Goal: Transaction & Acquisition: Book appointment/travel/reservation

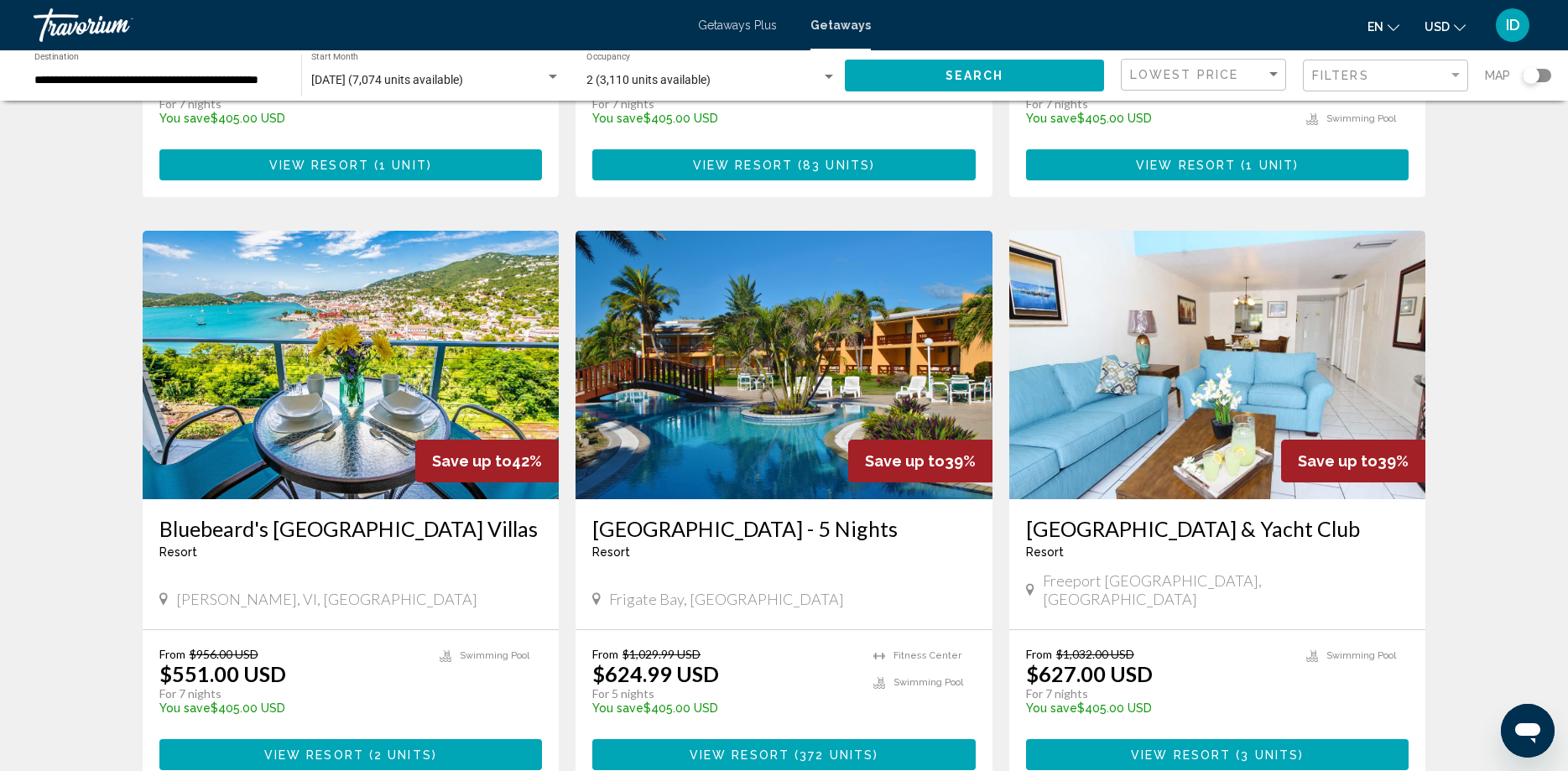
scroll to position [2015, 0]
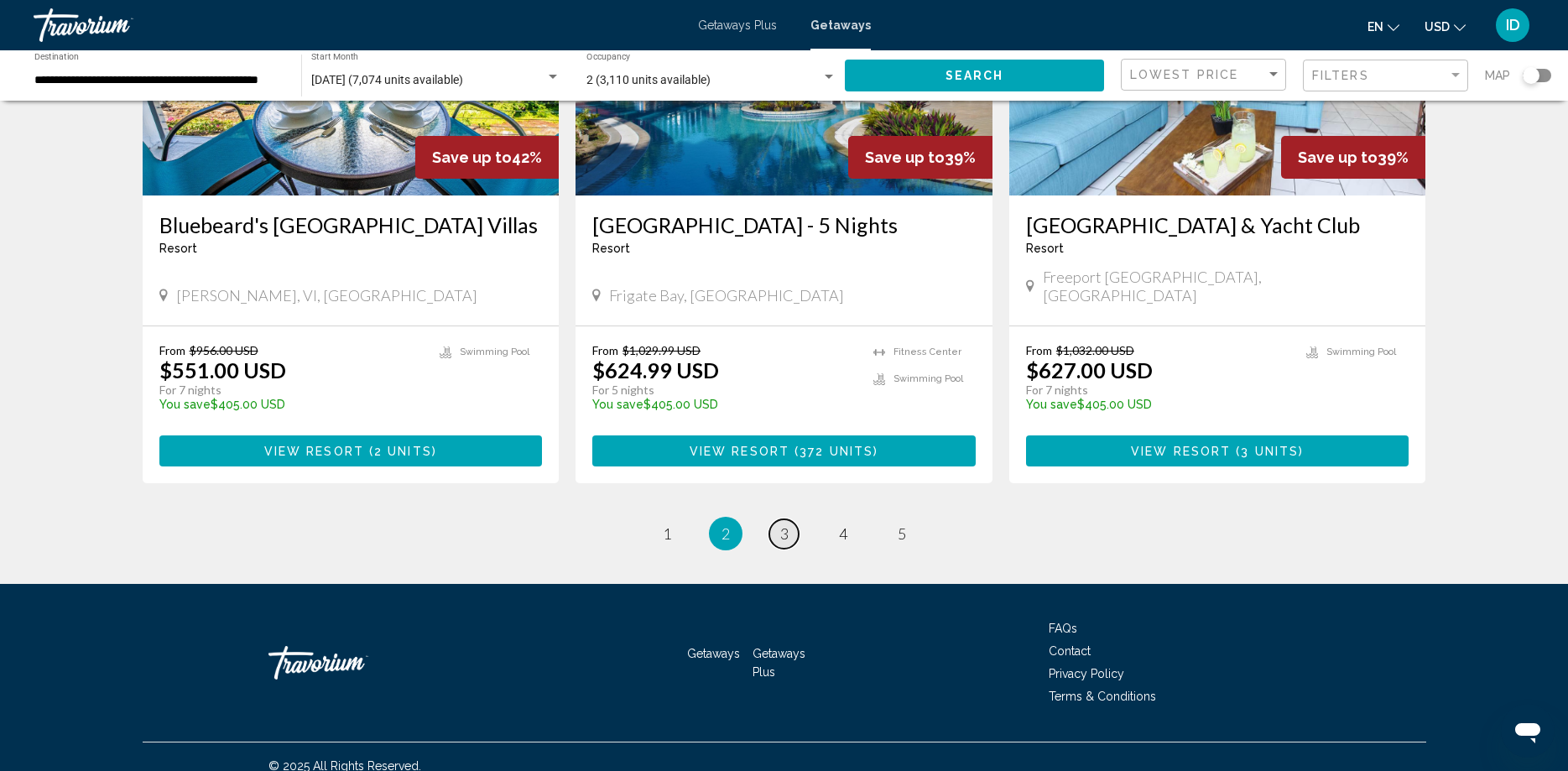
click at [783, 525] on span "3" at bounding box center [784, 534] width 9 height 19
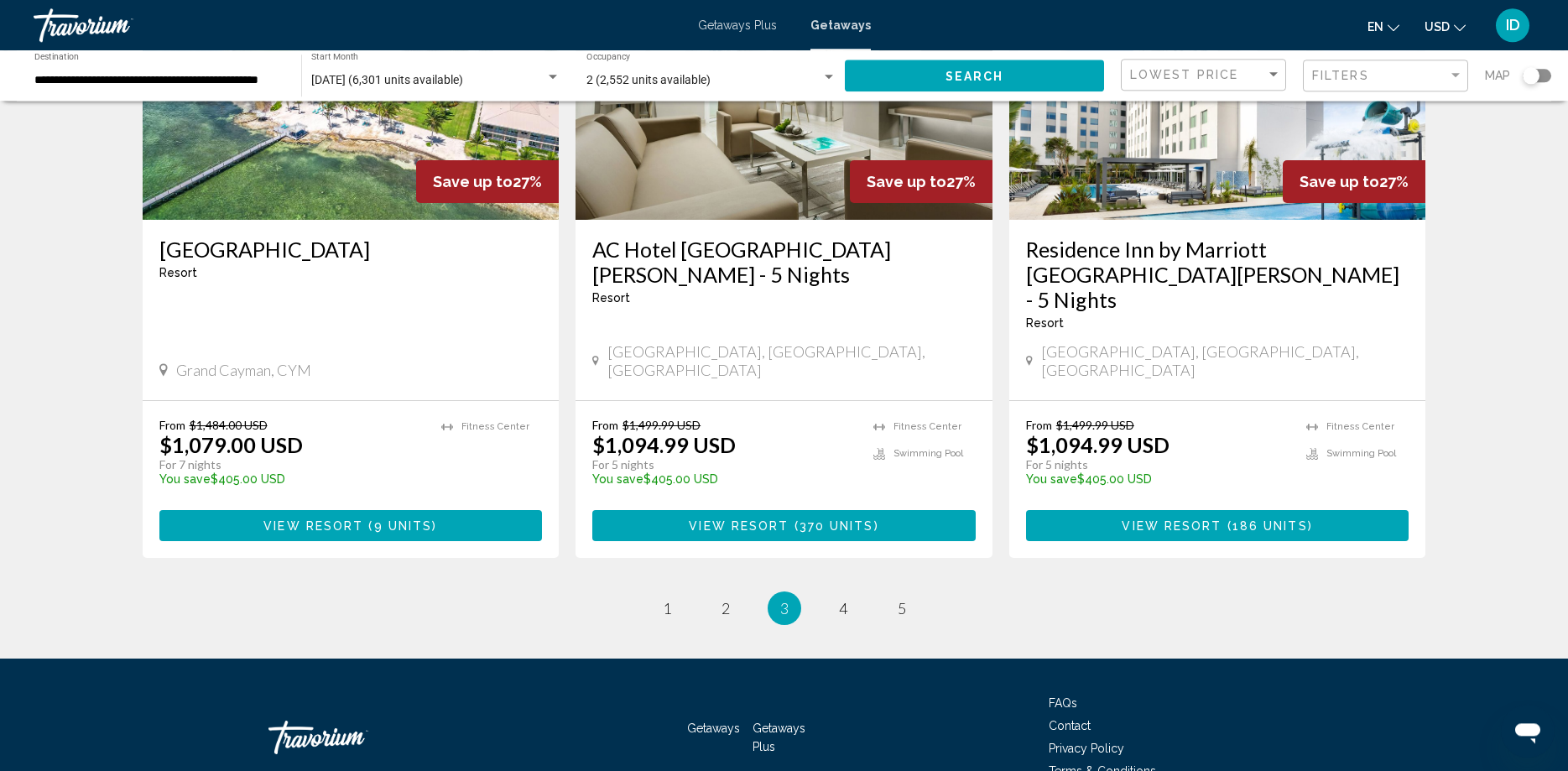
scroll to position [2040, 0]
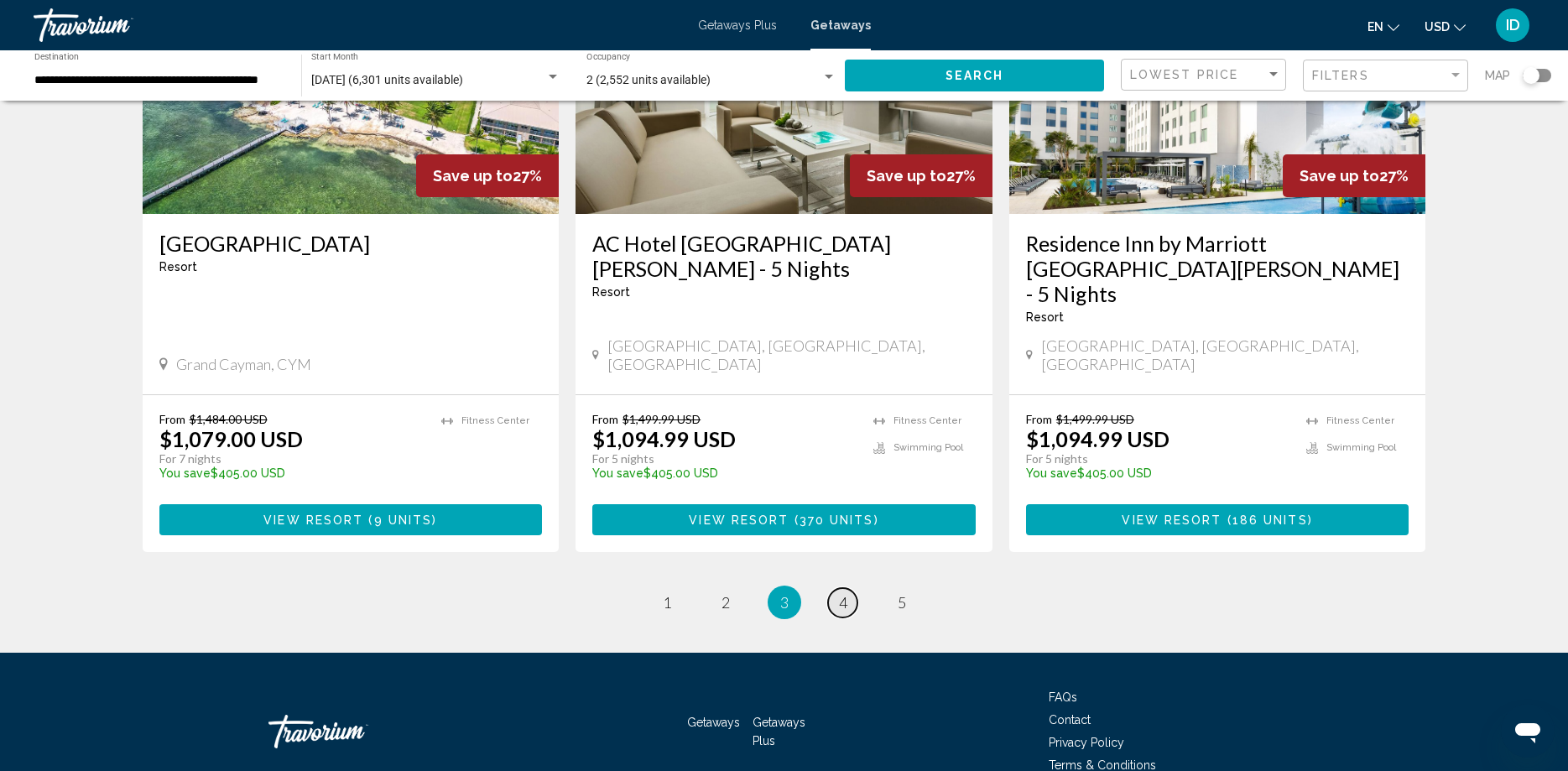
click at [847, 589] on link "page 4" at bounding box center [842, 603] width 29 height 29
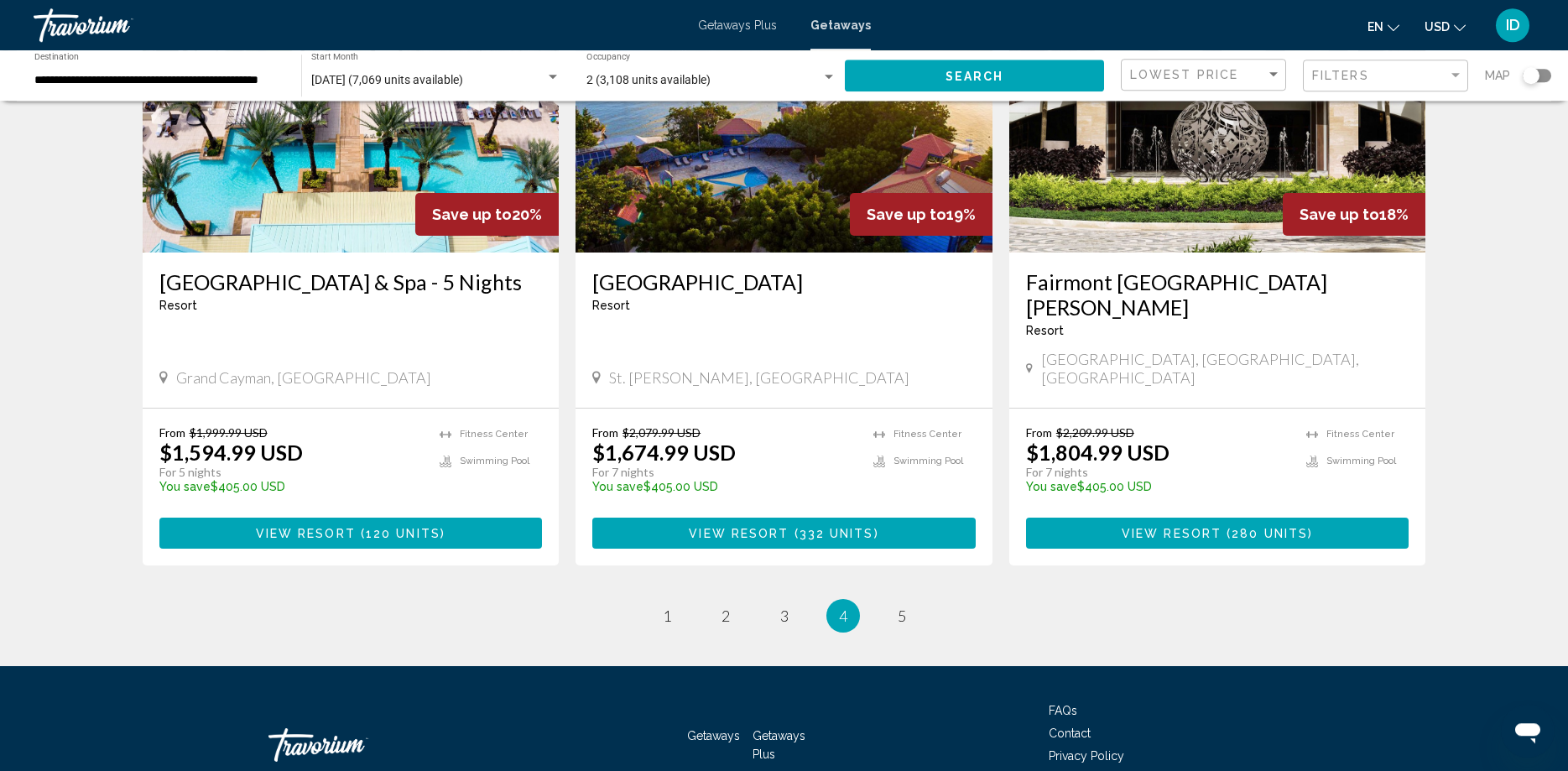
scroll to position [2015, 0]
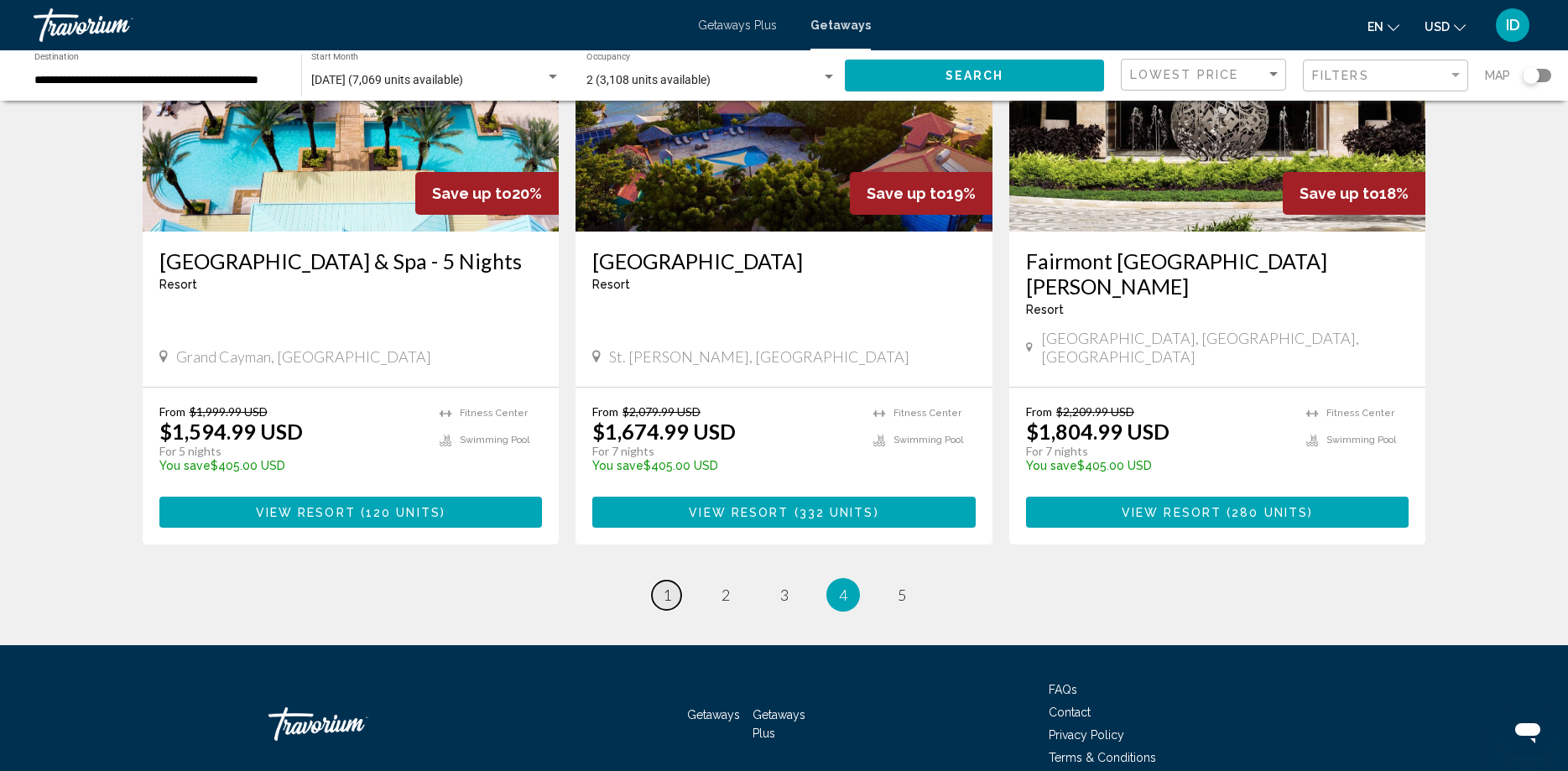
click at [662, 581] on link "page 1" at bounding box center [667, 595] width 29 height 29
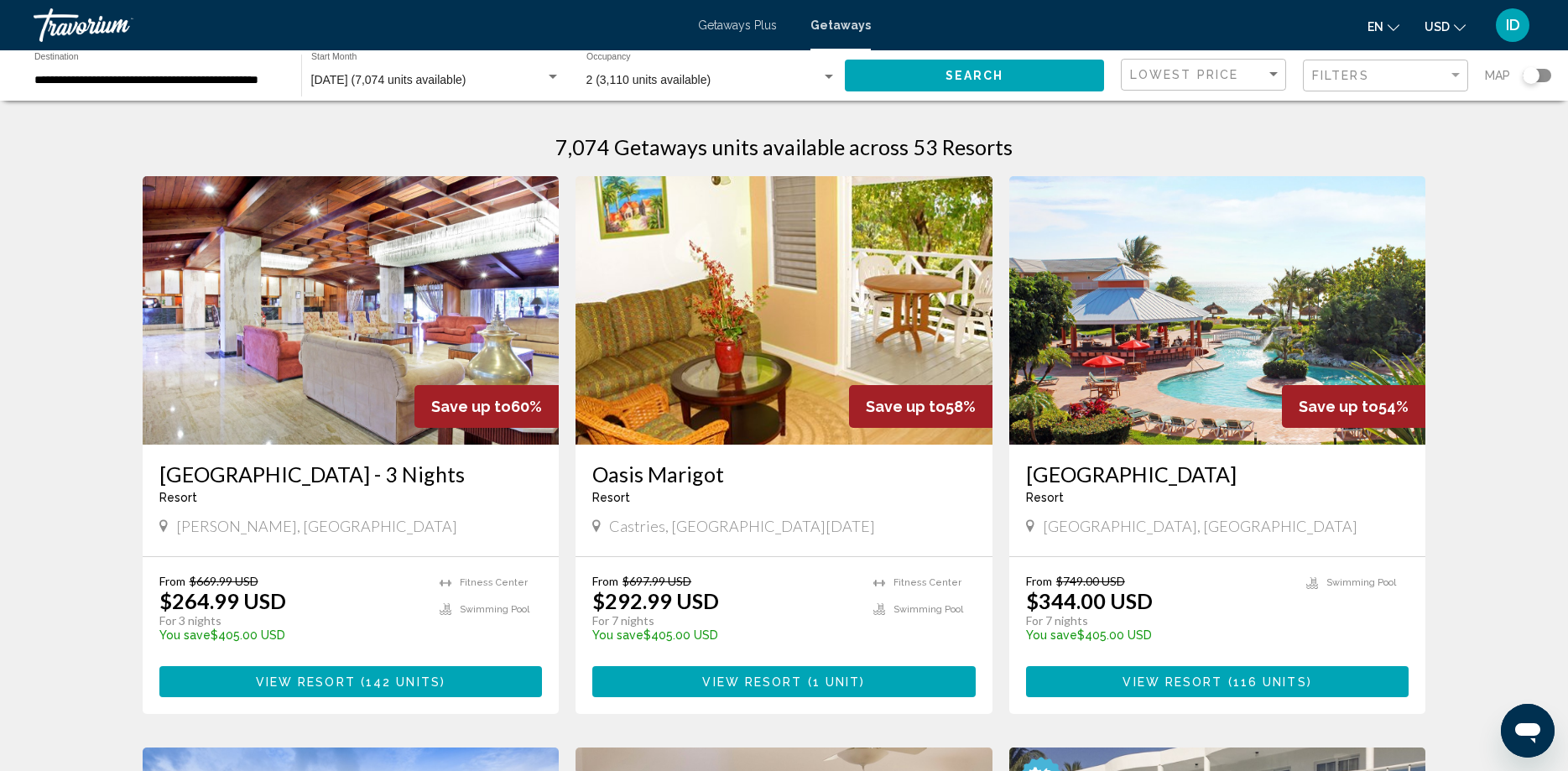
click at [458, 236] on img "Main content" at bounding box center [350, 311] width 417 height 269
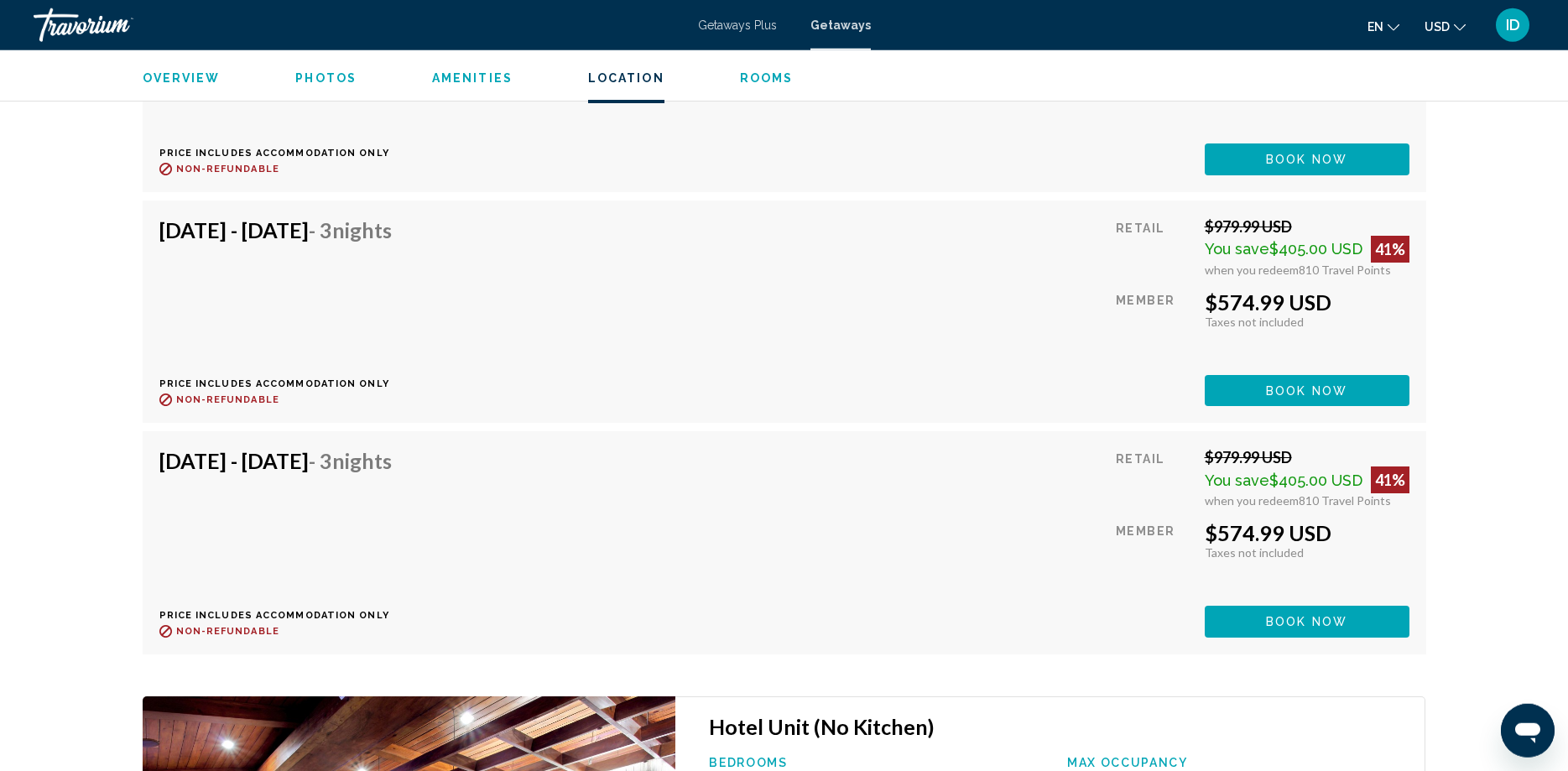
scroll to position [9586, 0]
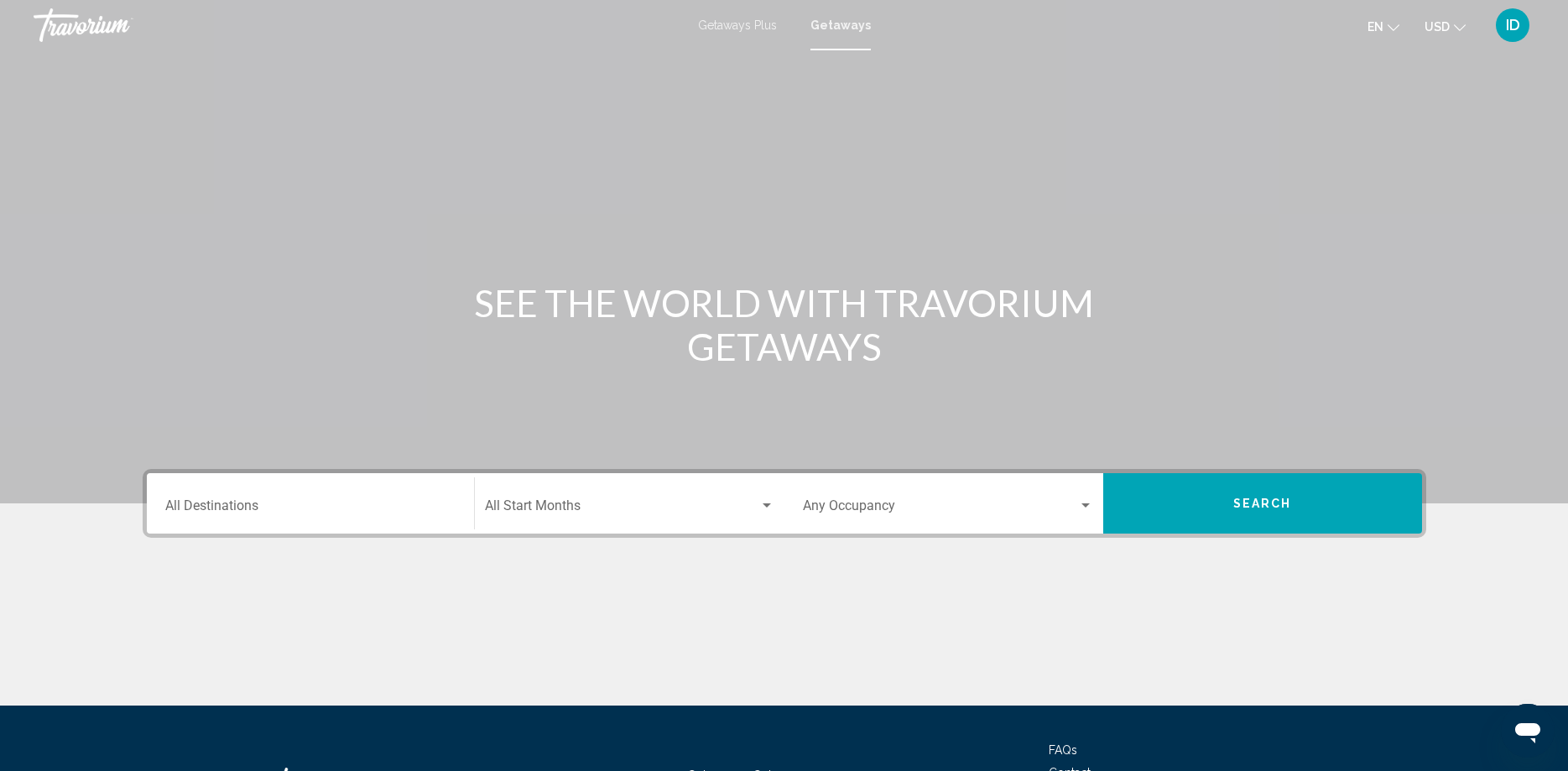
click at [338, 524] on div "Destination All Destinations" at bounding box center [310, 504] width 290 height 53
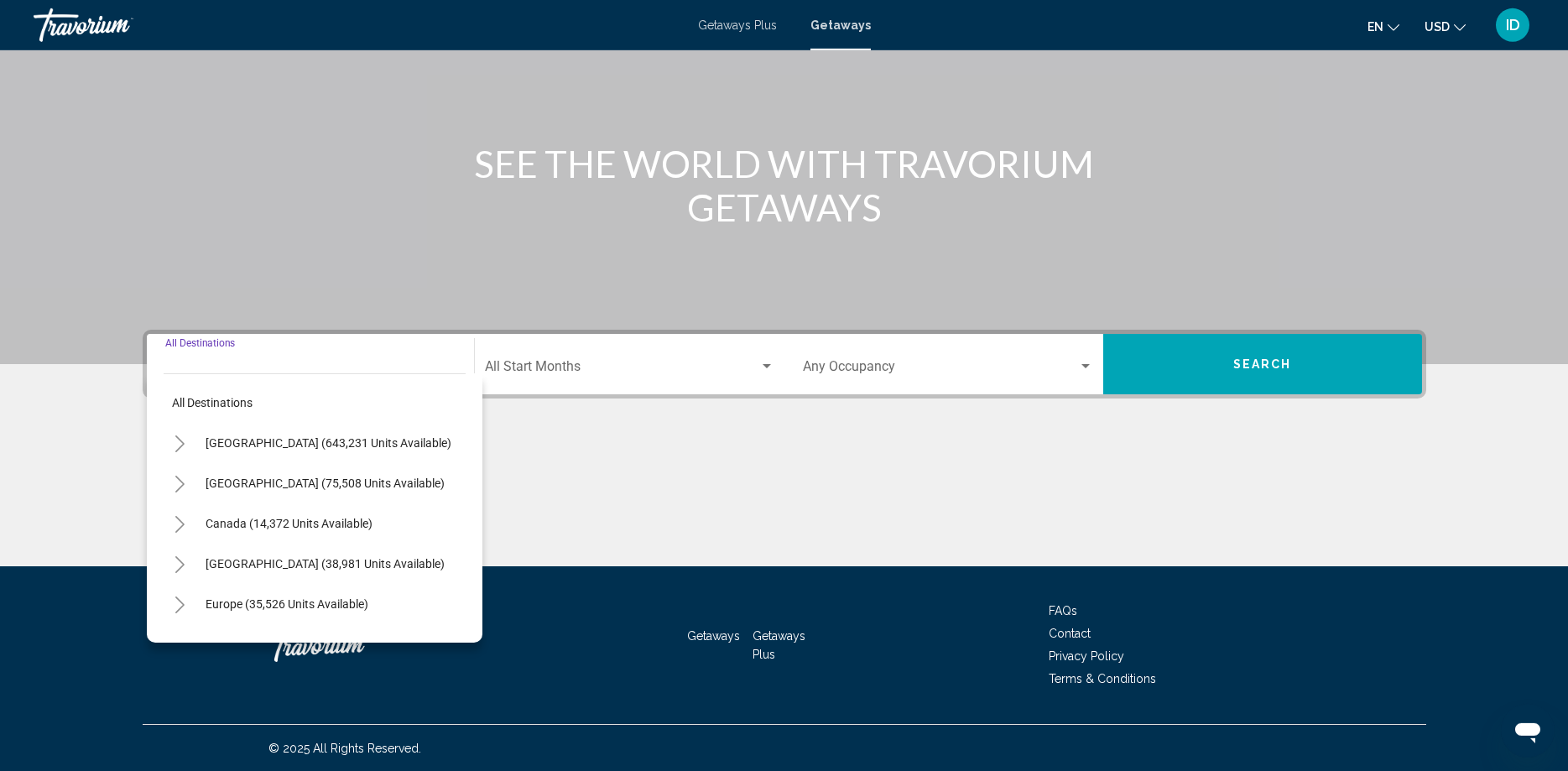
scroll to position [140, 0]
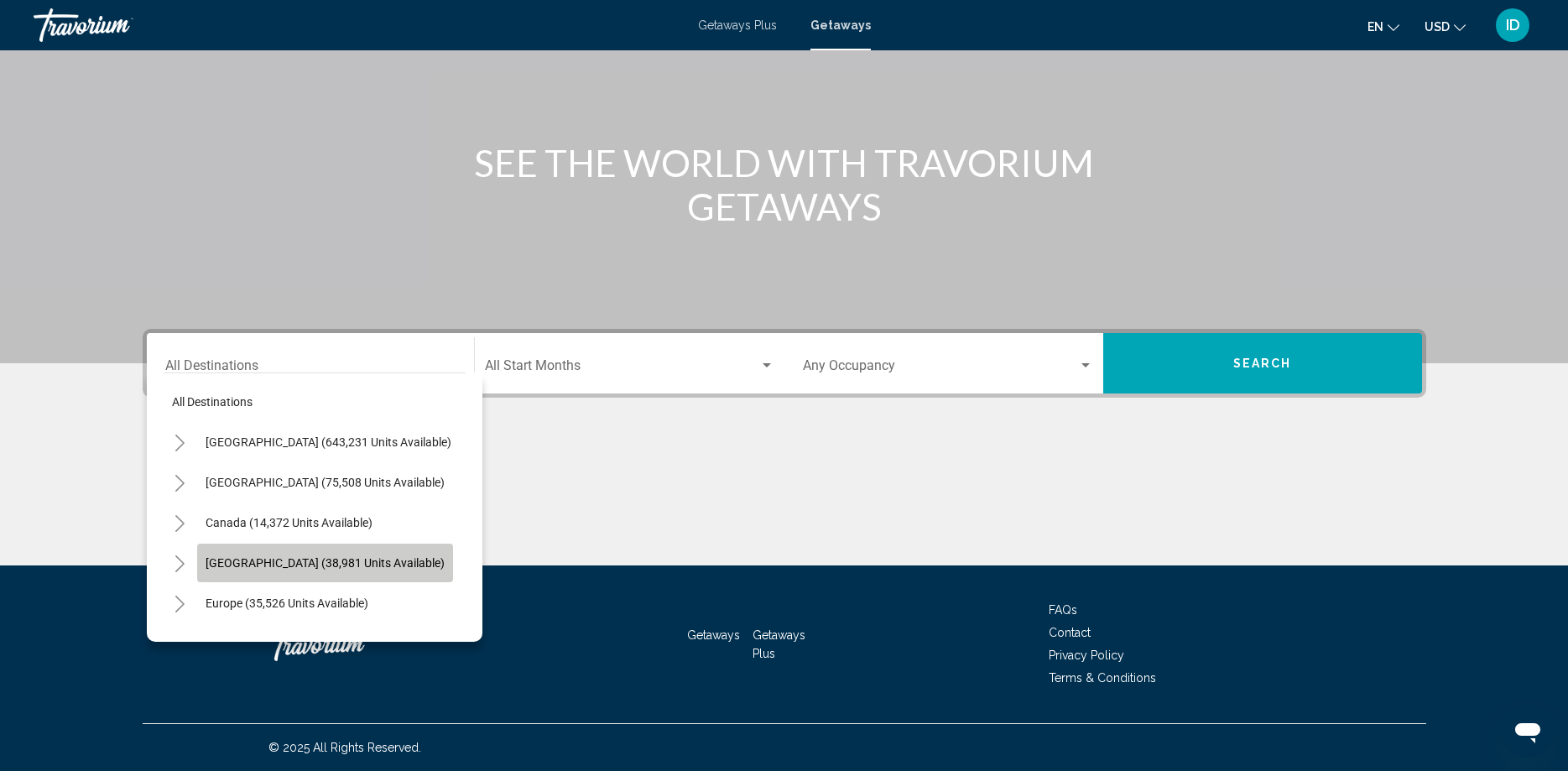
click at [326, 576] on button "Caribbean & Atlantic Islands (38,981 units available)" at bounding box center [325, 562] width 256 height 38
type input "**********"
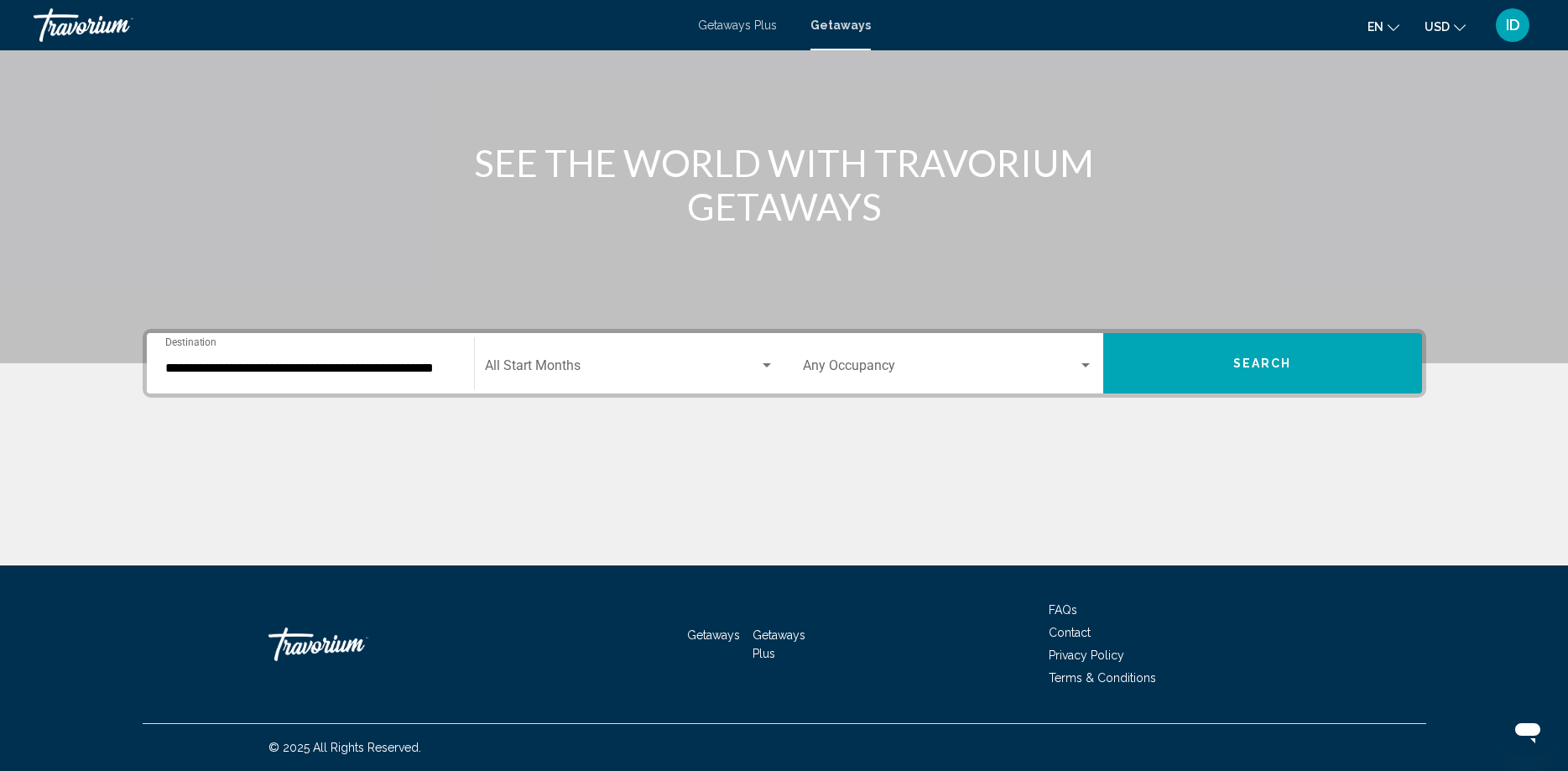
click at [584, 381] on div "Start Month All Start Months" at bounding box center [629, 364] width 289 height 53
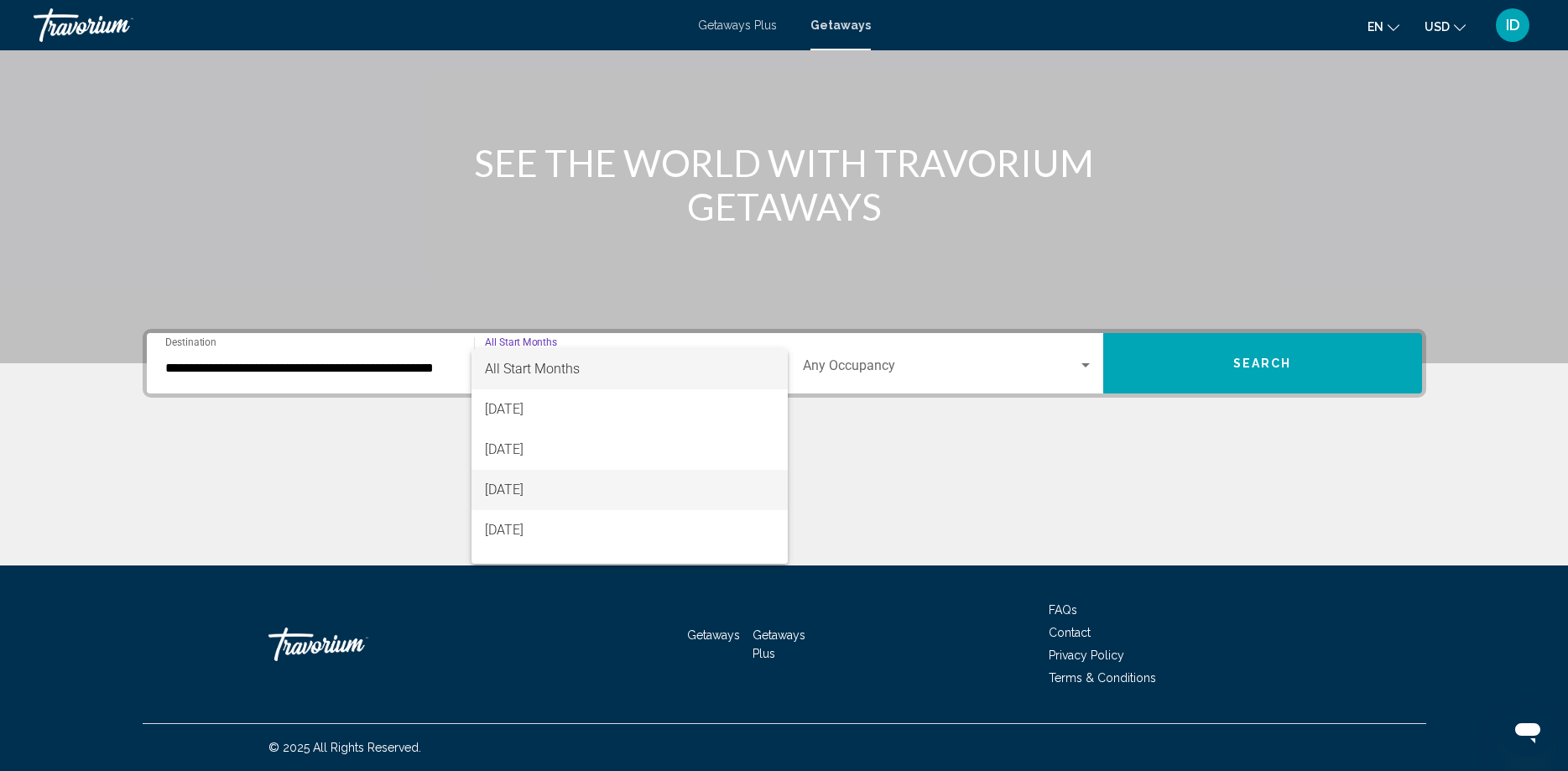
click at [547, 495] on span "October 2025" at bounding box center [629, 489] width 289 height 40
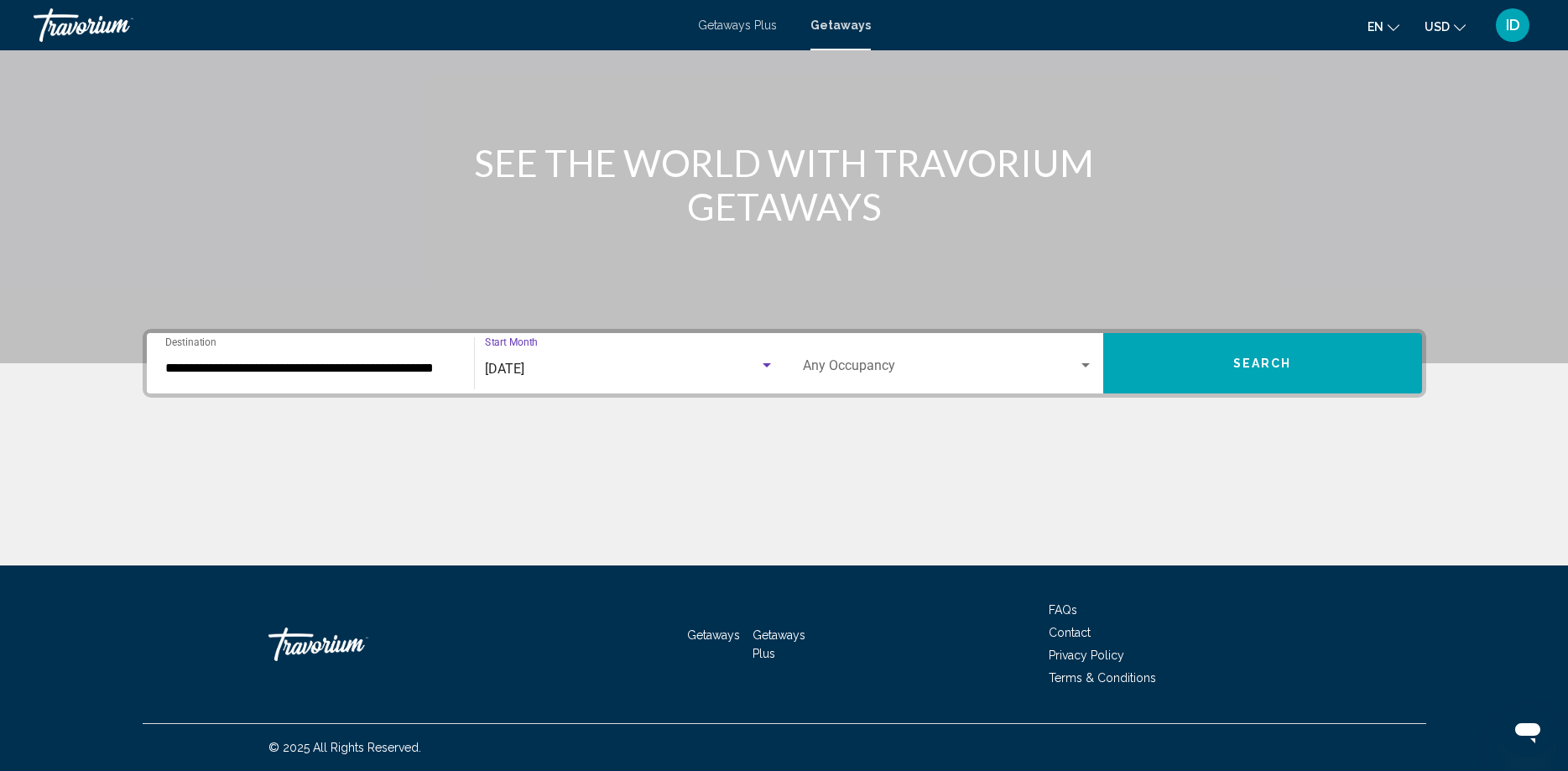
click at [885, 368] on span "Search widget" at bounding box center [940, 369] width 276 height 15
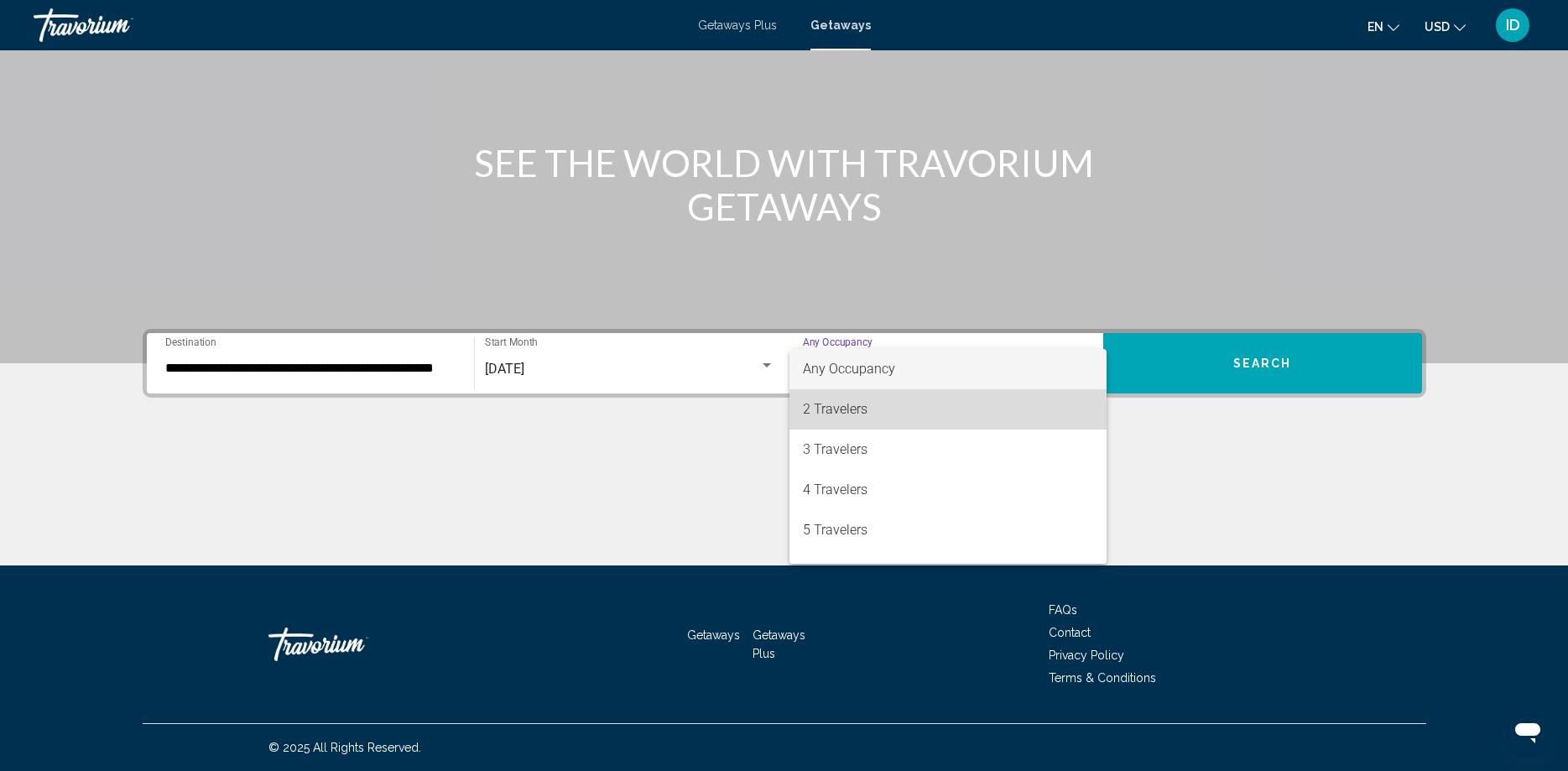
click at [840, 414] on span "2 Travelers" at bounding box center [948, 409] width 290 height 40
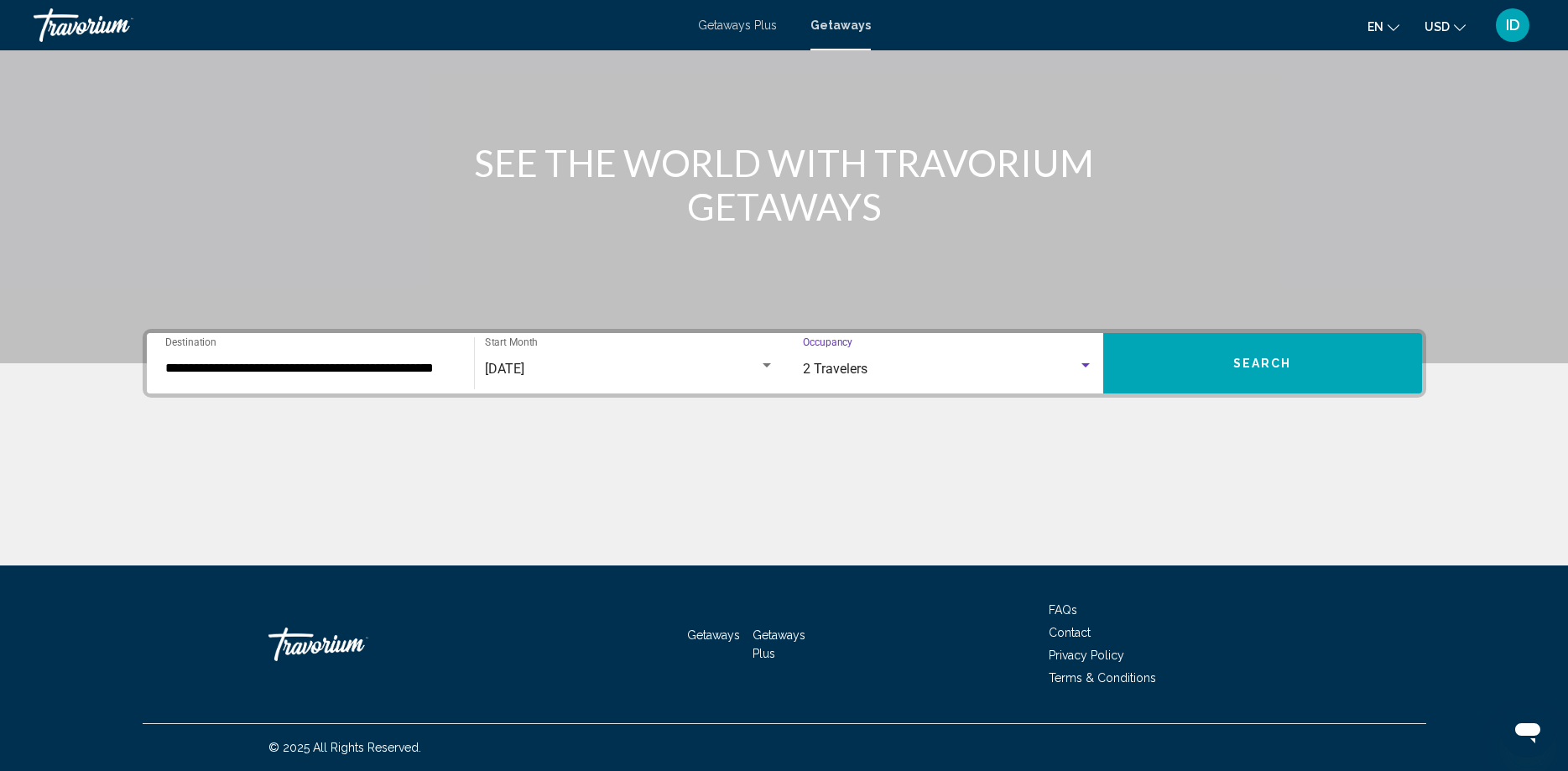
click at [1206, 388] on button "Search" at bounding box center [1262, 364] width 319 height 61
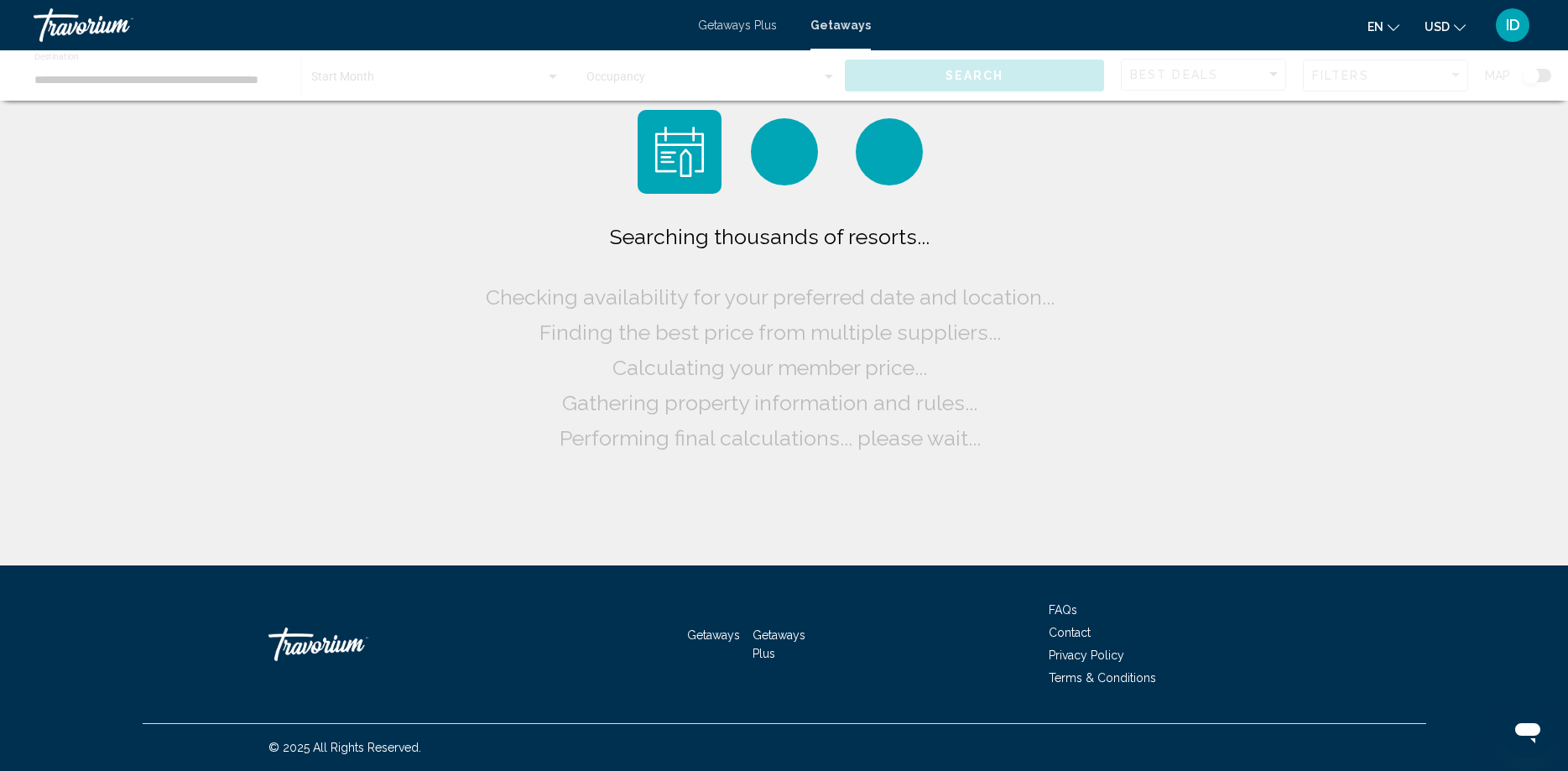
click at [1206, 388] on div "Searching thousands of resorts... Checking availability for your preferred date…" at bounding box center [784, 283] width 1568 height 565
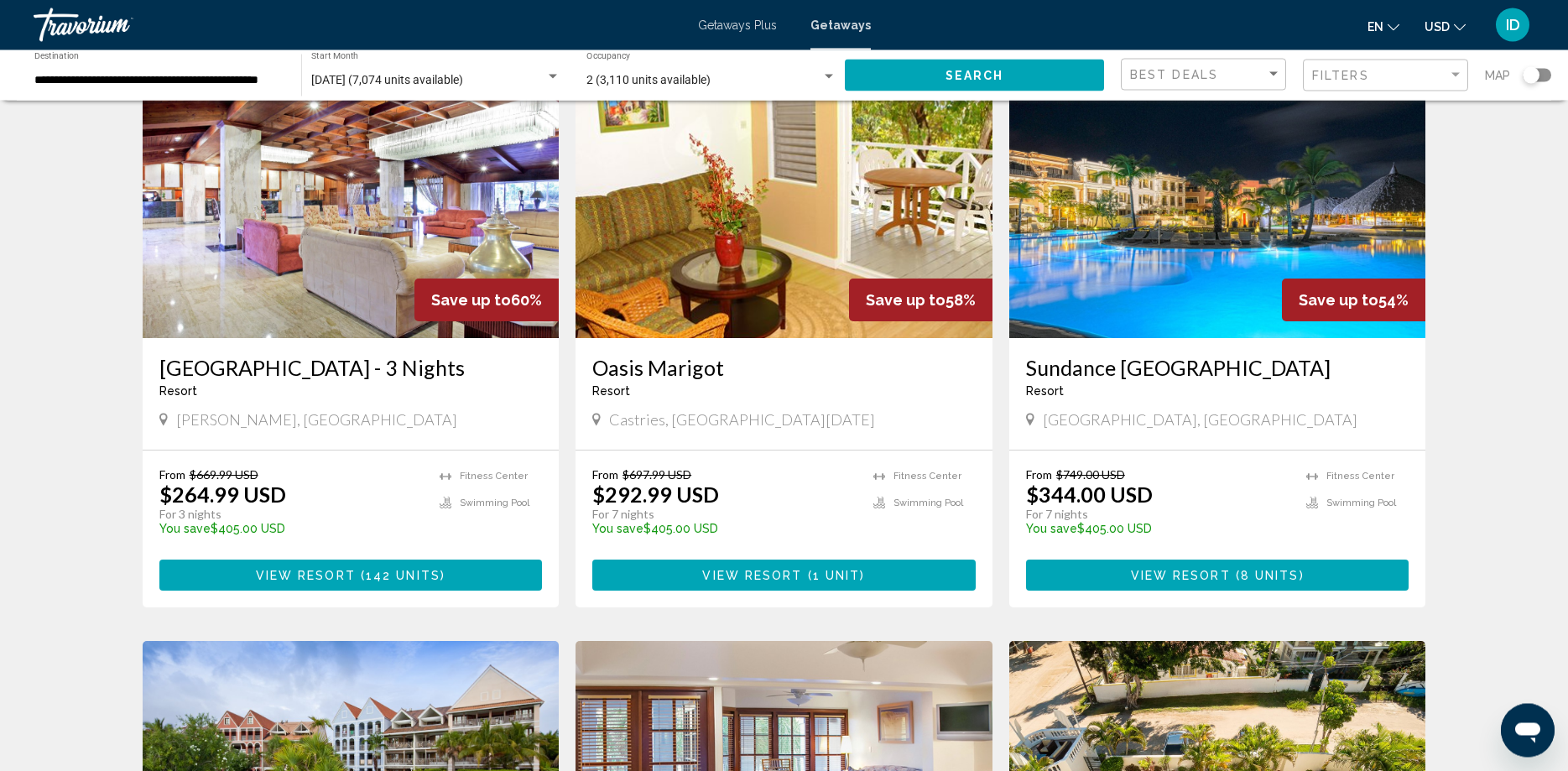
scroll to position [85, 0]
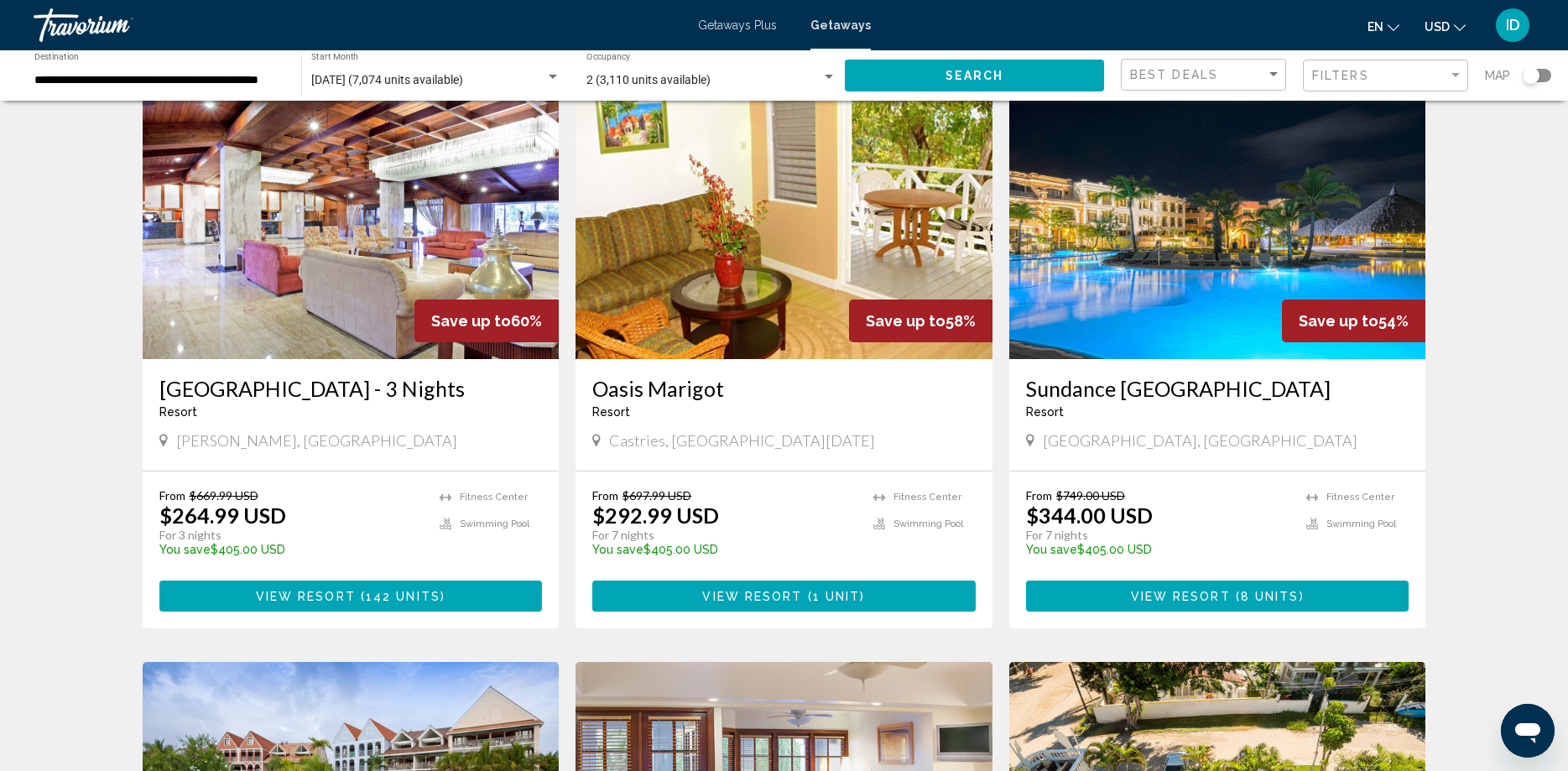
click at [1198, 326] on img "Main content" at bounding box center [1217, 225] width 417 height 269
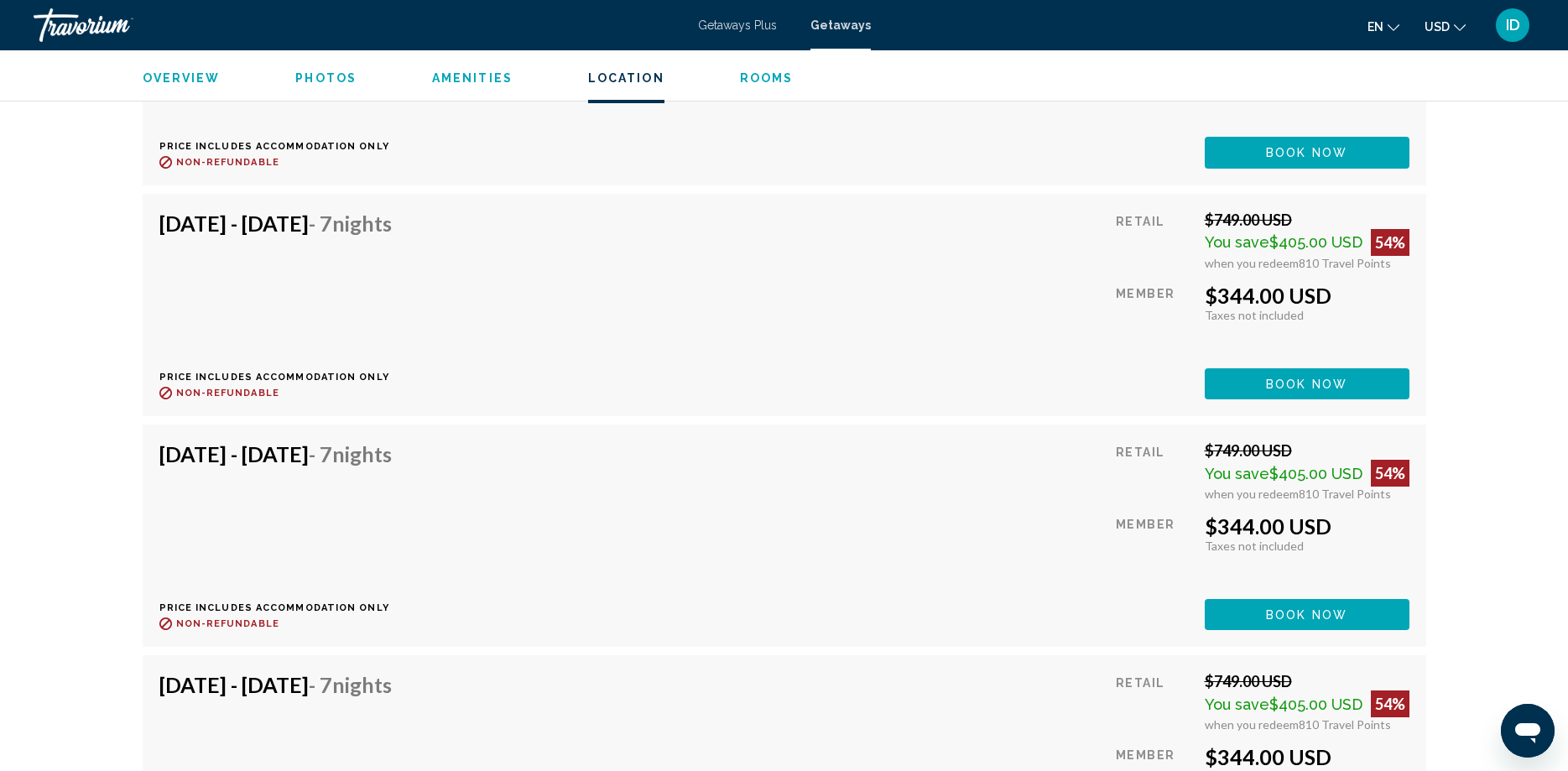
scroll to position [2860, 0]
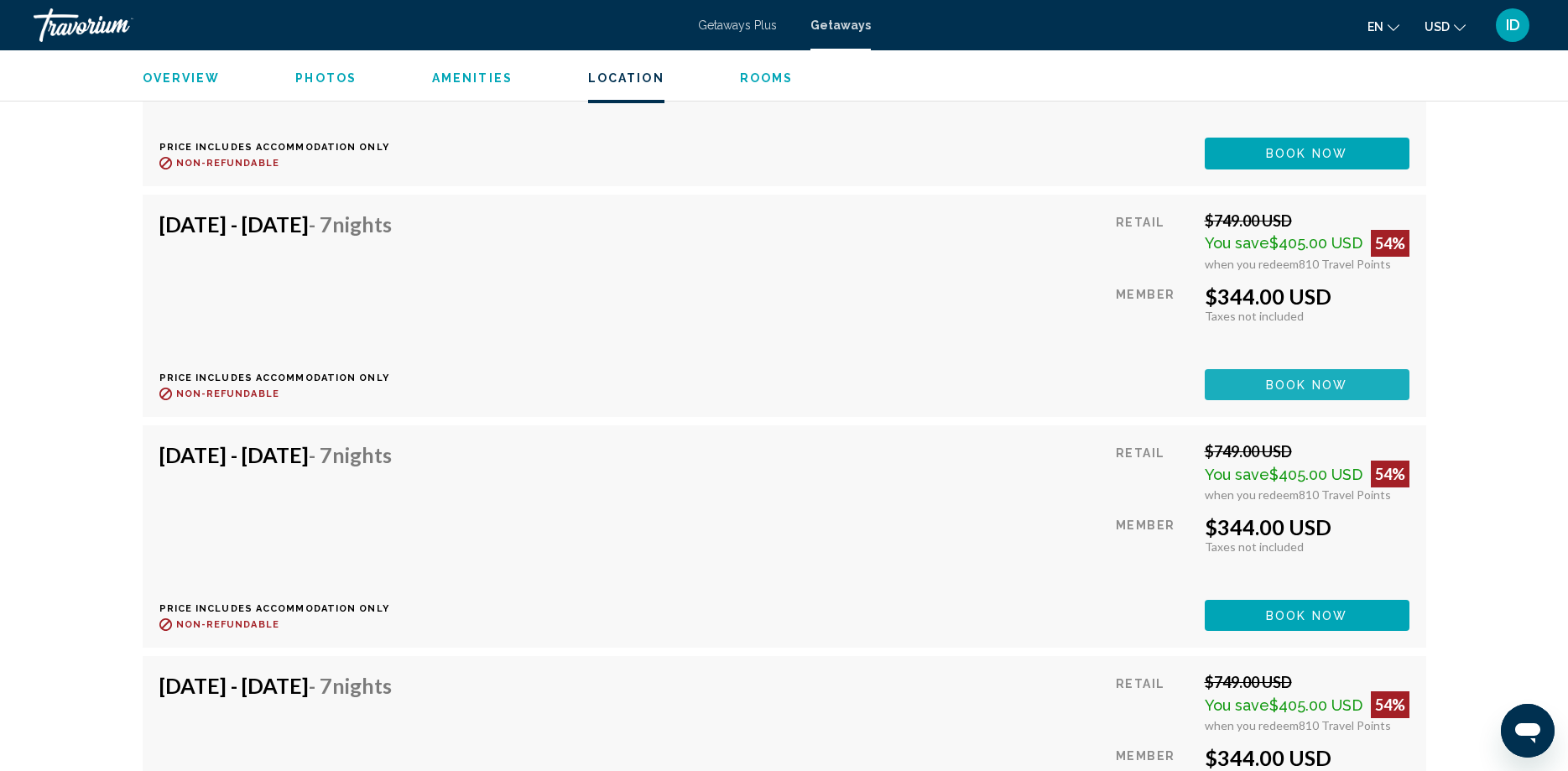
click at [1267, 379] on span "Book now" at bounding box center [1306, 386] width 81 height 14
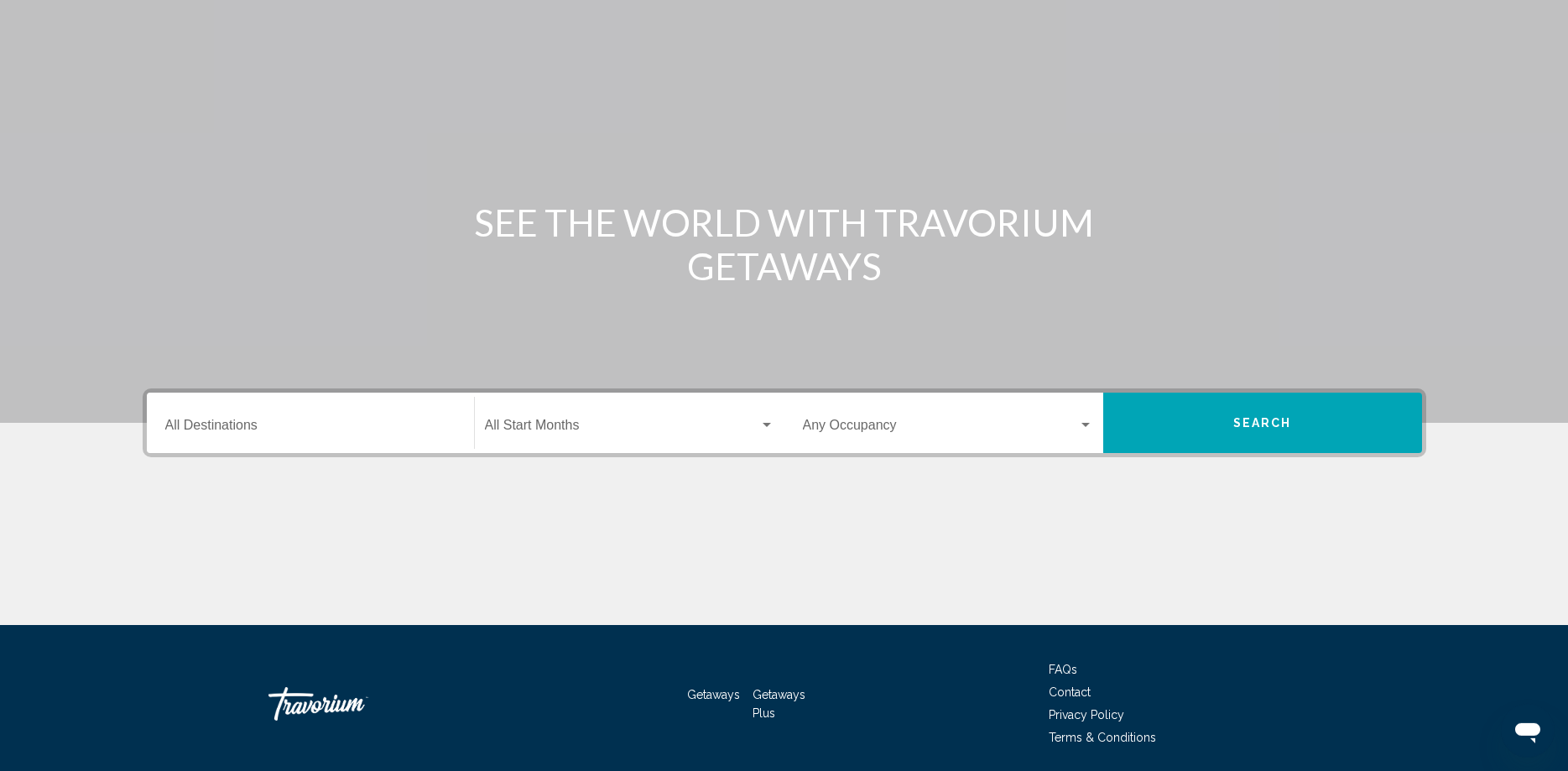
scroll to position [140, 0]
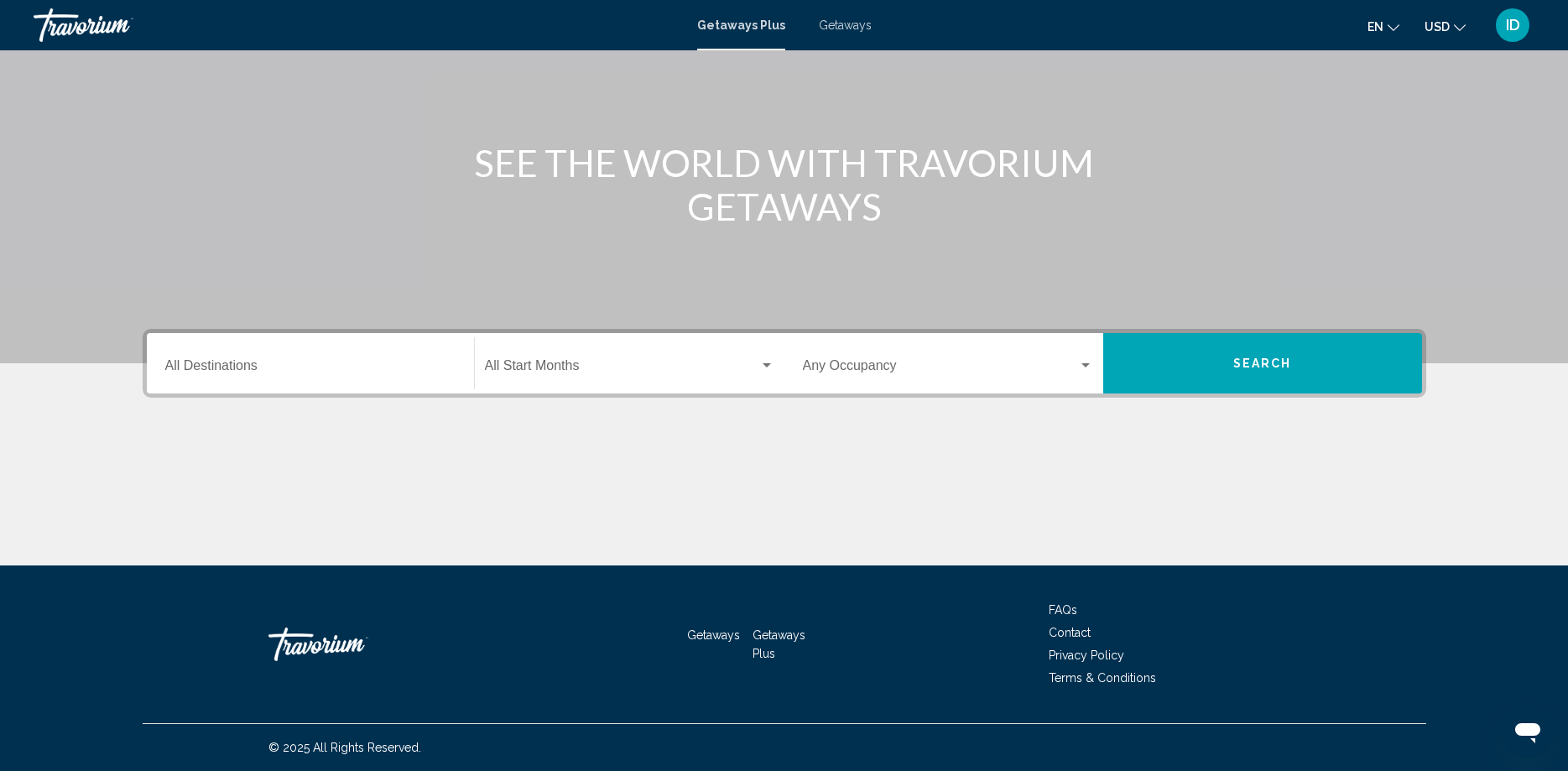
click at [727, 632] on span "Getaways" at bounding box center [713, 636] width 53 height 14
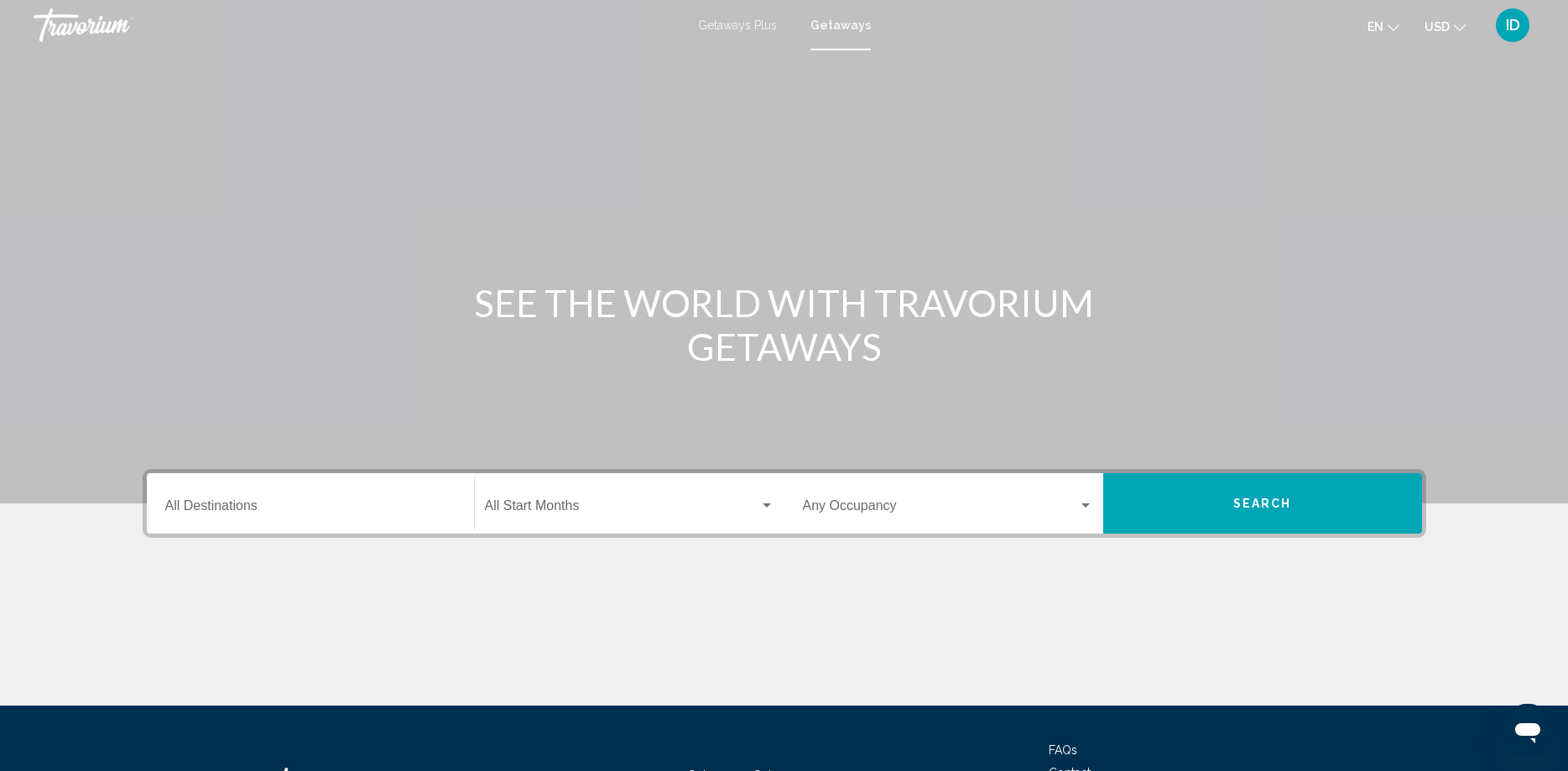
click at [360, 504] on input "Destination All Destinations" at bounding box center [310, 508] width 290 height 15
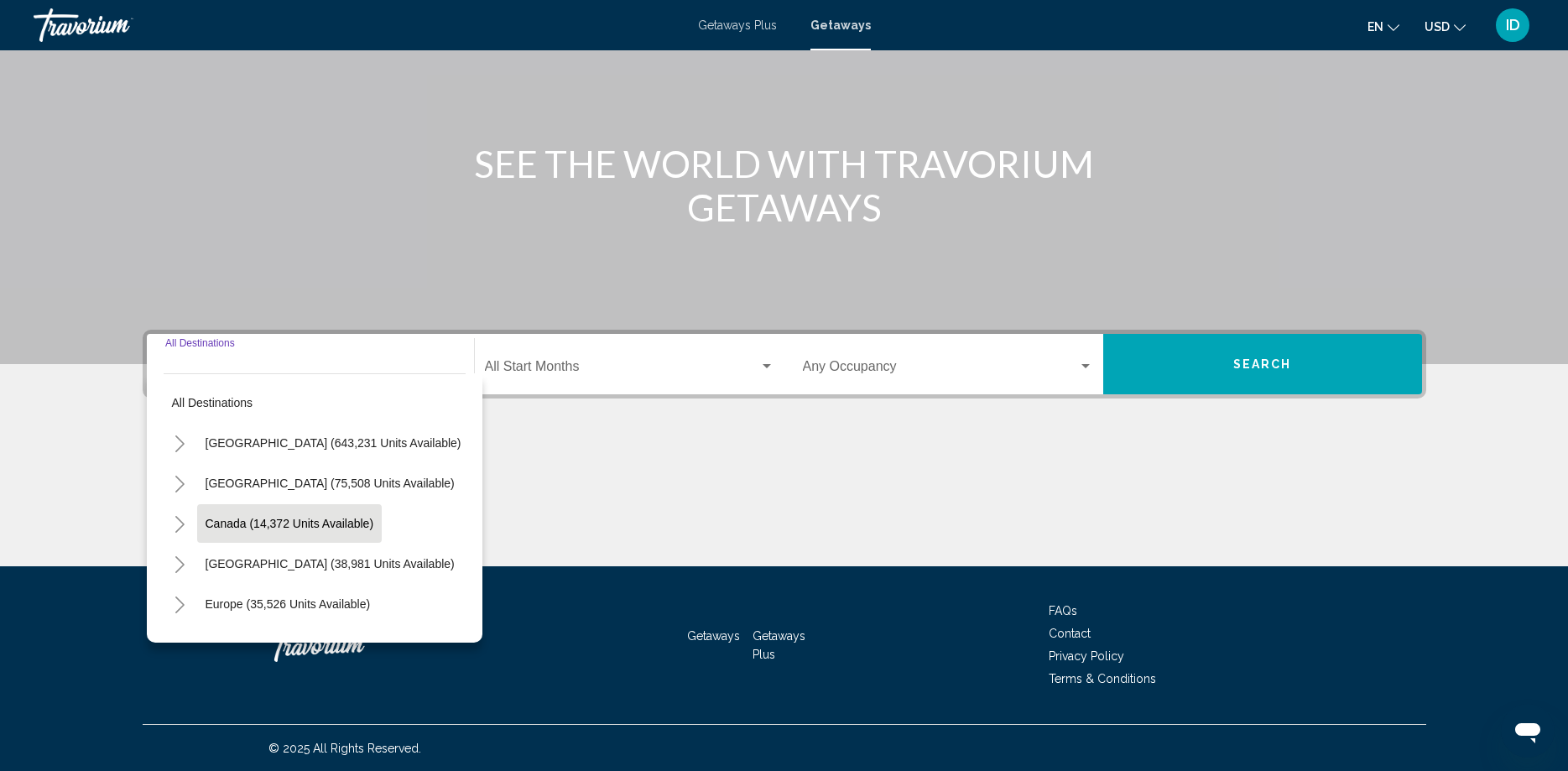
scroll to position [140, 0]
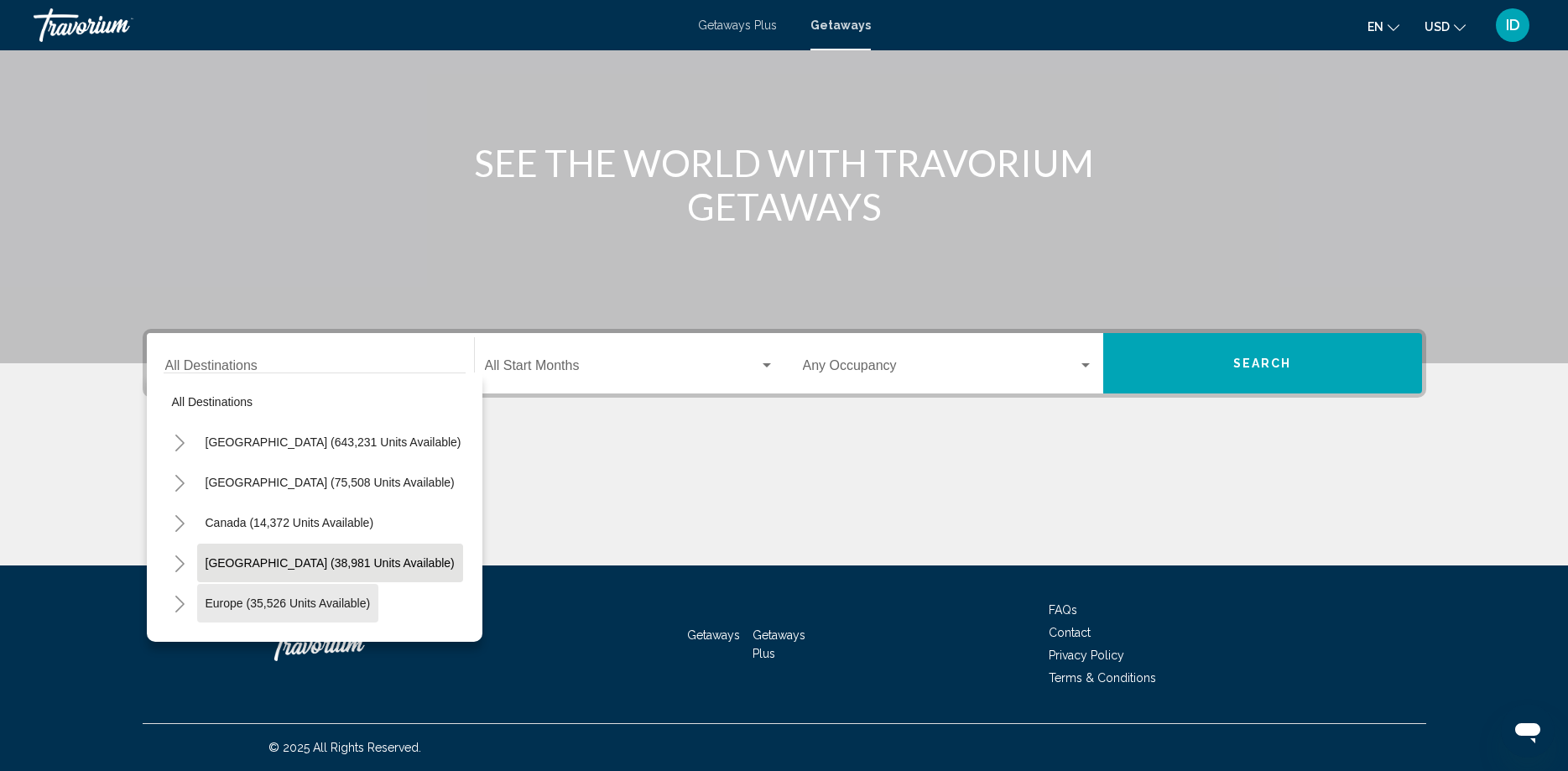
drag, startPoint x: 322, startPoint y: 612, endPoint x: 359, endPoint y: 572, distance: 54.5
click at [357, 580] on mat-tree "All destinations United States (643,231 units available) Mexico (75,508 units a…" at bounding box center [315, 643] width 302 height 524
click at [357, 558] on span "Caribbean & Atlantic Islands (38,981 units available)" at bounding box center [330, 563] width 249 height 14
type input "**********"
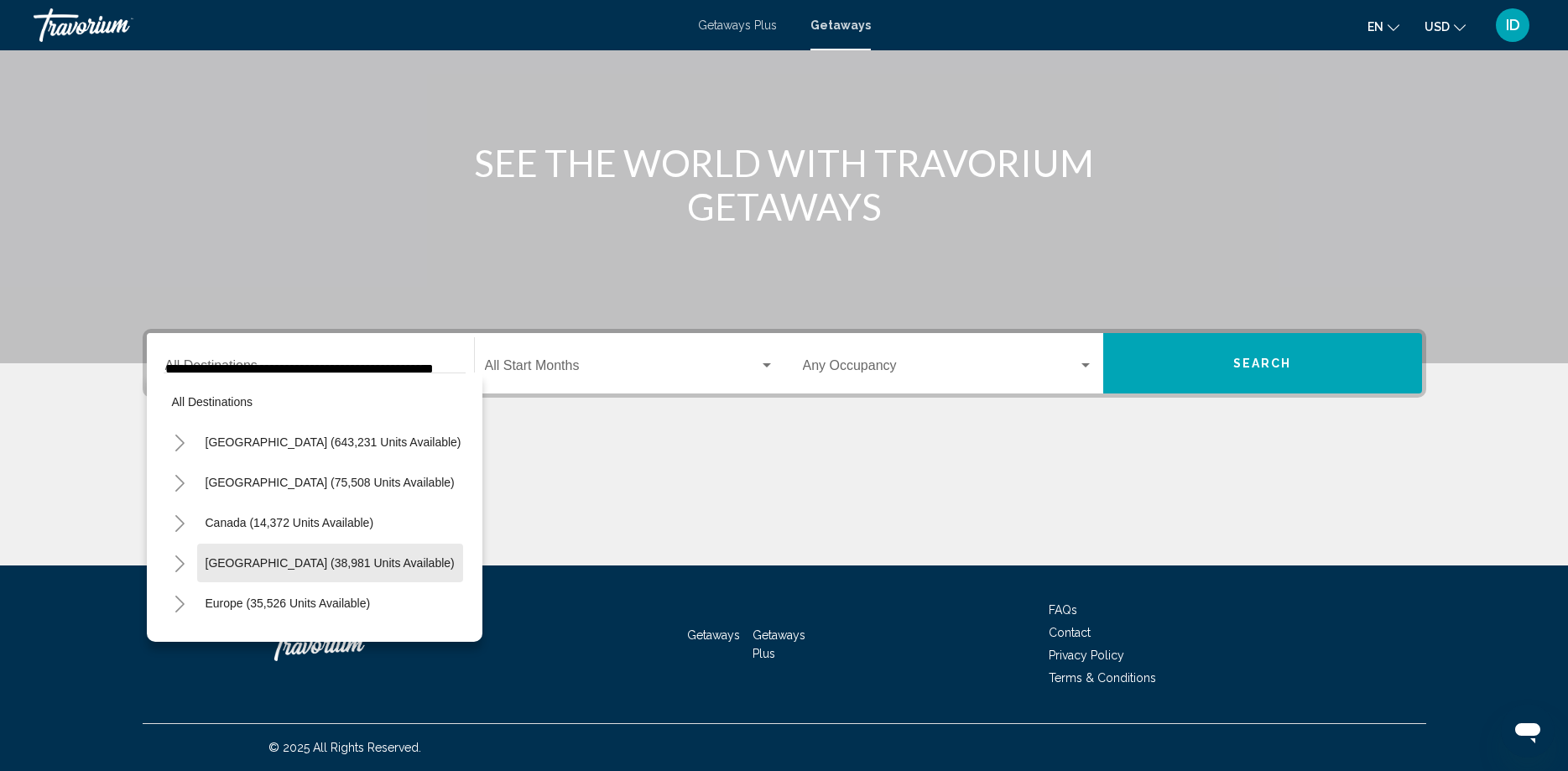
scroll to position [0, 21]
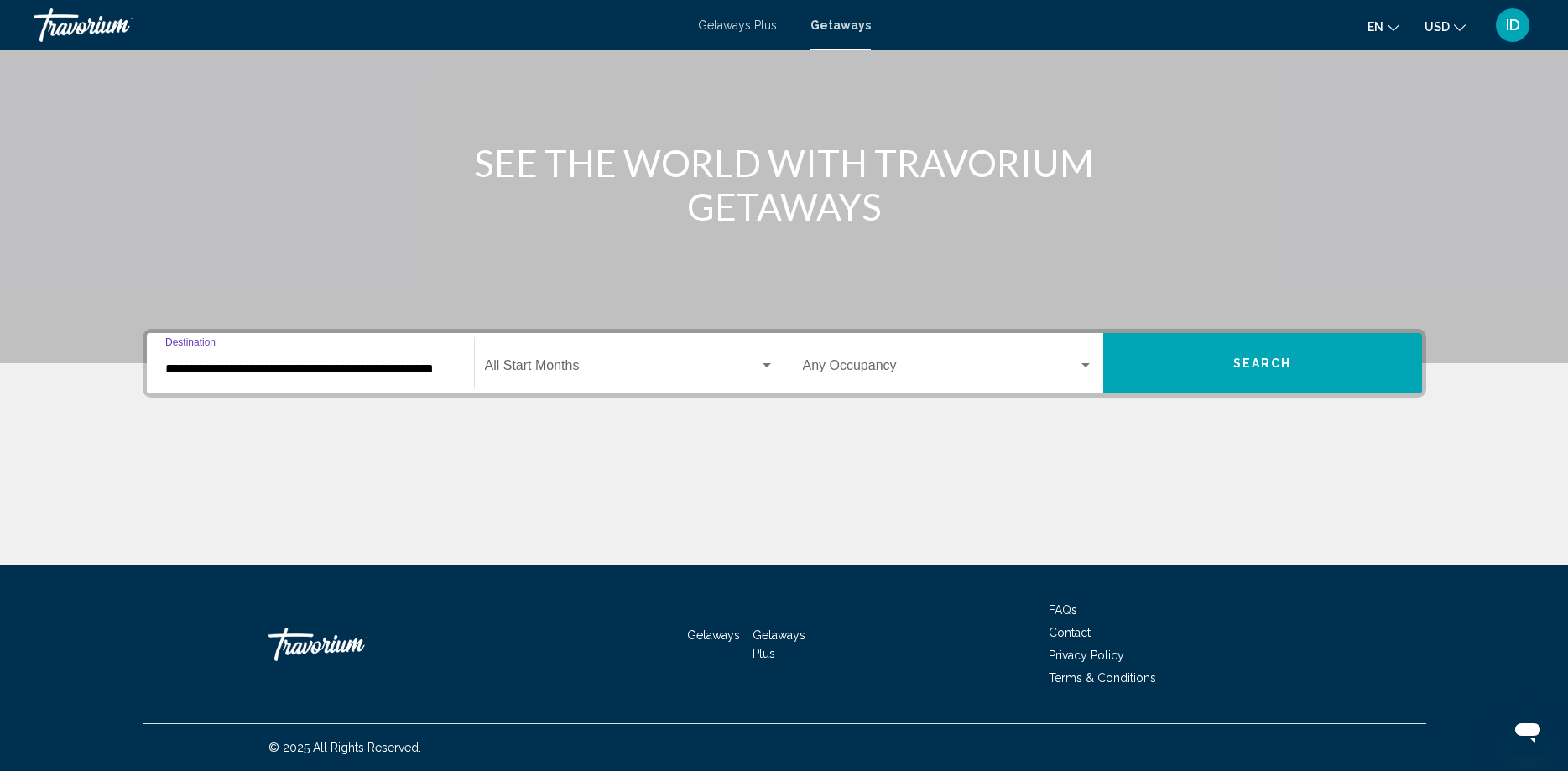
click at [596, 369] on span "Search widget" at bounding box center [622, 369] width 275 height 15
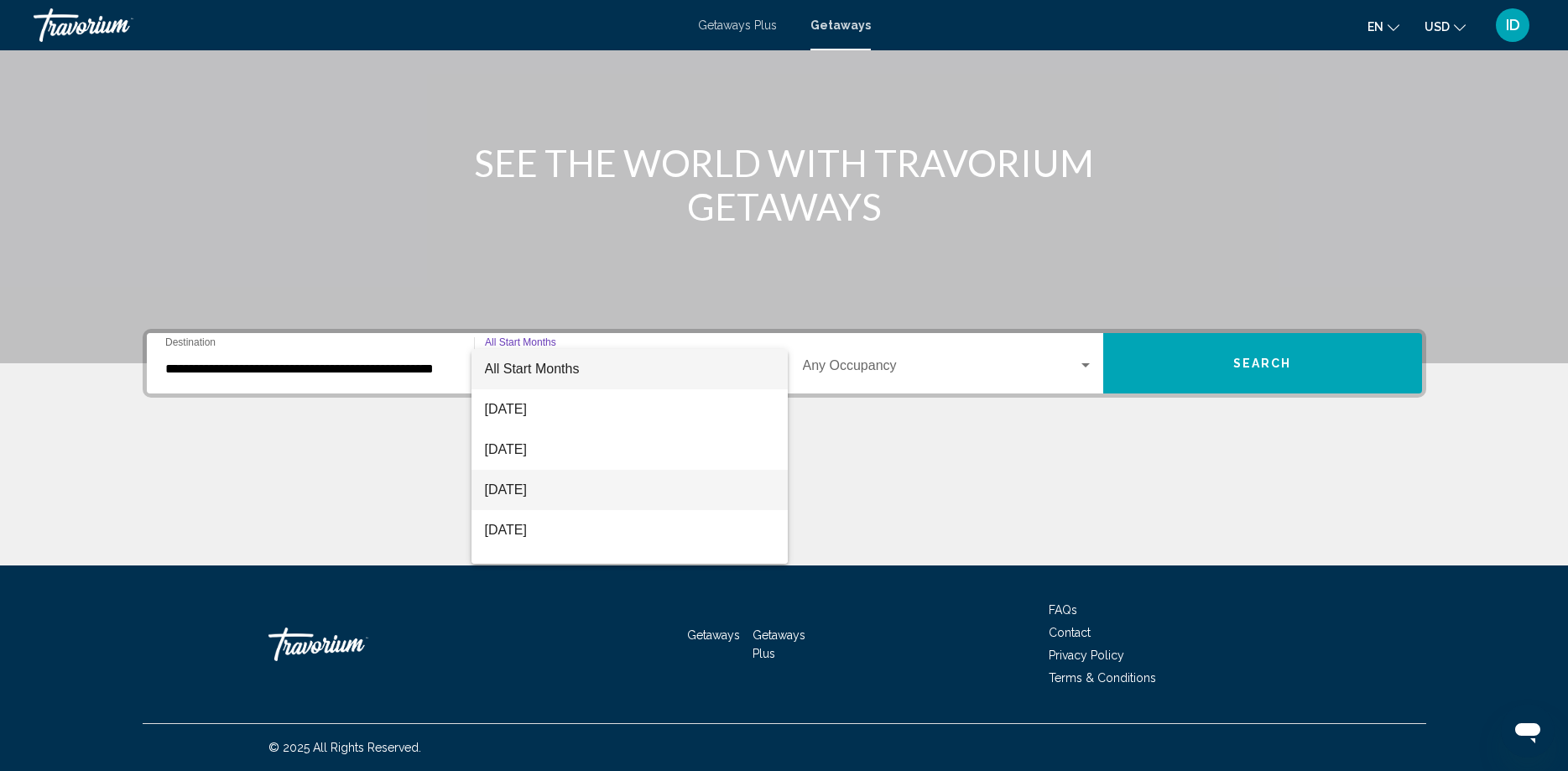
click at [542, 488] on span "October 2025" at bounding box center [629, 489] width 289 height 40
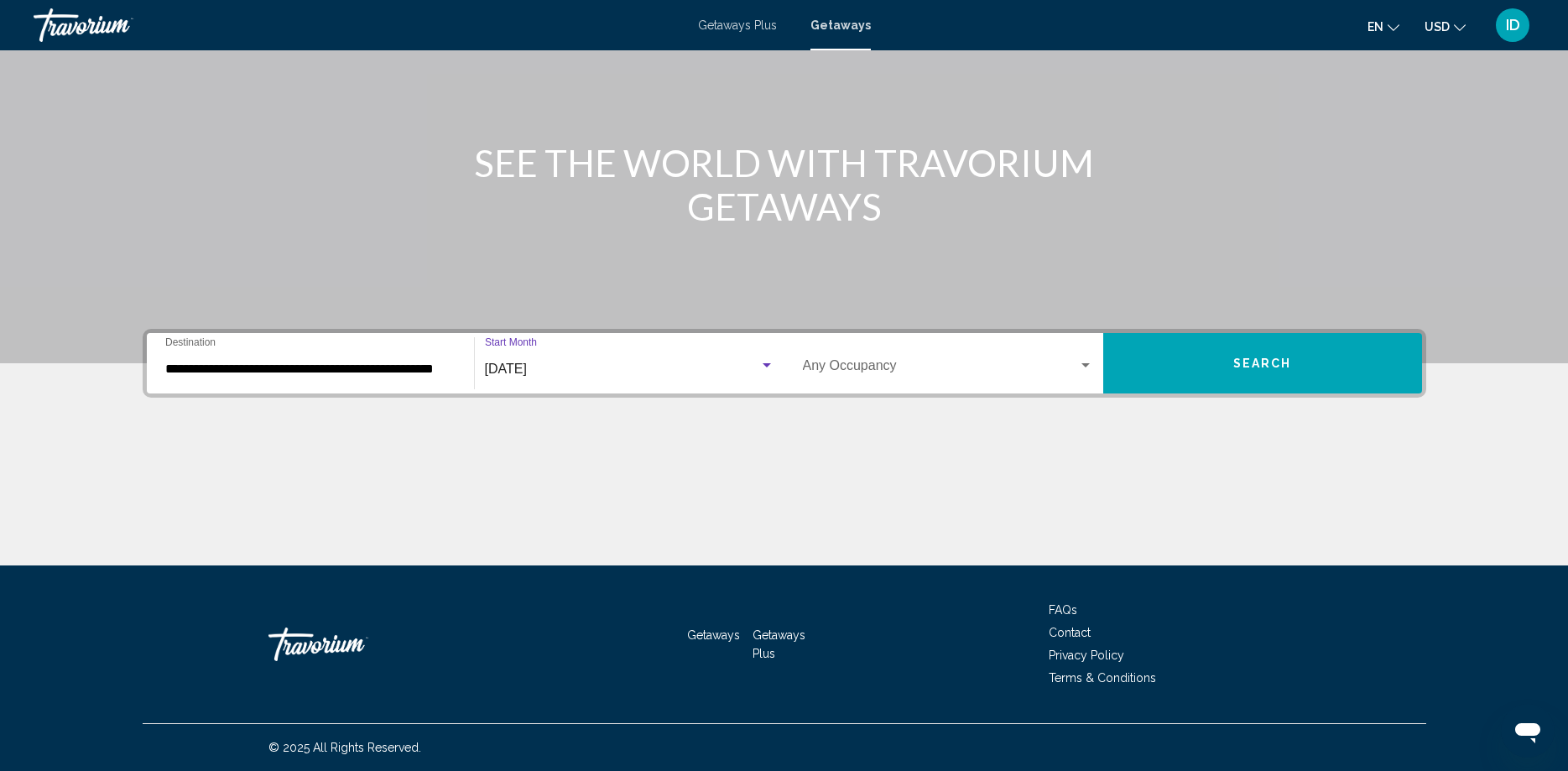
click at [837, 361] on div "Occupancy Any Occupancy" at bounding box center [948, 364] width 290 height 53
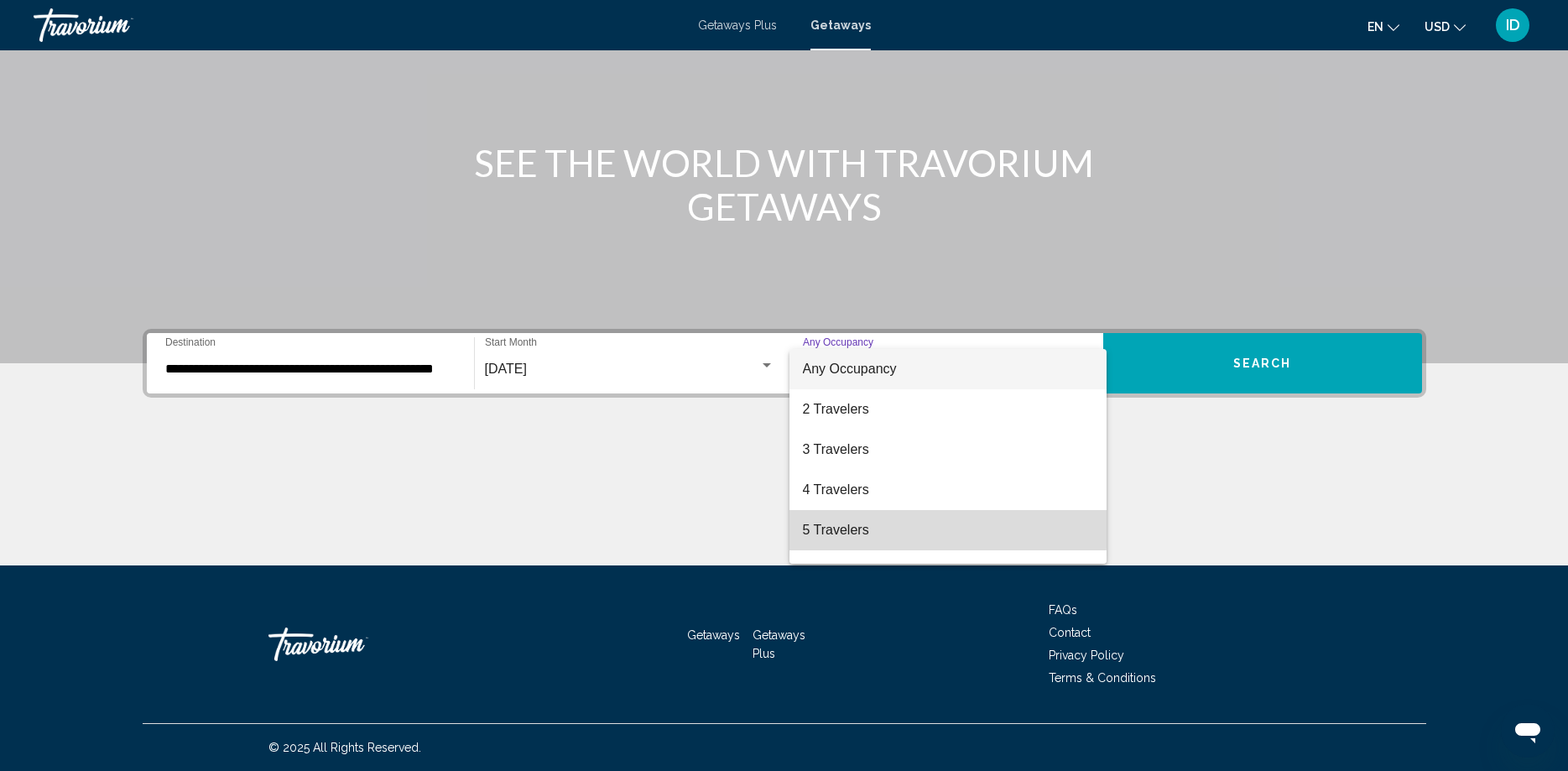
click at [827, 527] on span "5 Travelers" at bounding box center [948, 530] width 290 height 40
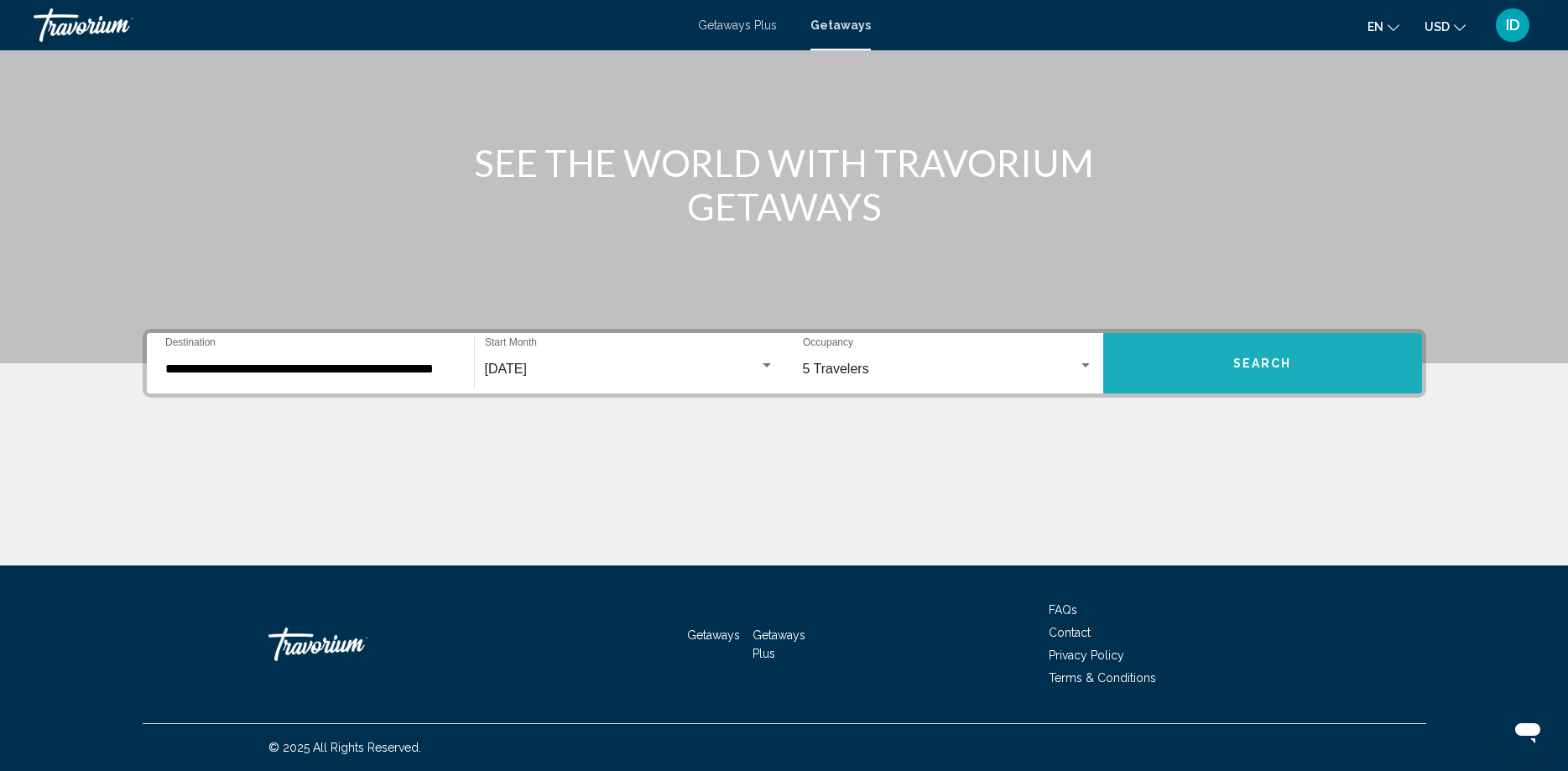
click at [1276, 371] on button "Search" at bounding box center [1262, 364] width 319 height 61
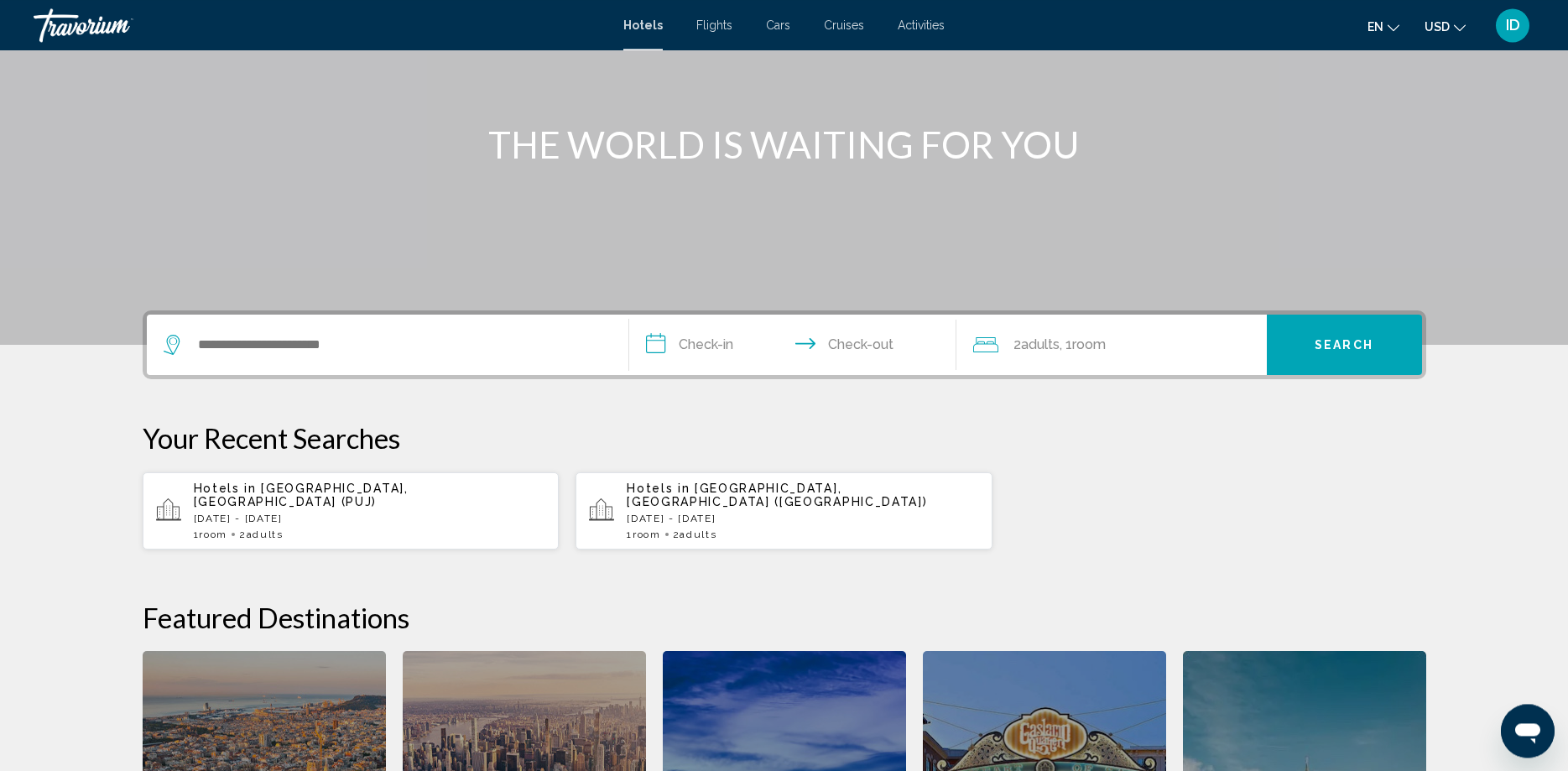
scroll to position [257, 0]
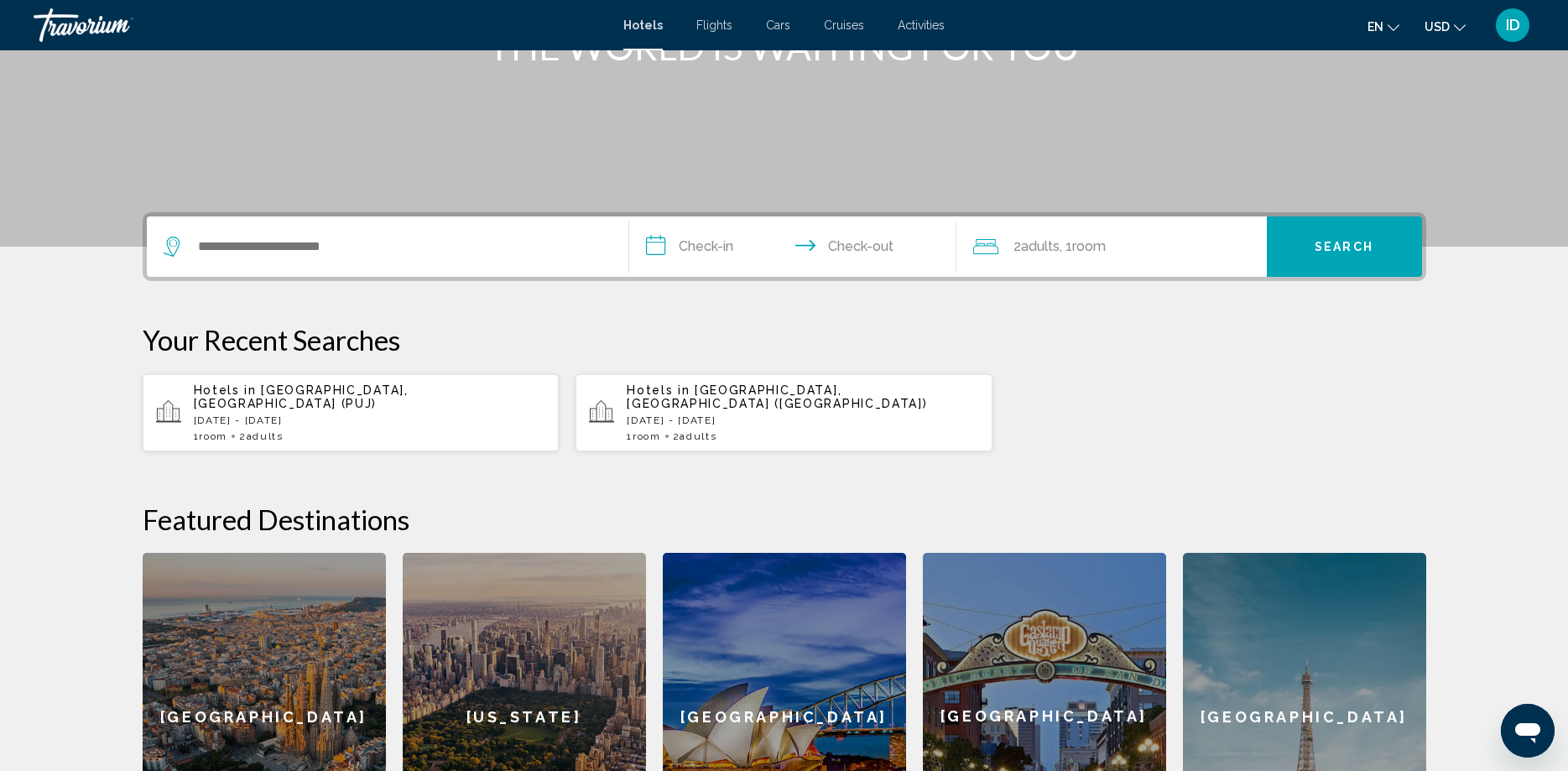
click at [780, 415] on p "[DATE] - [DATE]" at bounding box center [802, 421] width 352 height 12
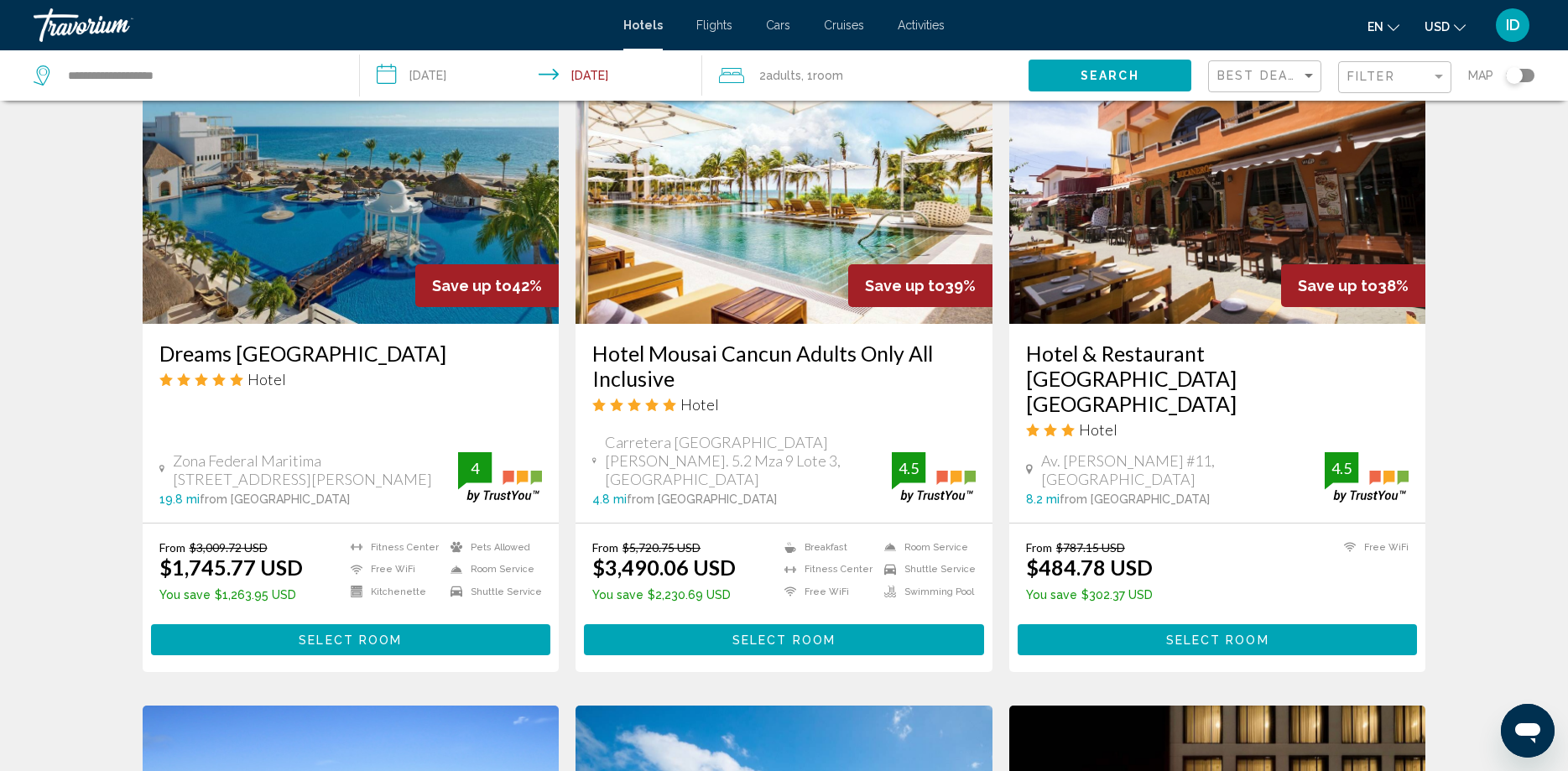
scroll to position [1281, 0]
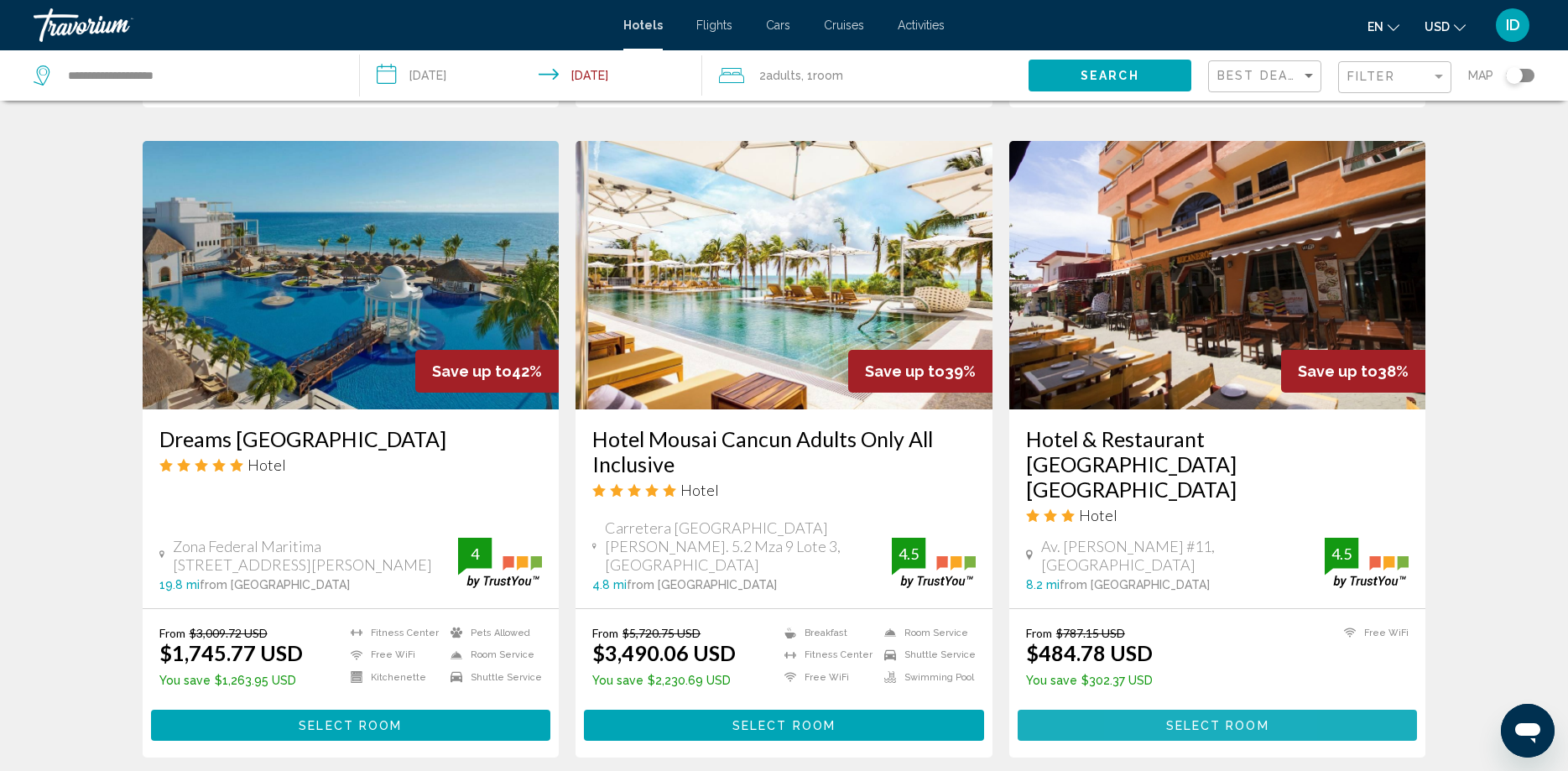
click at [1154, 710] on button "Select Room" at bounding box center [1217, 726] width 400 height 31
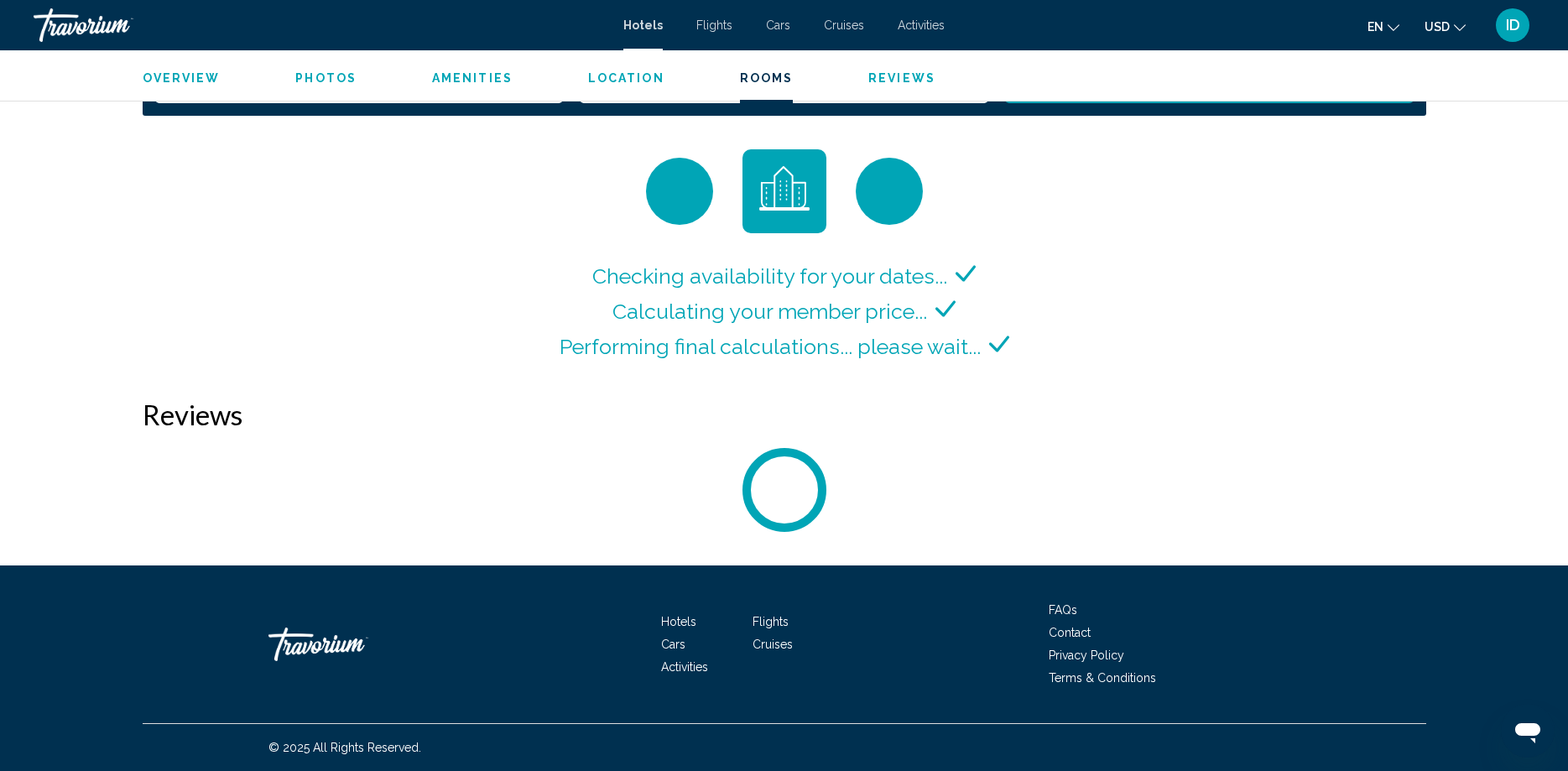
scroll to position [2184, 0]
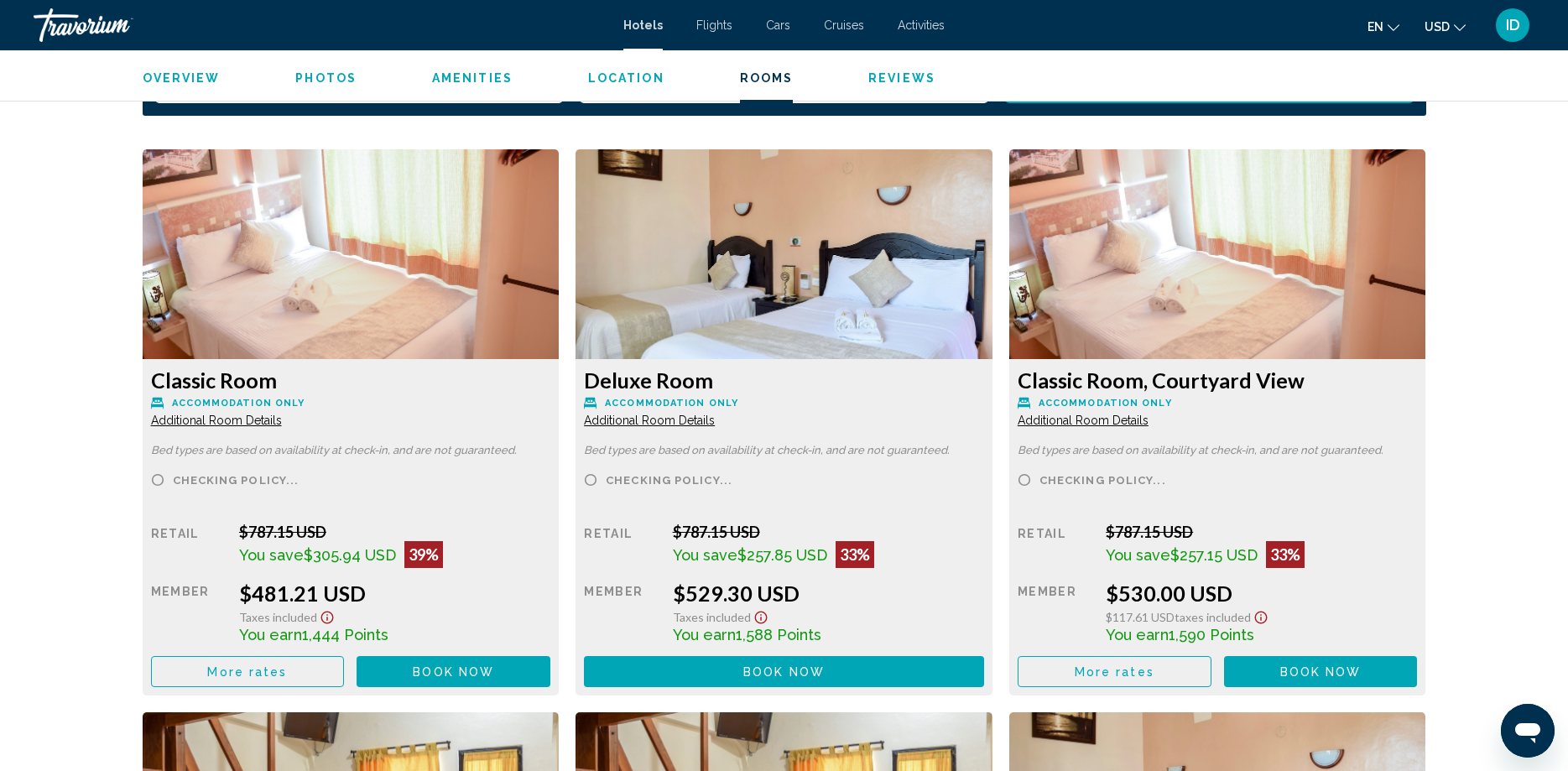
click at [391, 260] on img "Main content" at bounding box center [350, 254] width 417 height 210
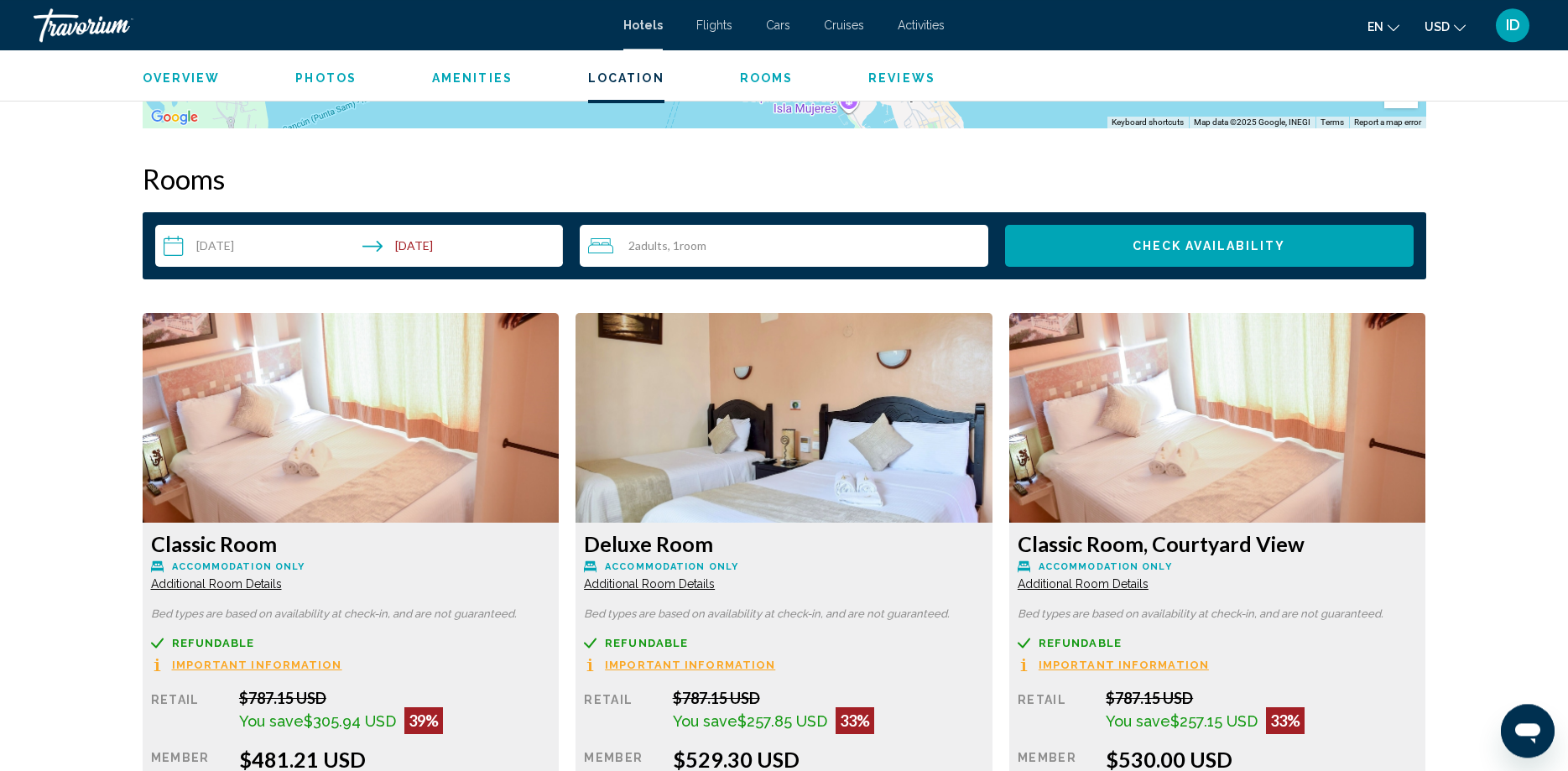
scroll to position [2014, 0]
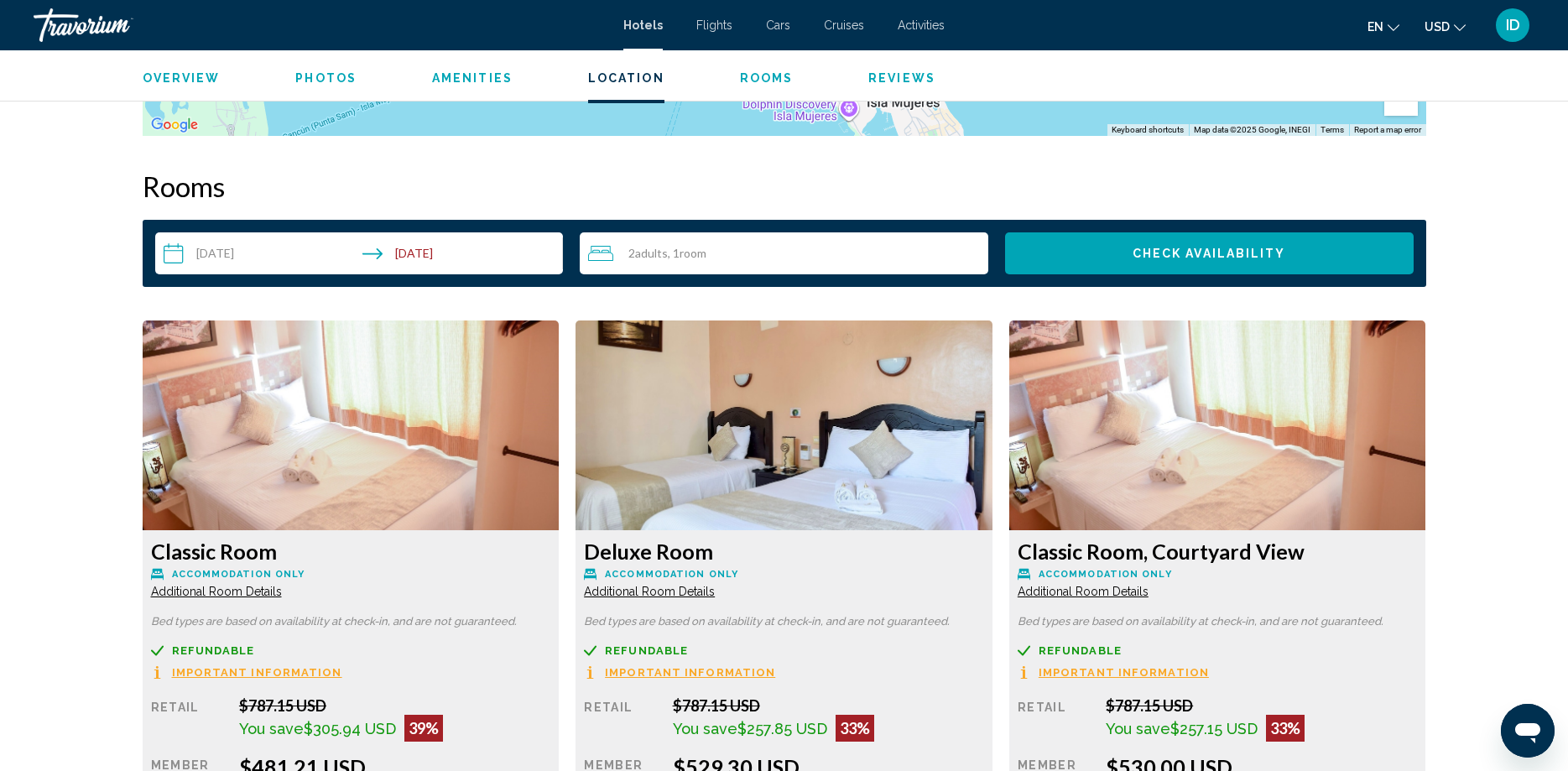
click at [393, 256] on input "**********" at bounding box center [362, 256] width 415 height 47
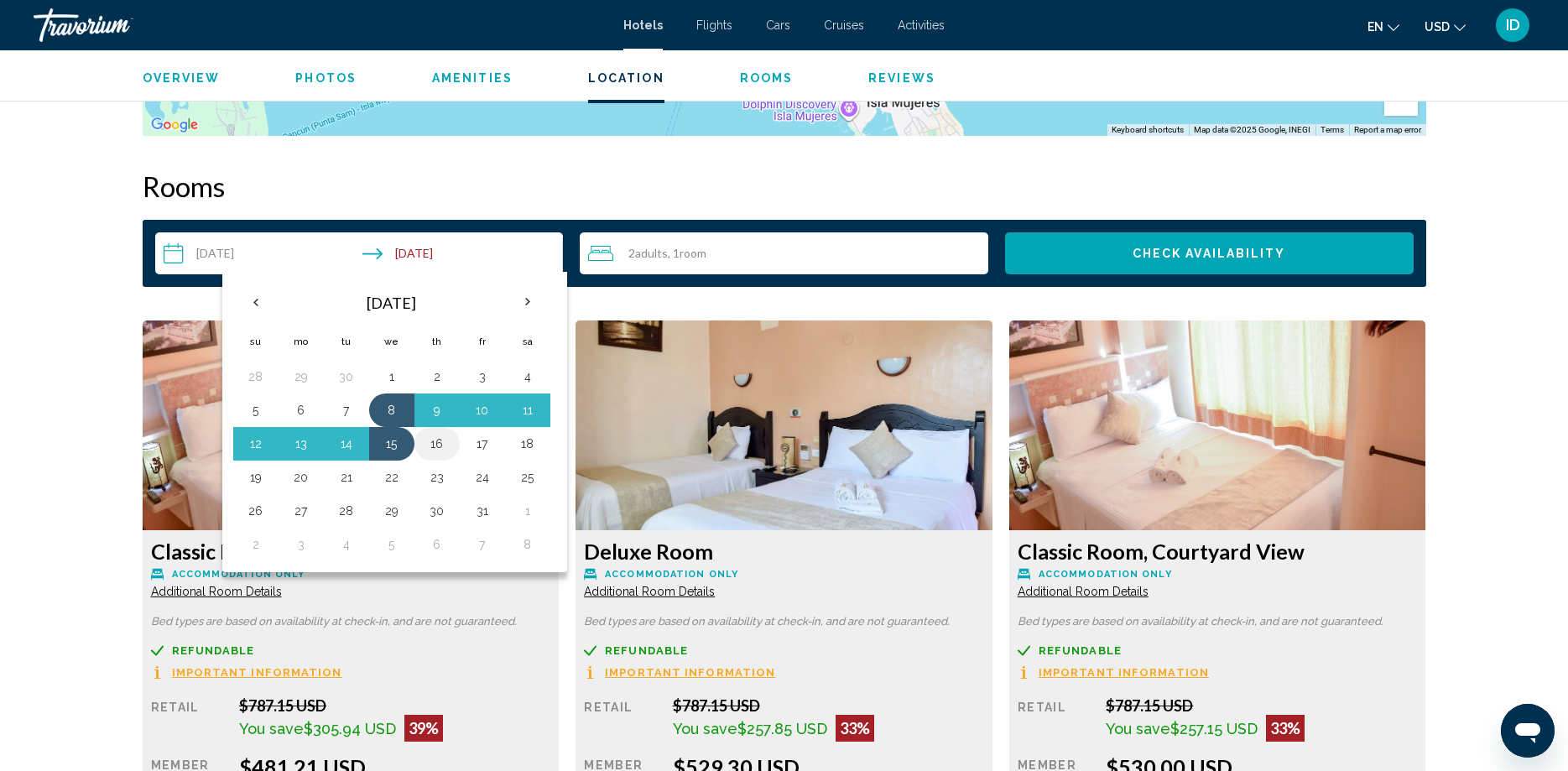
click at [431, 444] on button "16" at bounding box center [436, 443] width 26 height 24
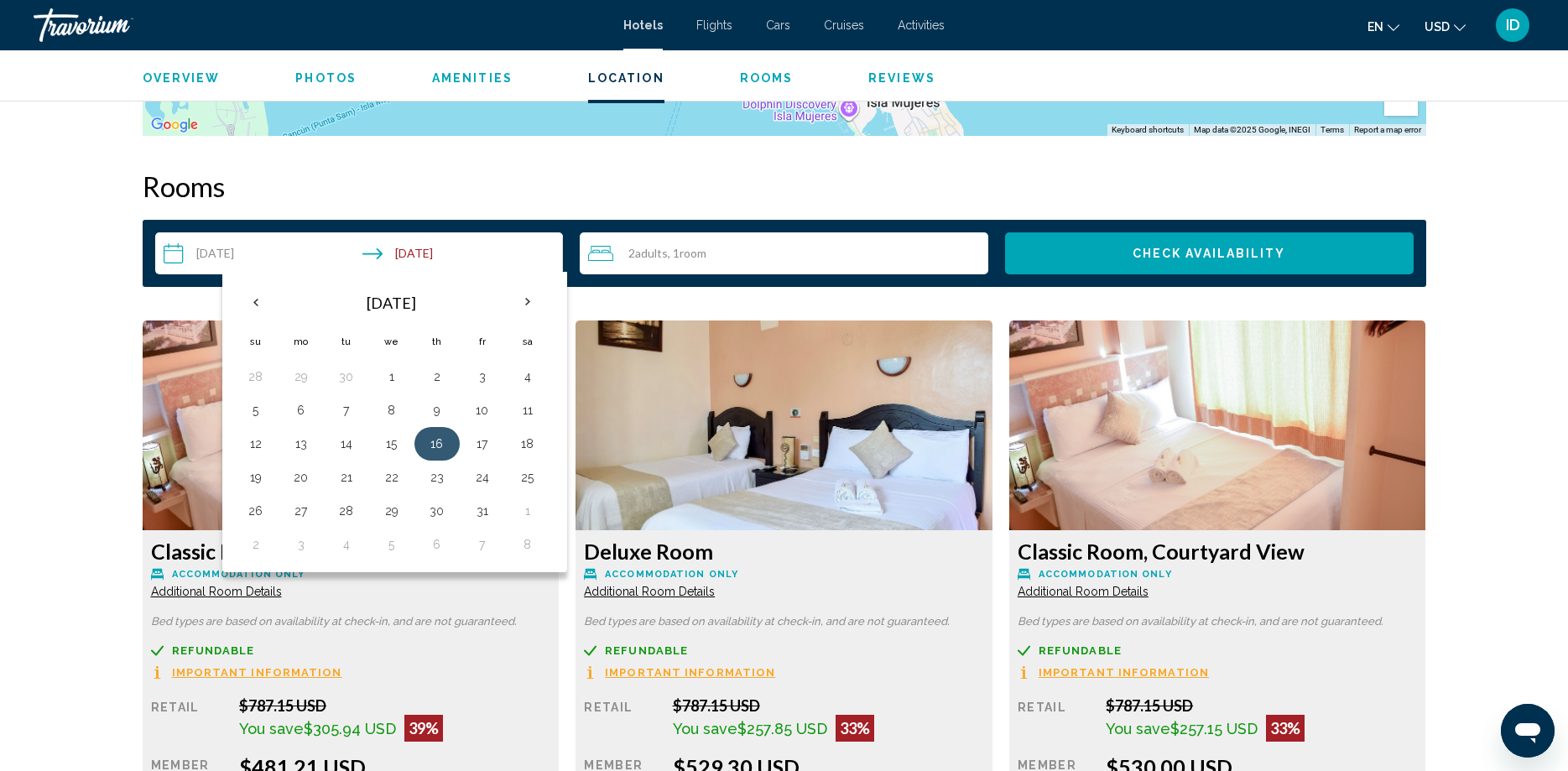
click at [430, 447] on button "16" at bounding box center [436, 443] width 26 height 24
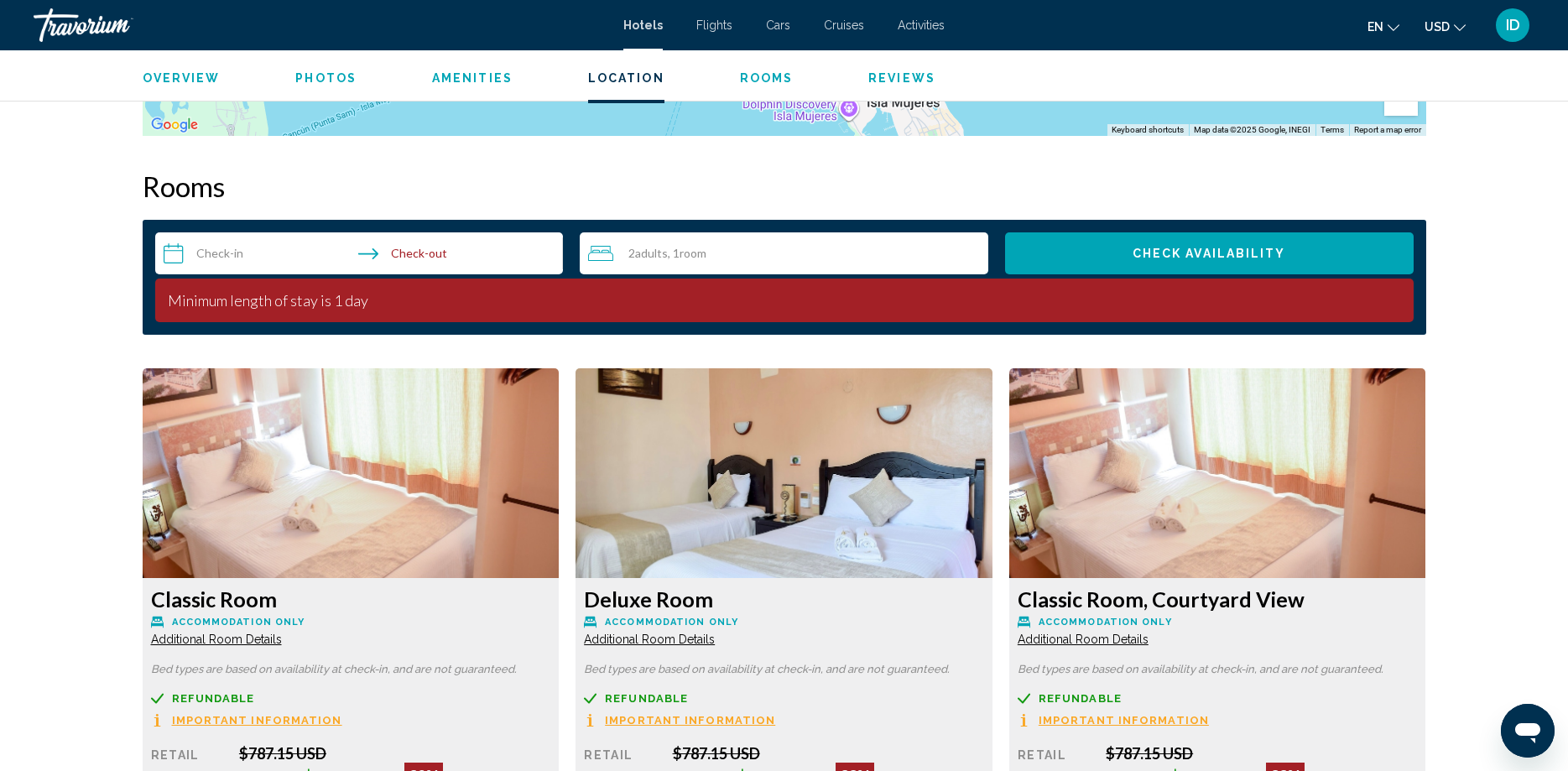
click at [403, 263] on input "**********" at bounding box center [362, 256] width 415 height 47
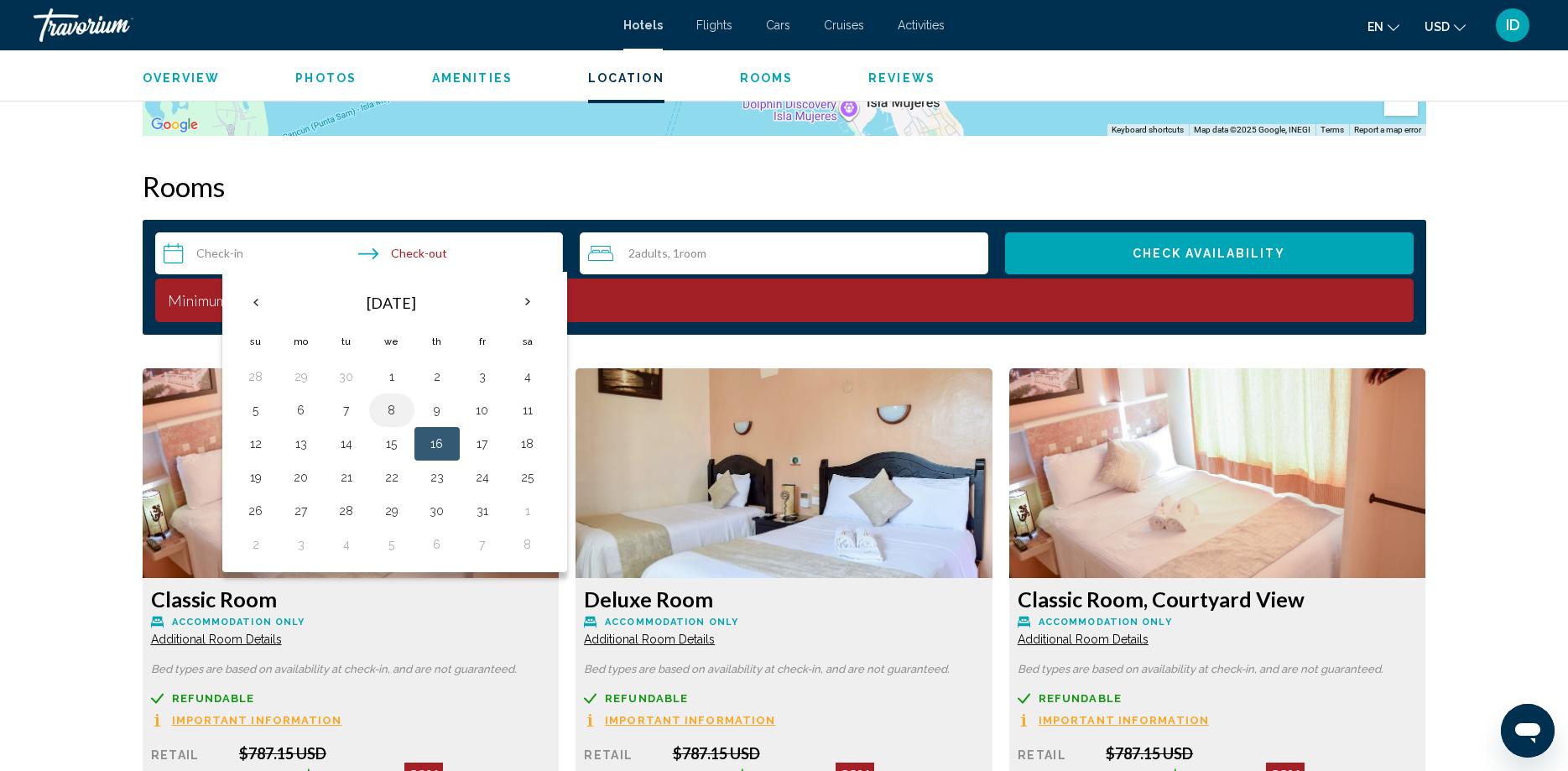
click at [378, 417] on td "8" at bounding box center [391, 410] width 45 height 33
click at [390, 399] on button "8" at bounding box center [391, 410] width 26 height 24
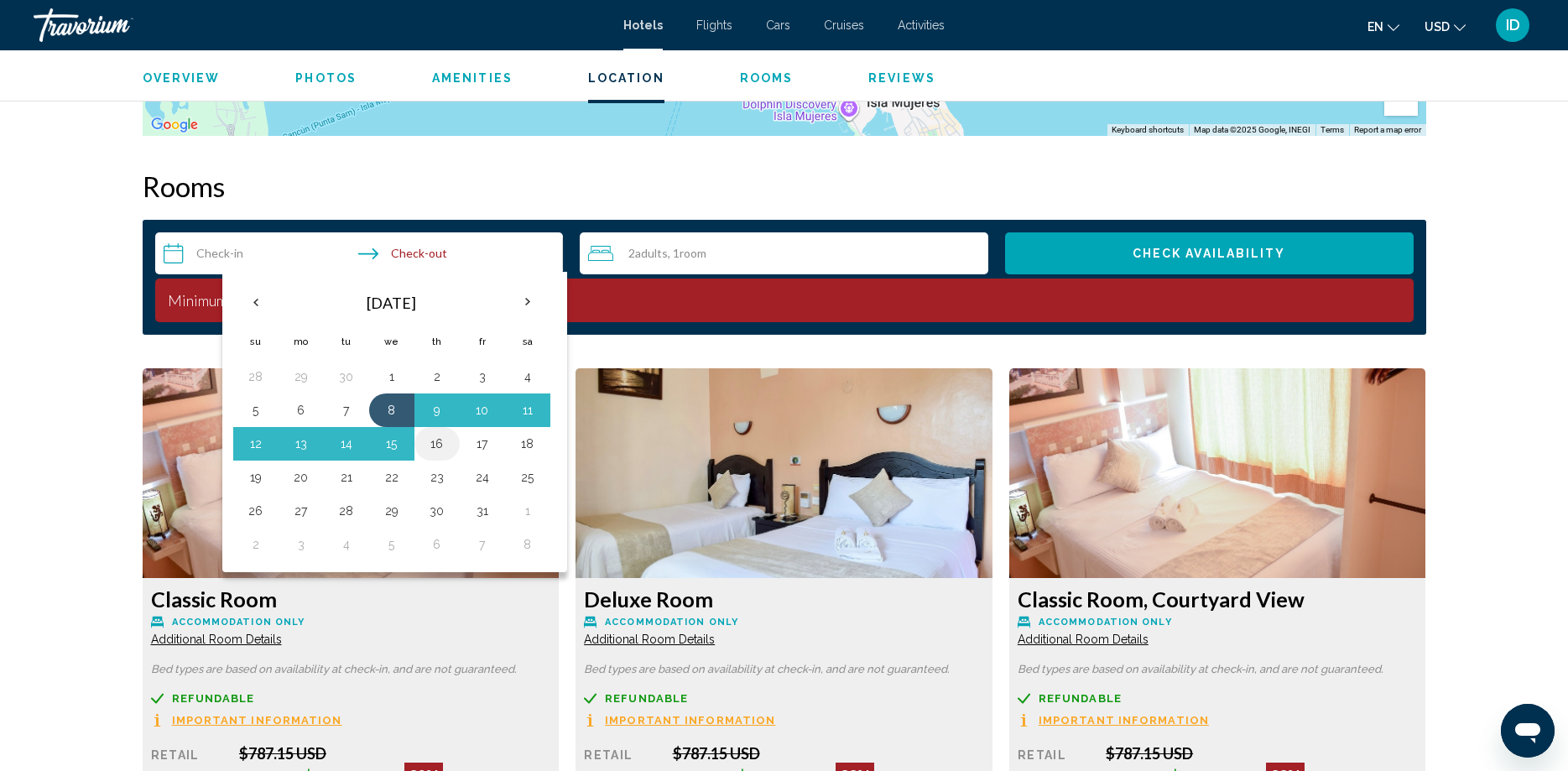
click at [443, 446] on button "16" at bounding box center [436, 443] width 26 height 24
type input "**********"
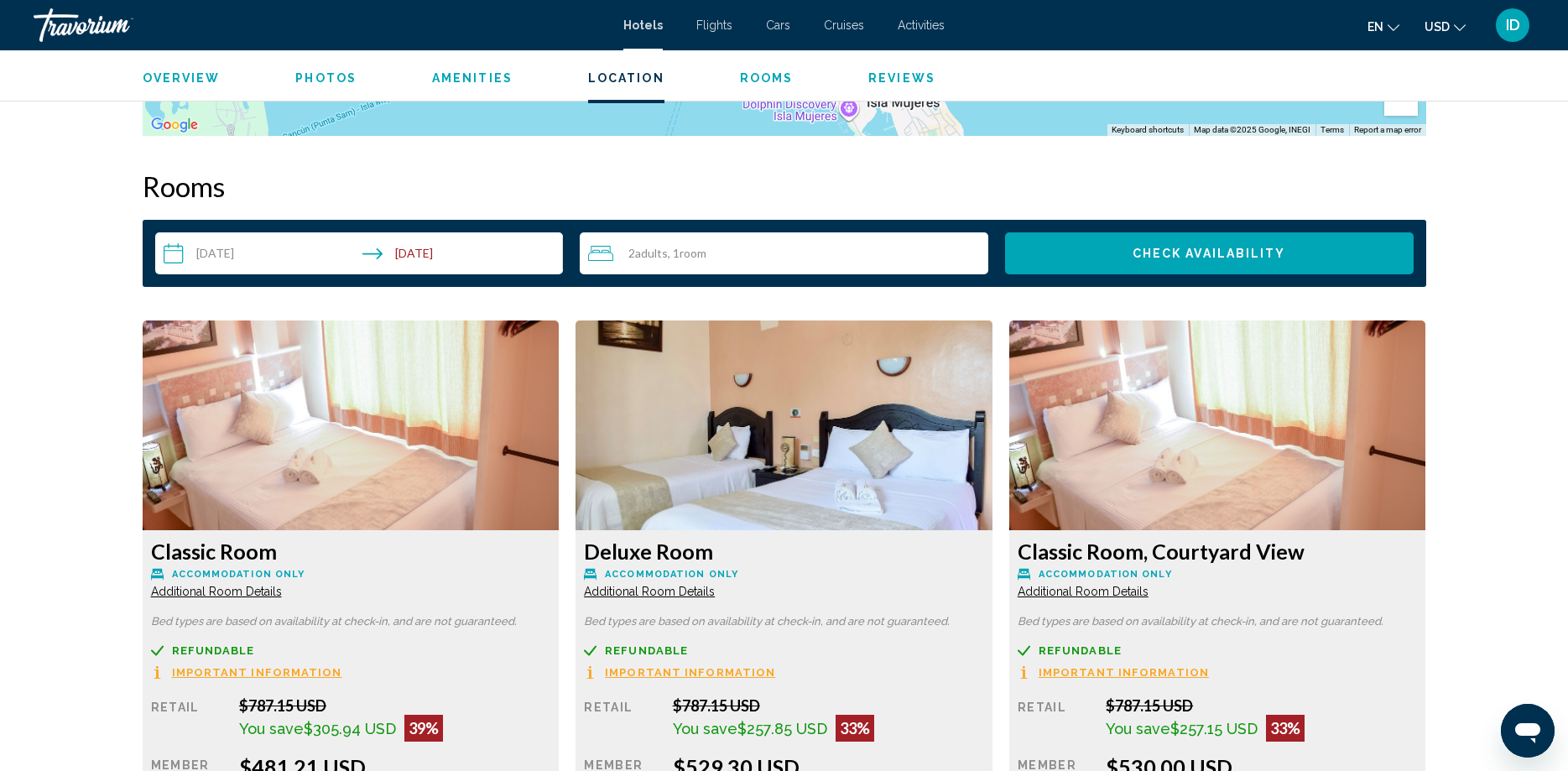
click at [1075, 244] on button "Check Availability" at bounding box center [1209, 253] width 409 height 42
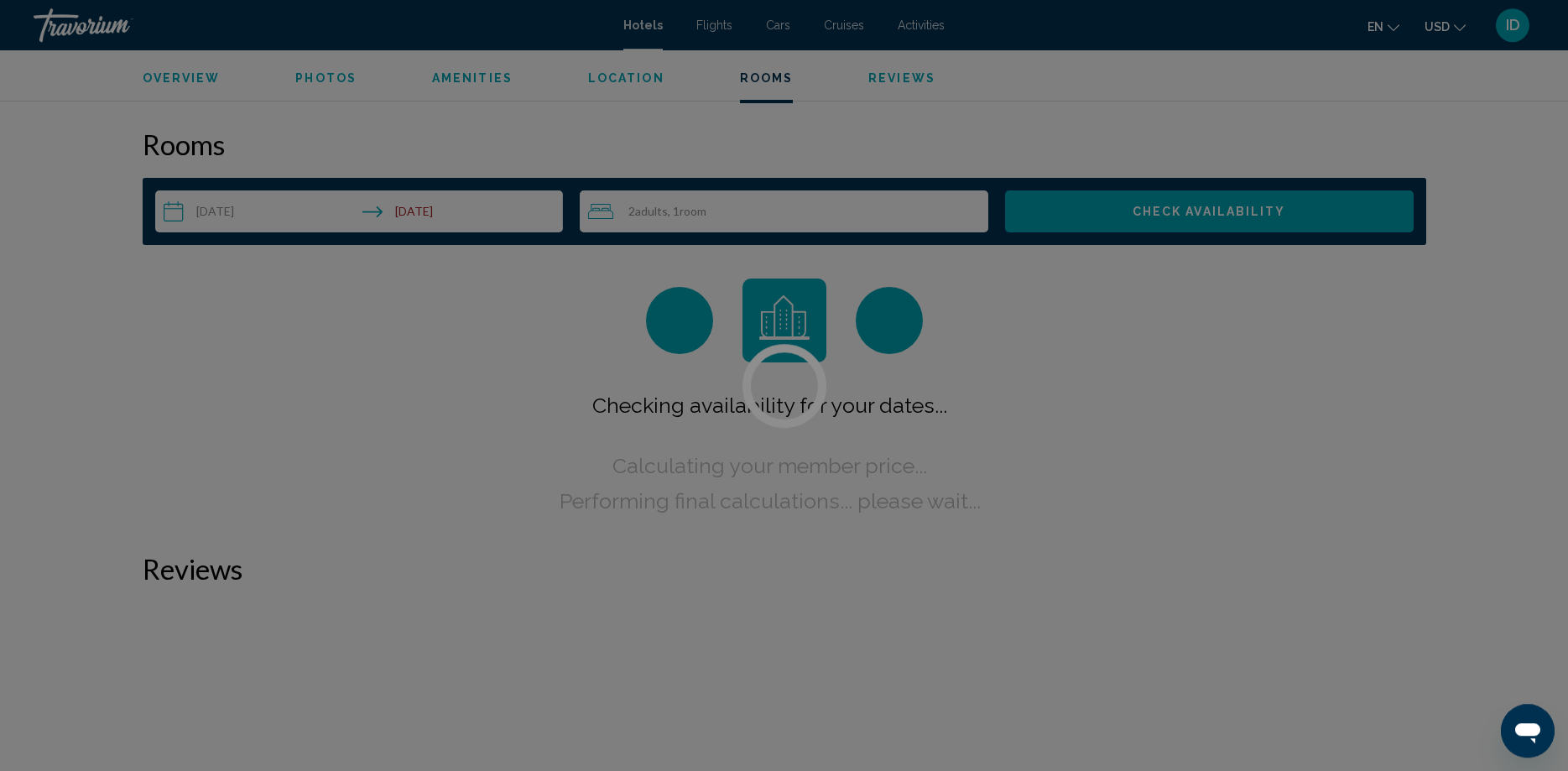
scroll to position [2073, 0]
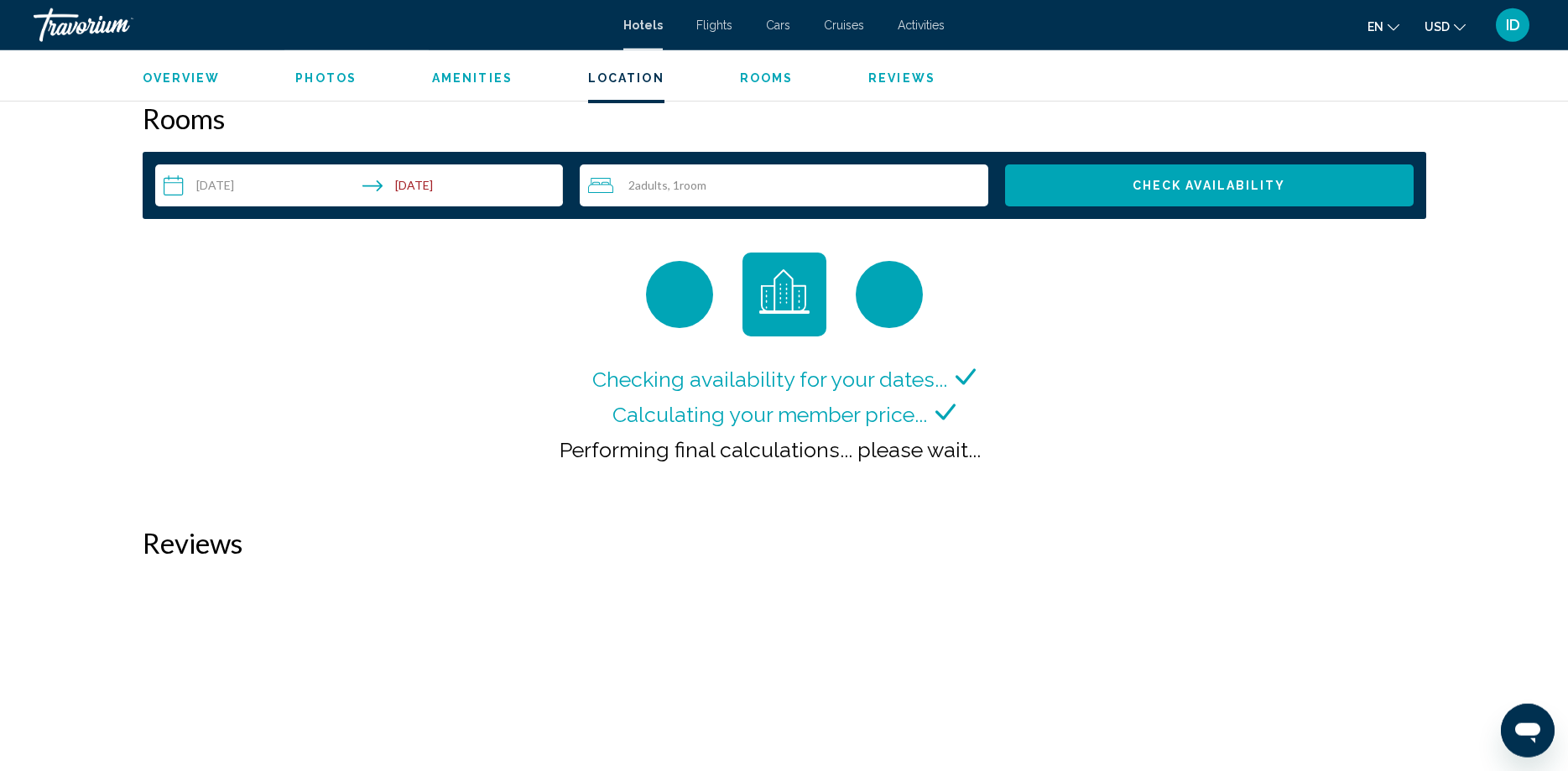
scroll to position [2054, 0]
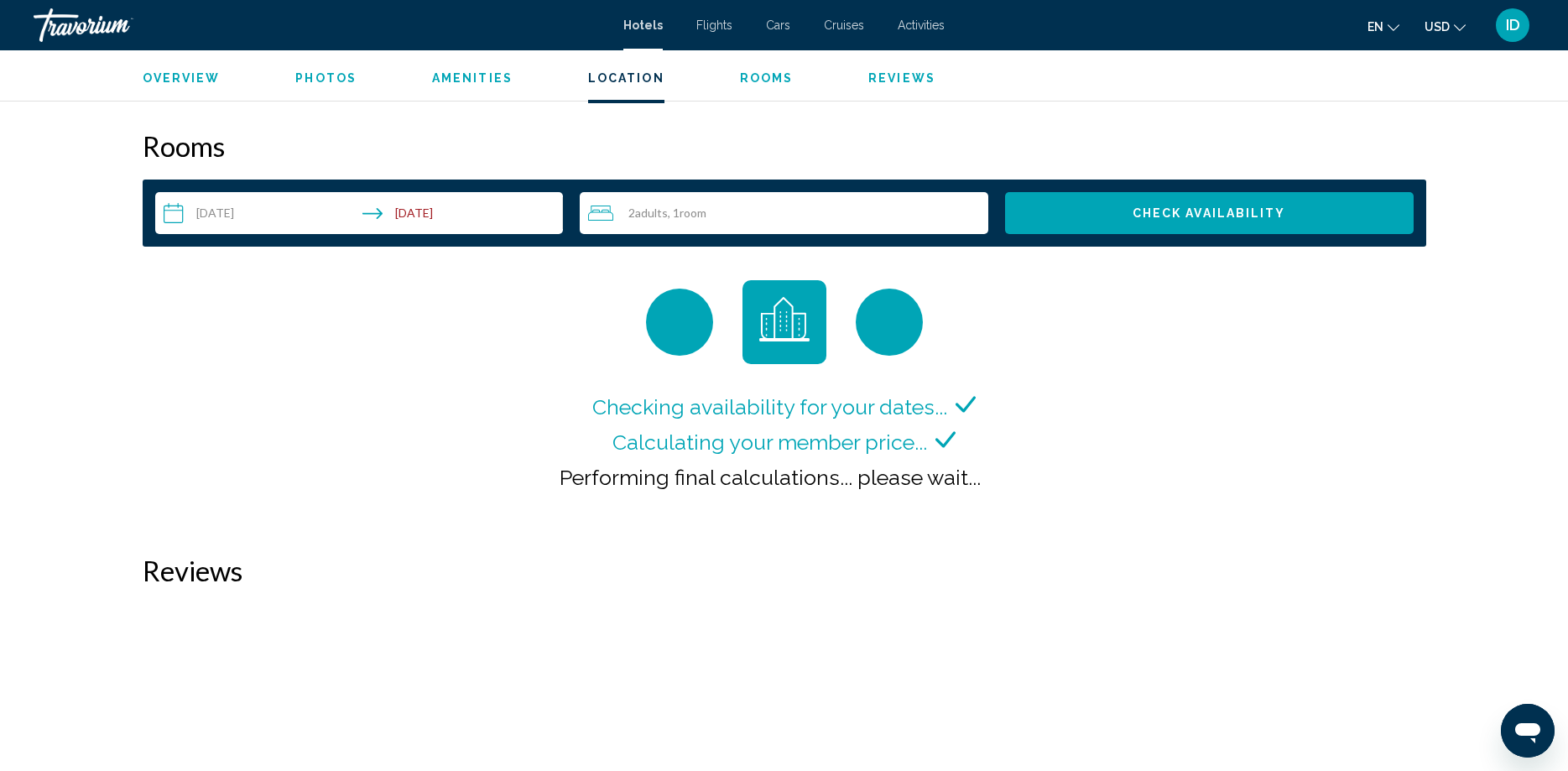
click at [1005, 192] on button "Check Availability" at bounding box center [1209, 213] width 409 height 42
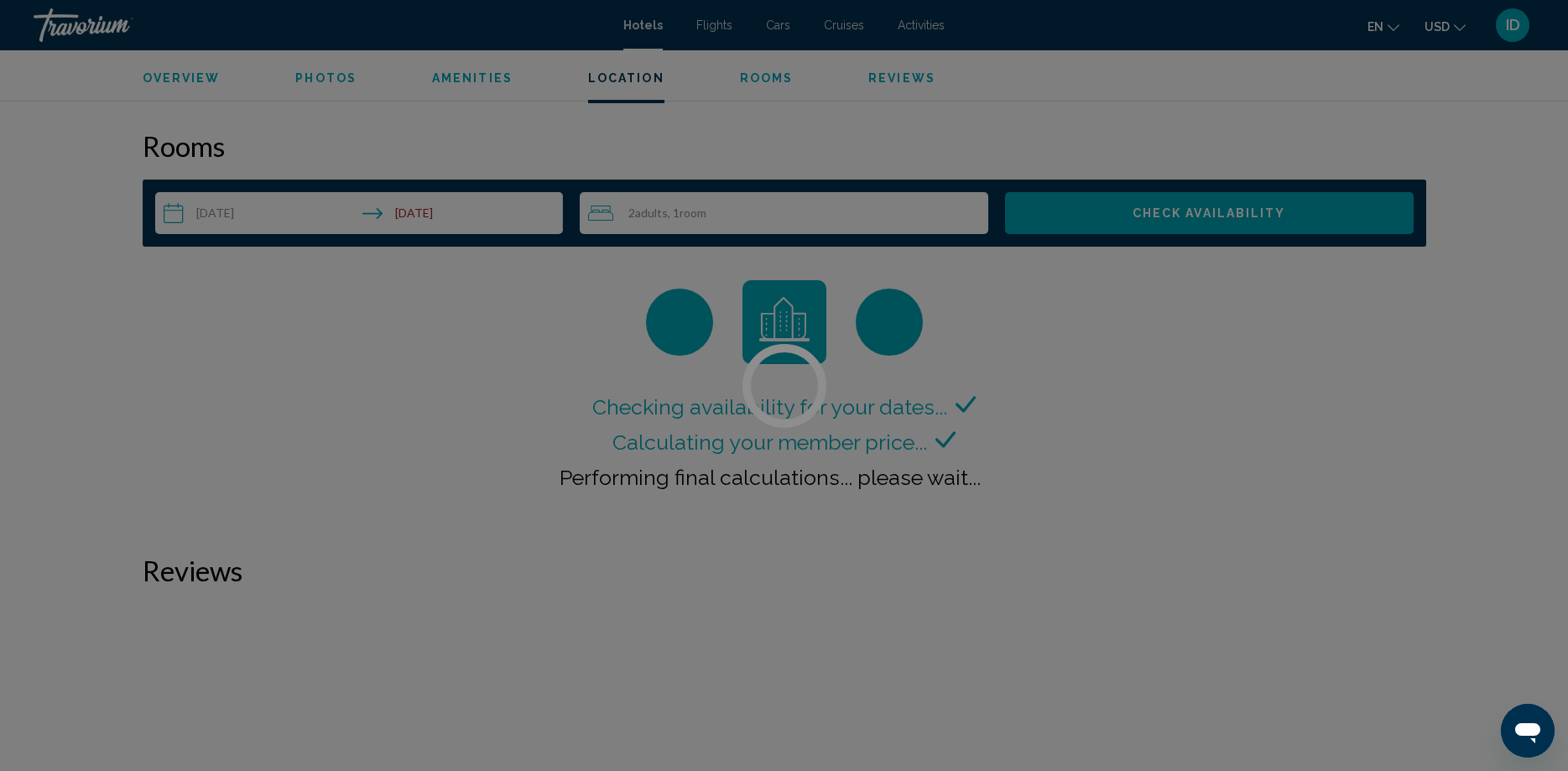
scroll to position [0, 0]
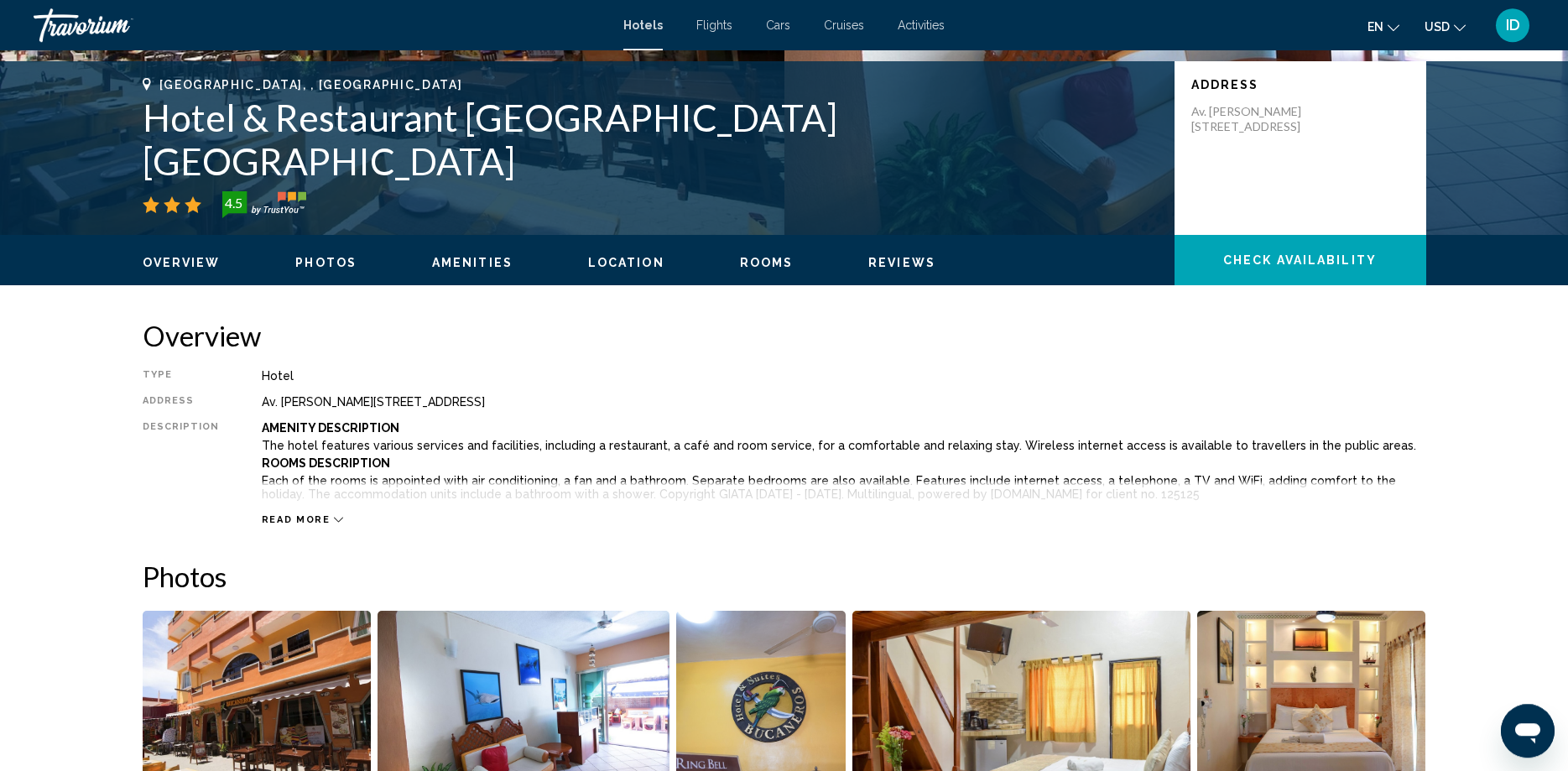
scroll to position [560, 0]
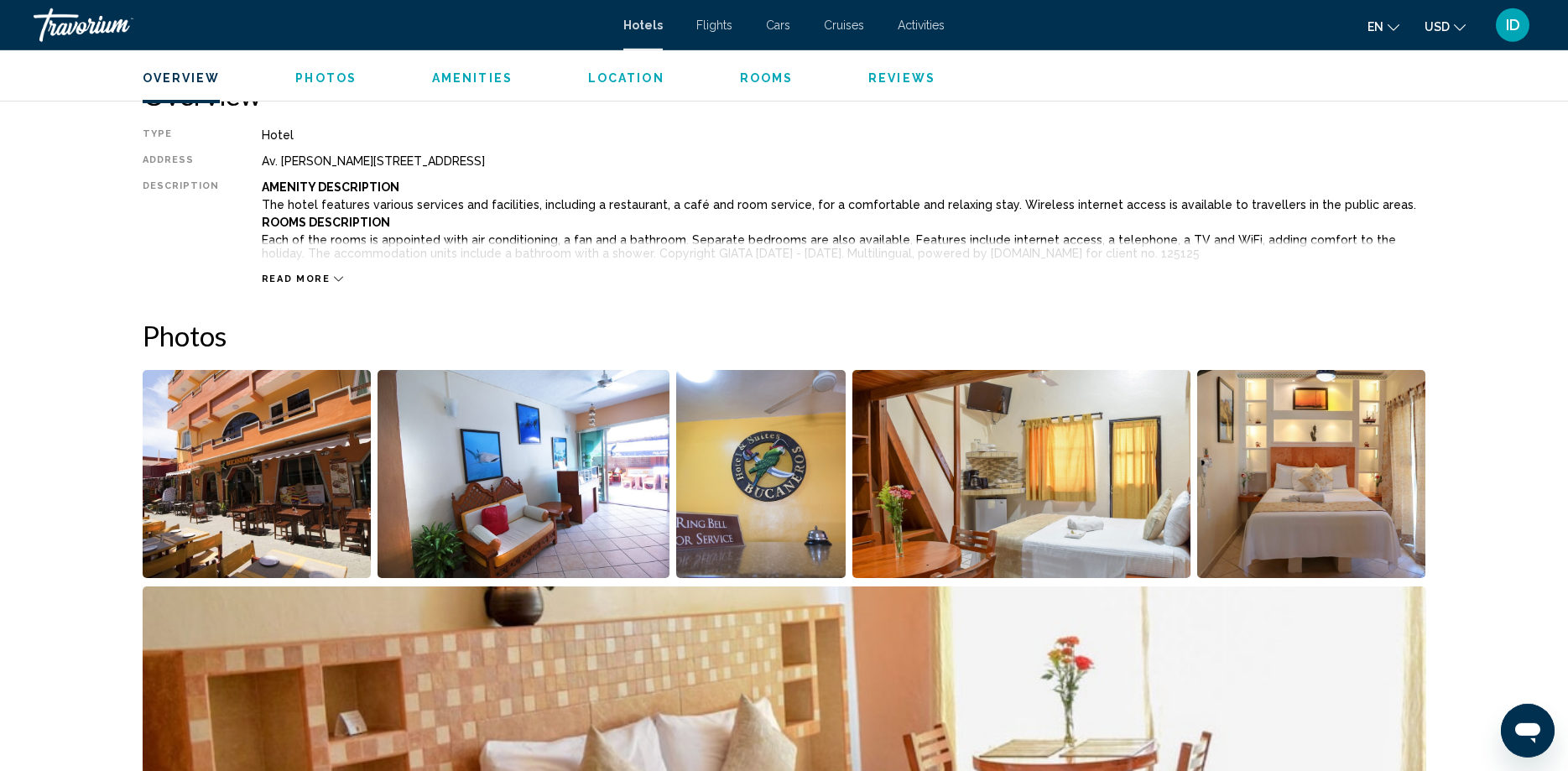
click at [440, 417] on img "Open full-screen image slider" at bounding box center [524, 474] width 292 height 208
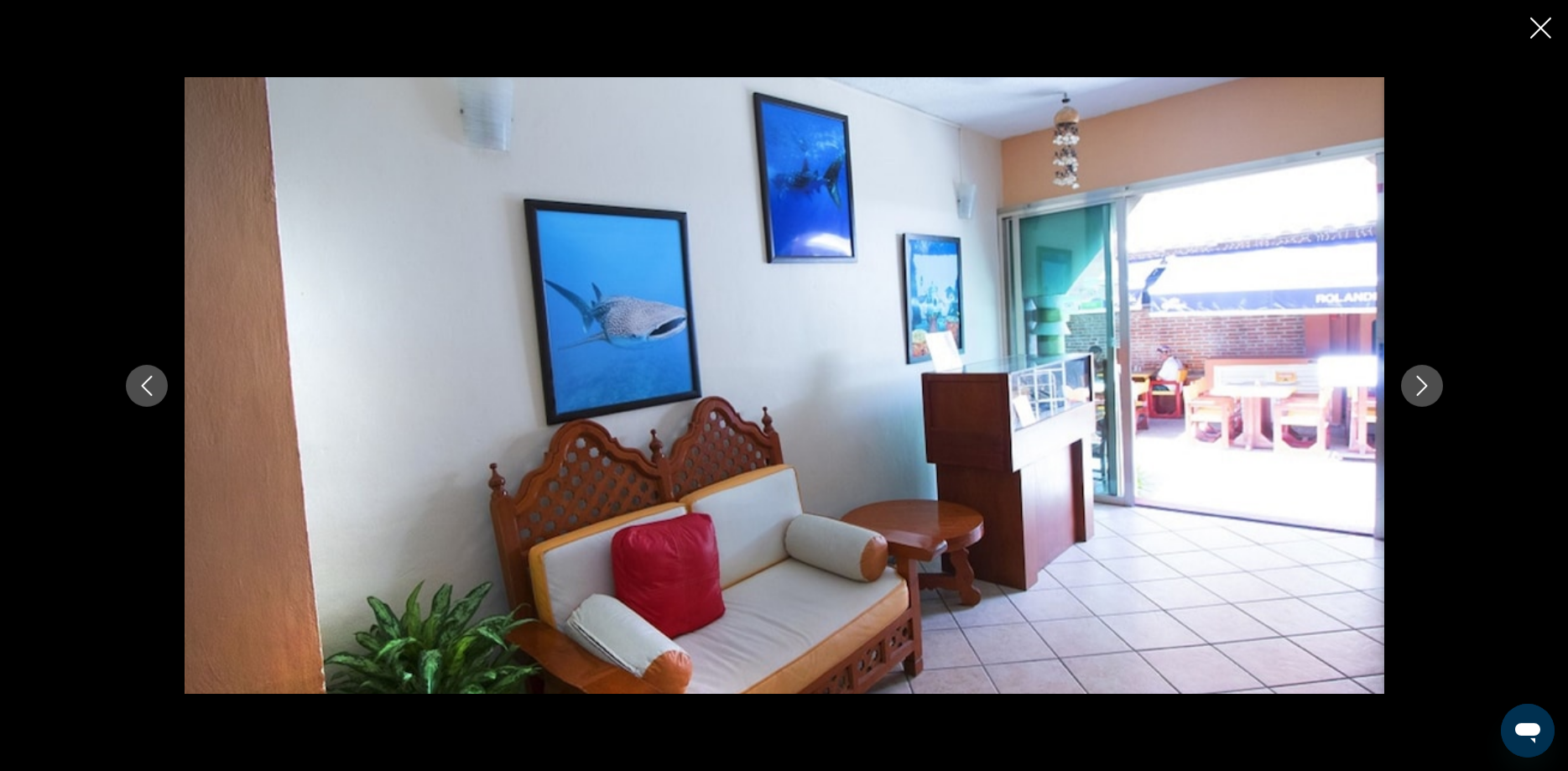
click at [1423, 393] on icon "Next image" at bounding box center [1421, 386] width 21 height 21
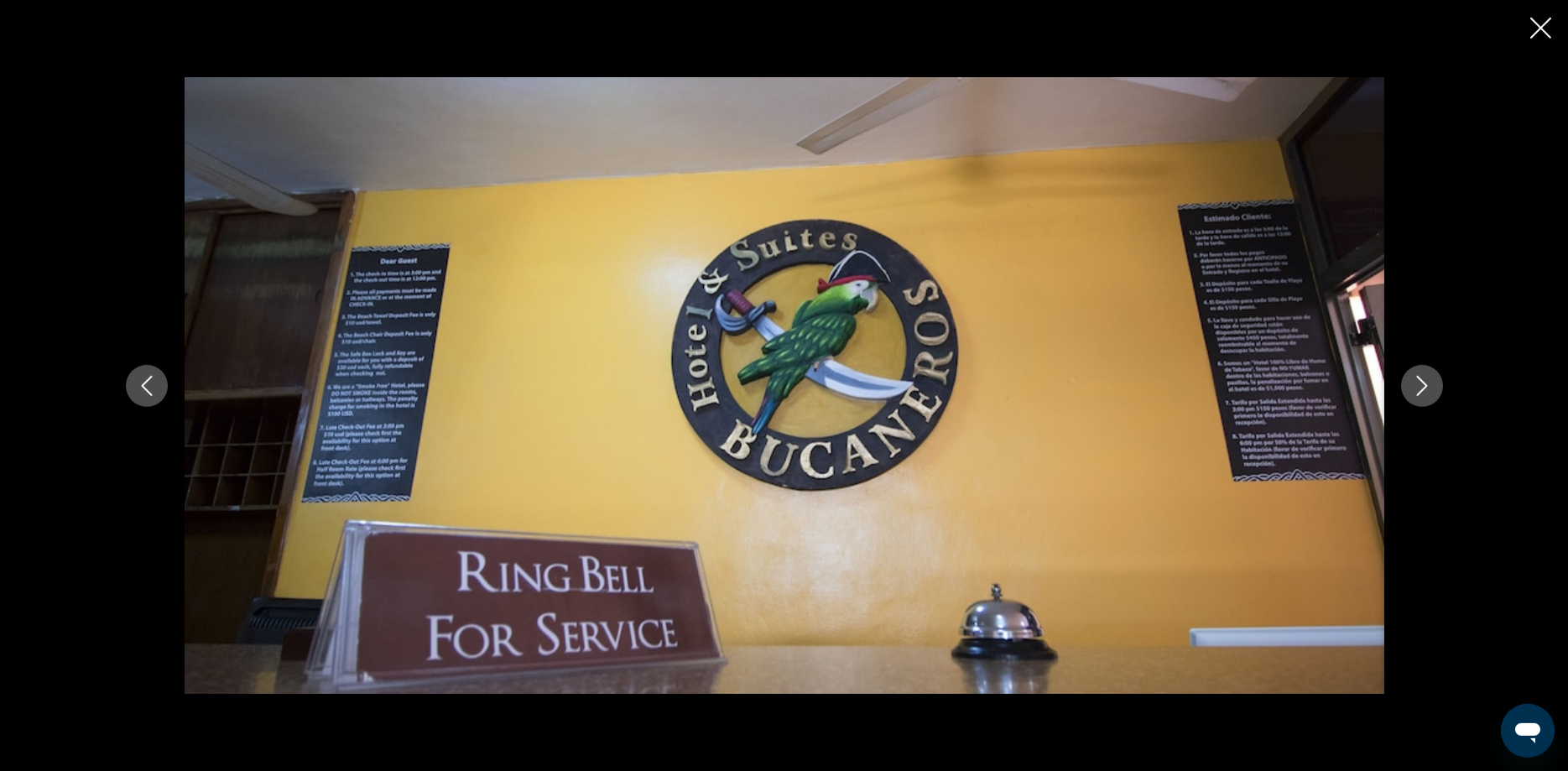
click at [1423, 393] on icon "Next image" at bounding box center [1421, 386] width 21 height 21
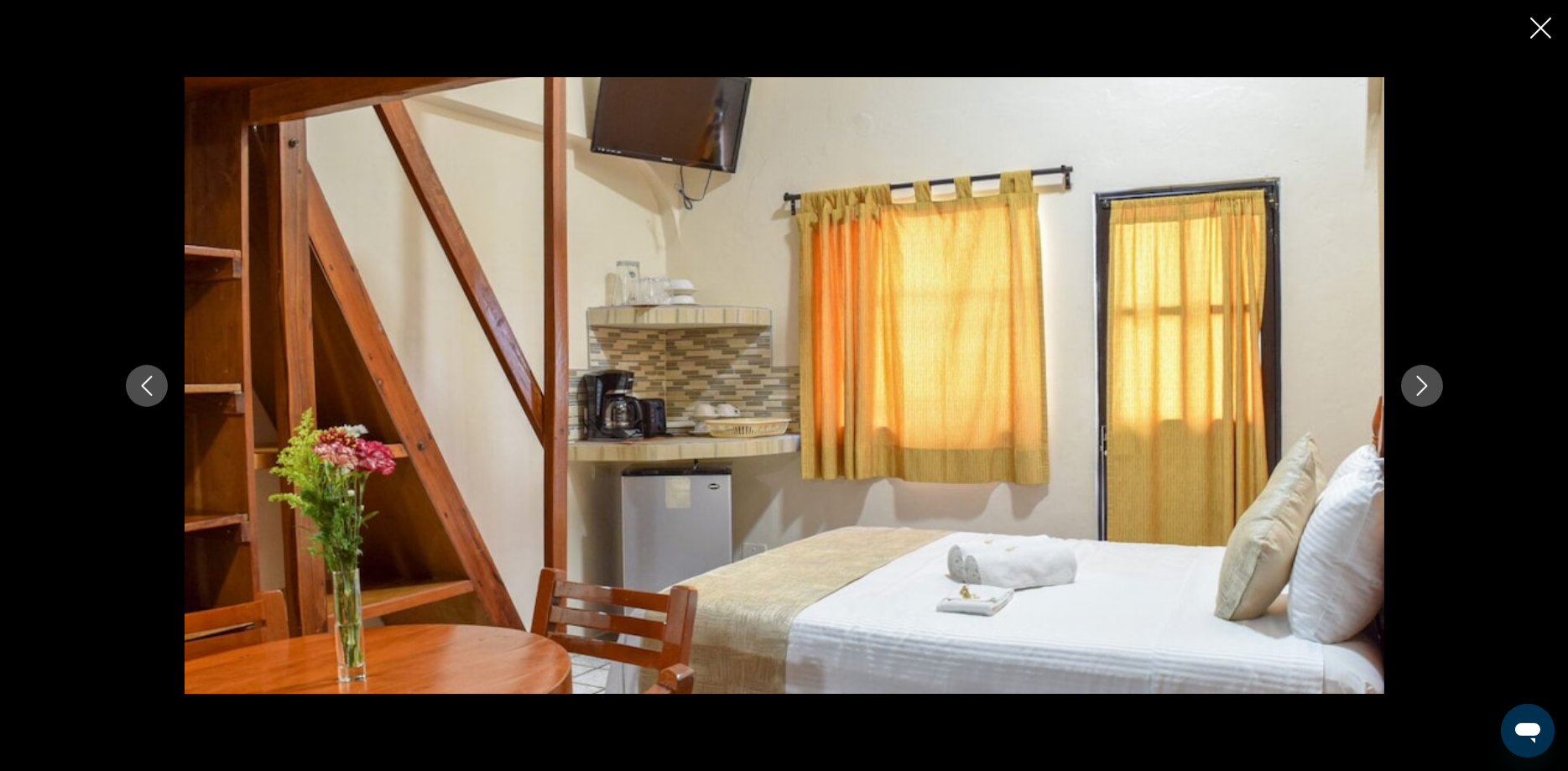
click at [1423, 393] on icon "Next image" at bounding box center [1421, 386] width 21 height 21
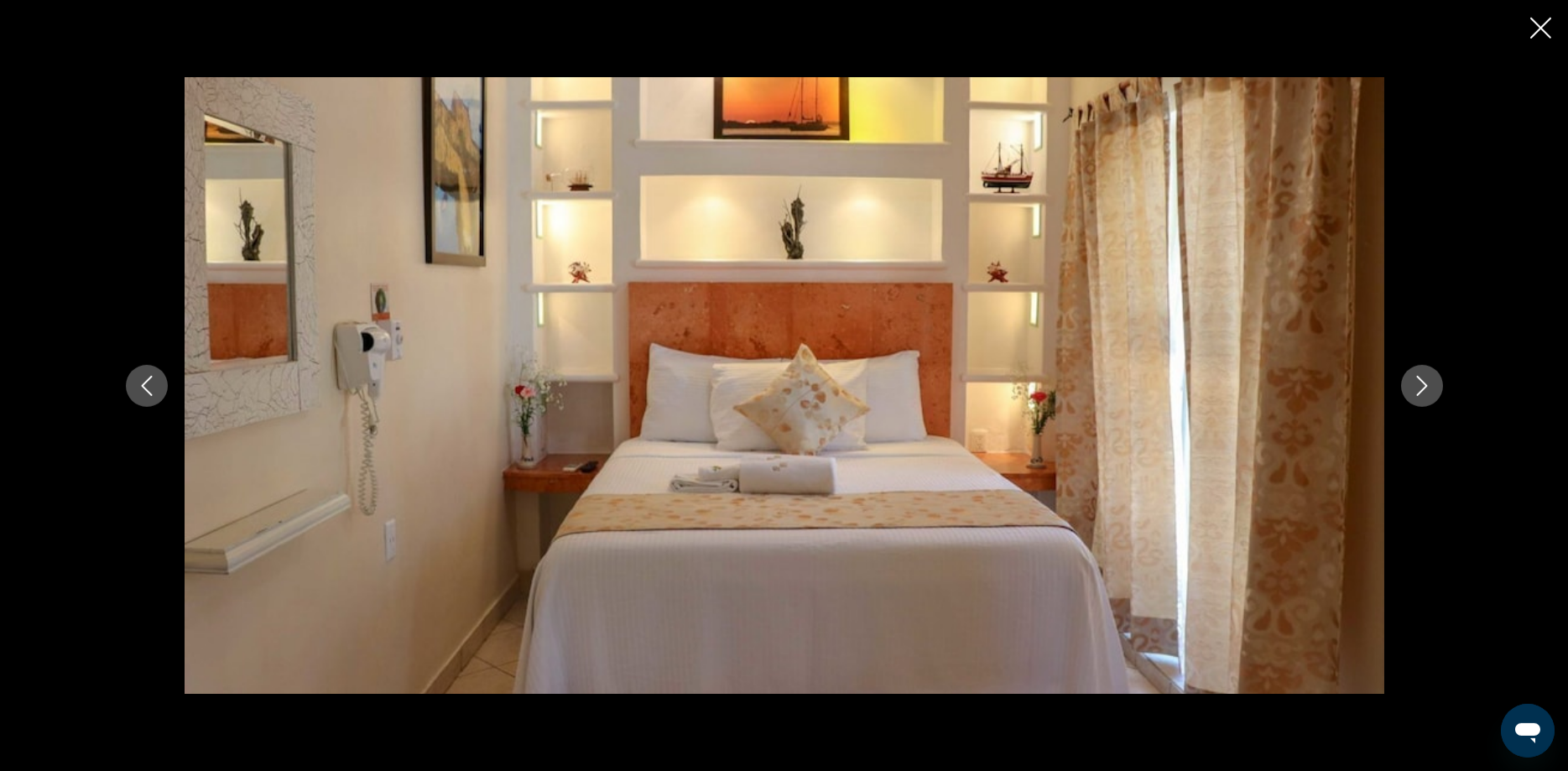
click at [1423, 393] on icon "Next image" at bounding box center [1421, 386] width 21 height 21
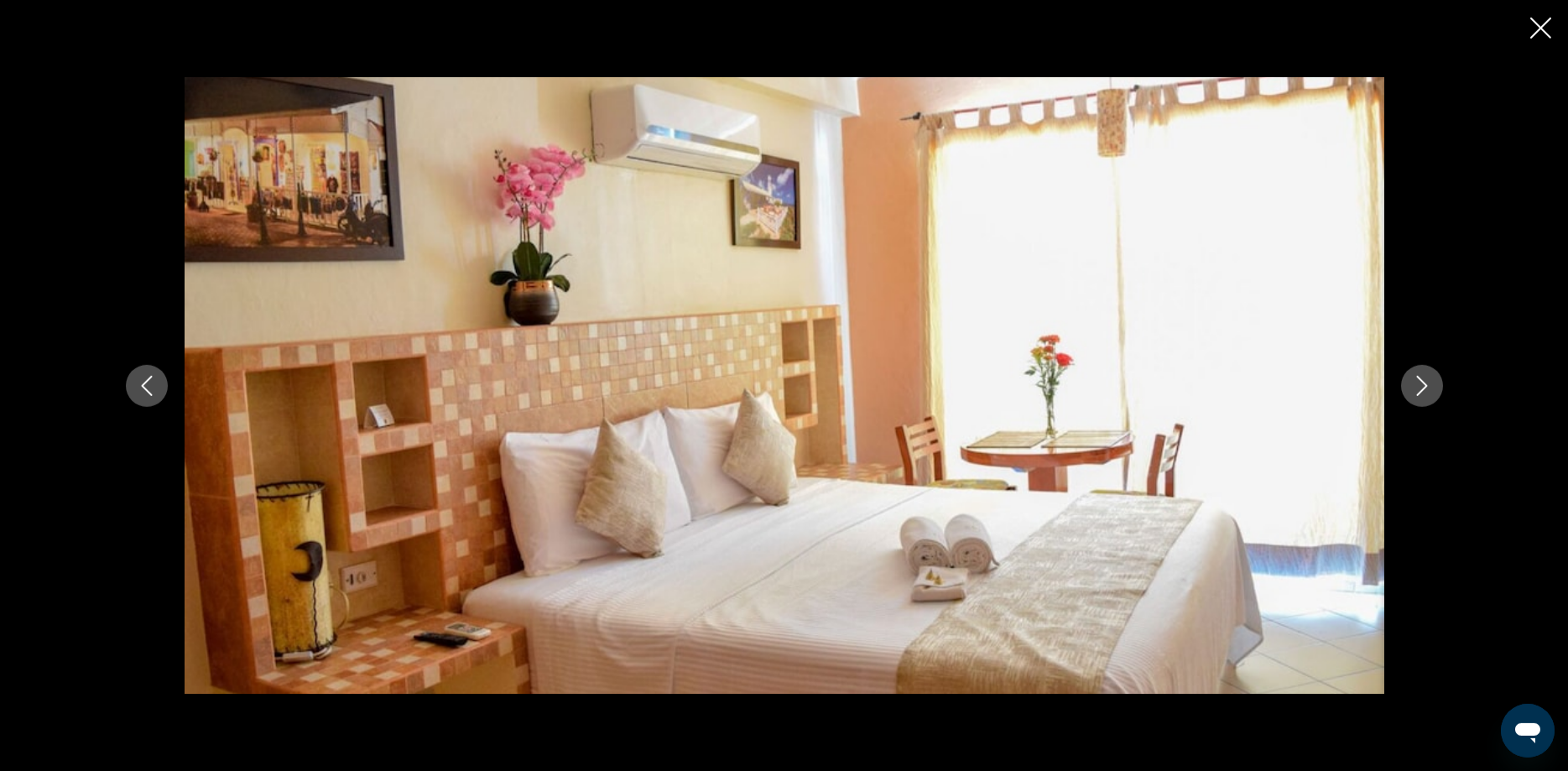
click at [1422, 392] on icon "Next image" at bounding box center [1421, 386] width 21 height 21
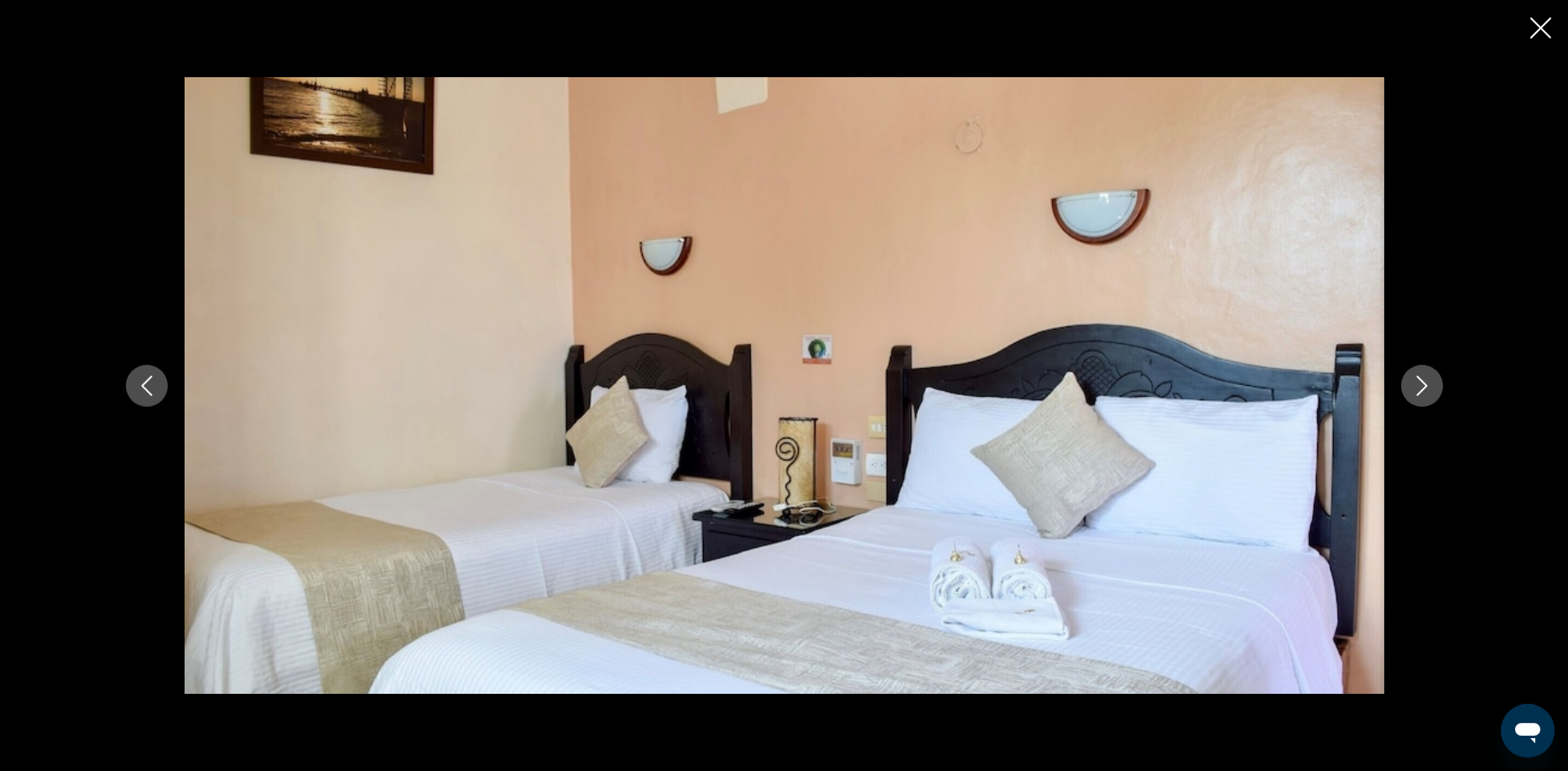
click at [1422, 392] on icon "Next image" at bounding box center [1421, 386] width 21 height 21
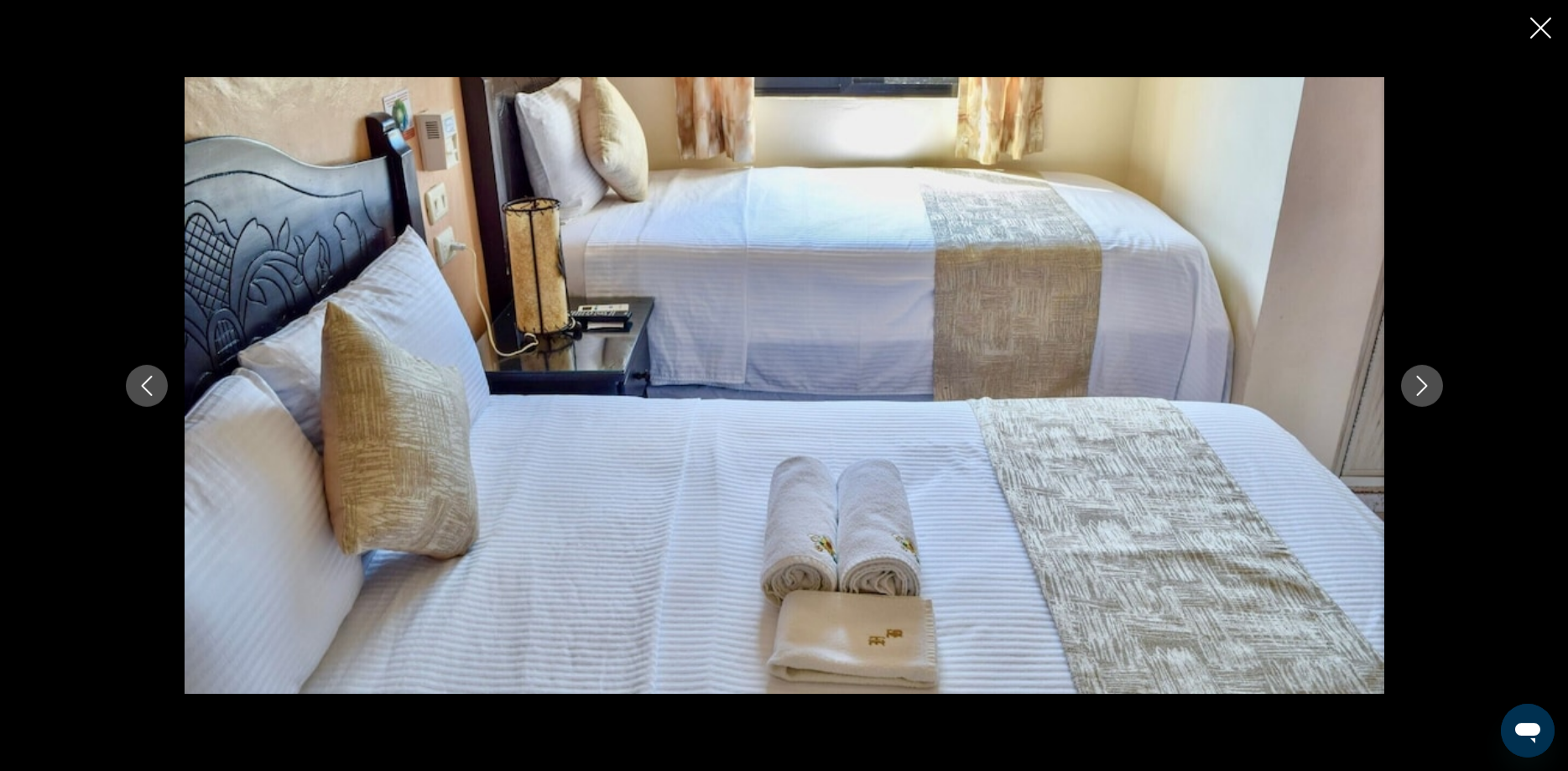
click at [1422, 392] on icon "Next image" at bounding box center [1421, 386] width 21 height 21
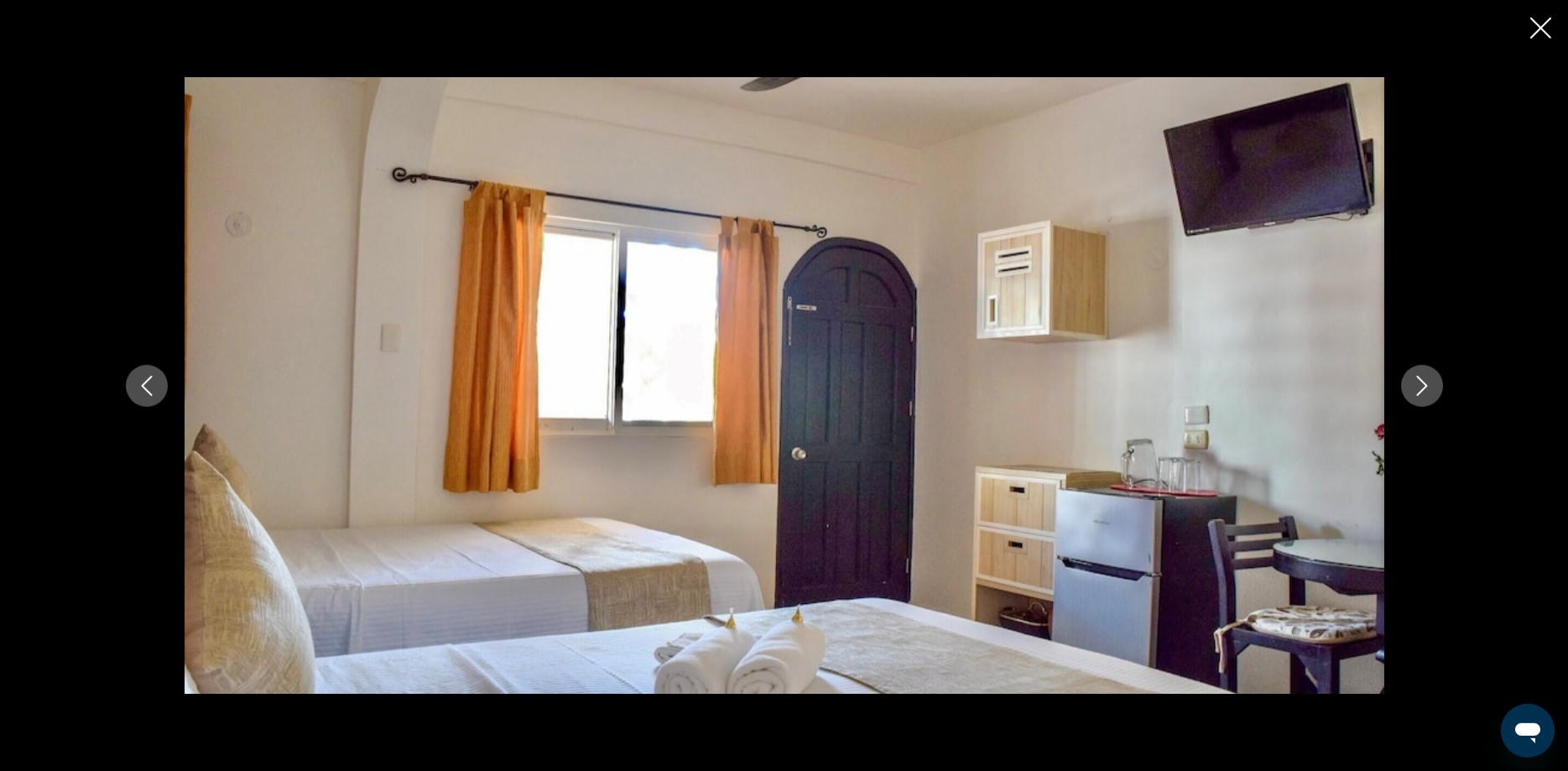
click at [1422, 392] on icon "Next image" at bounding box center [1421, 386] width 21 height 21
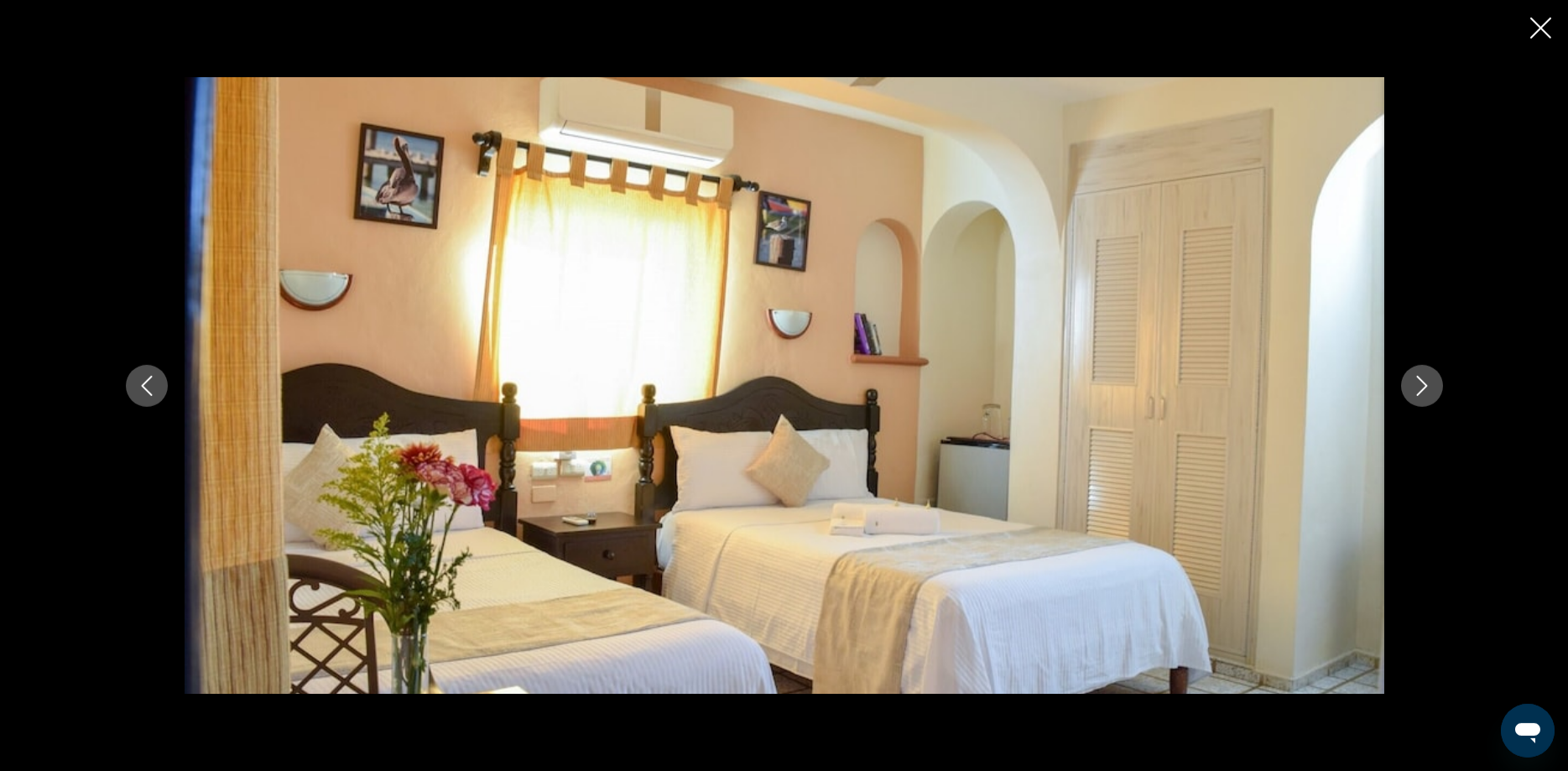
click at [1422, 392] on icon "Next image" at bounding box center [1421, 386] width 21 height 21
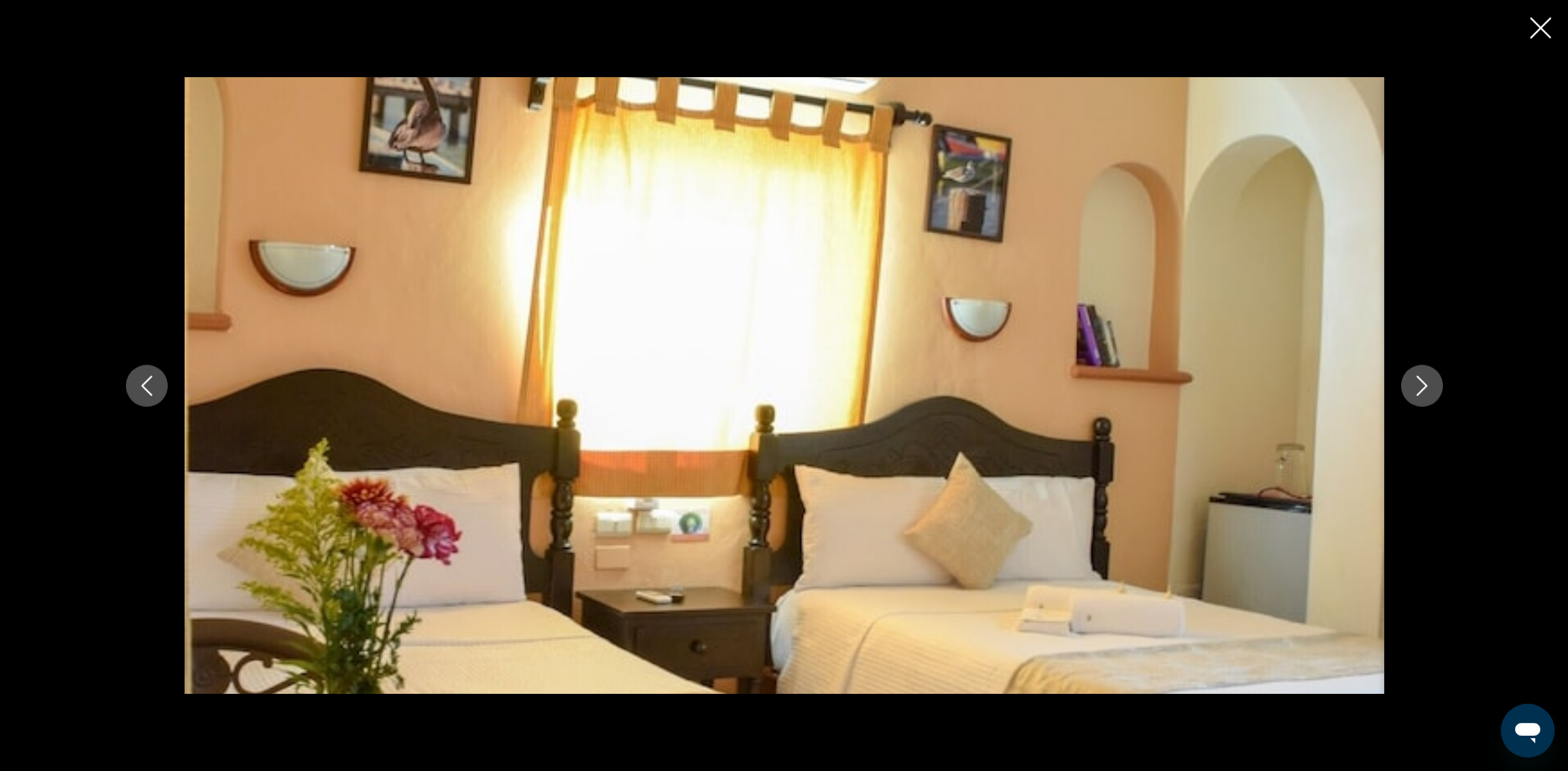
click at [1422, 392] on icon "Next image" at bounding box center [1421, 386] width 21 height 21
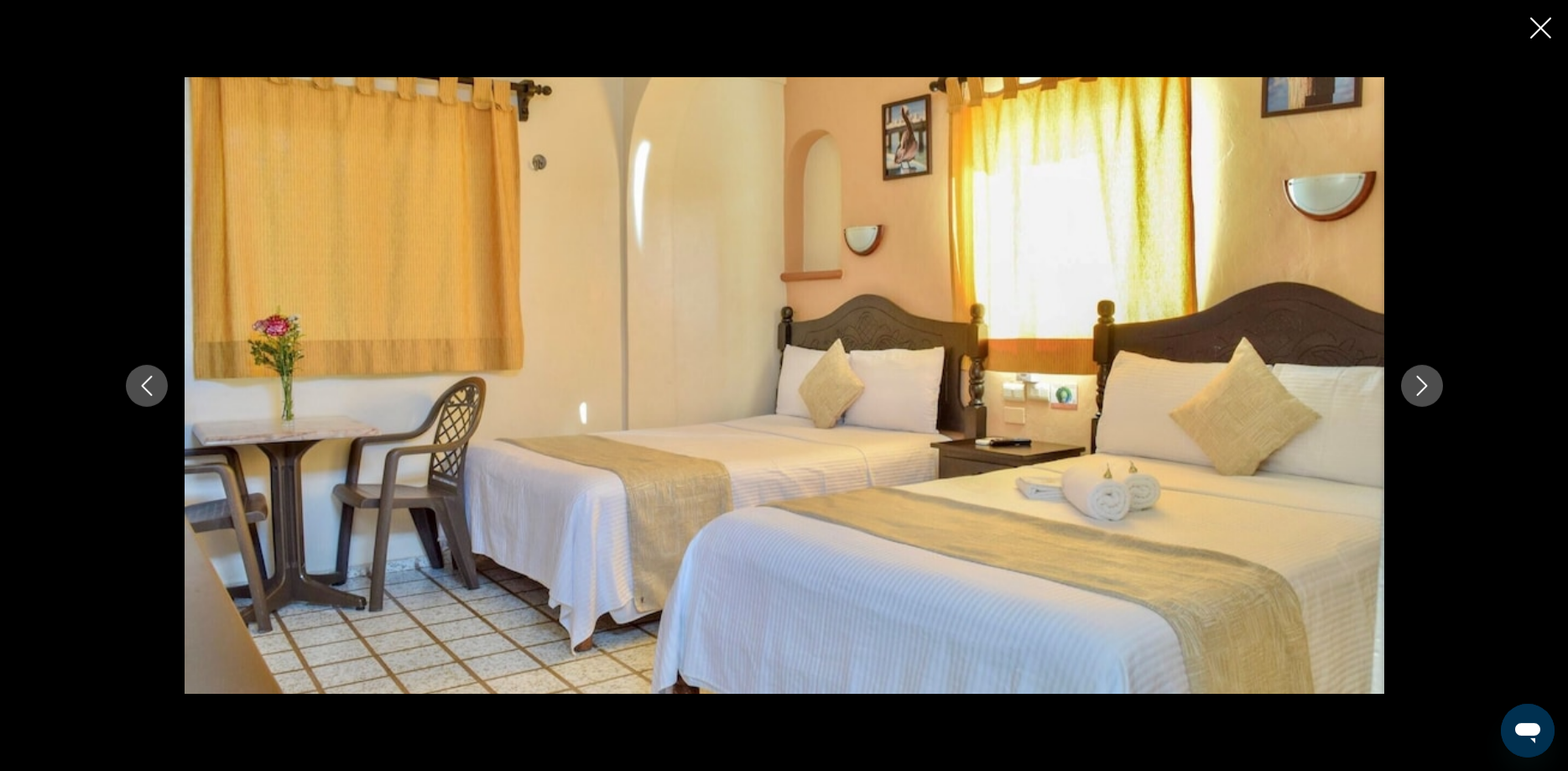
click at [1541, 34] on icon "Close slideshow" at bounding box center [1540, 27] width 21 height 21
